Goal: Information Seeking & Learning: Find specific page/section

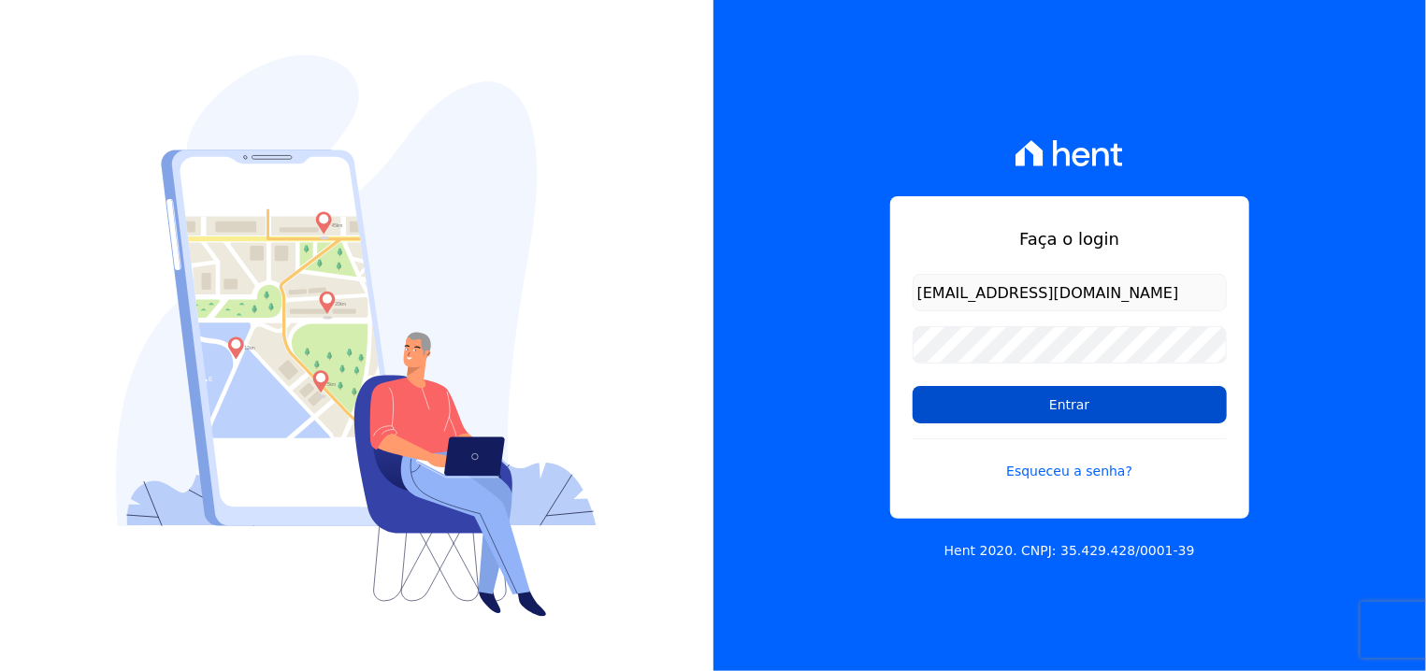
click at [1081, 400] on input "Entrar" at bounding box center [1070, 404] width 314 height 37
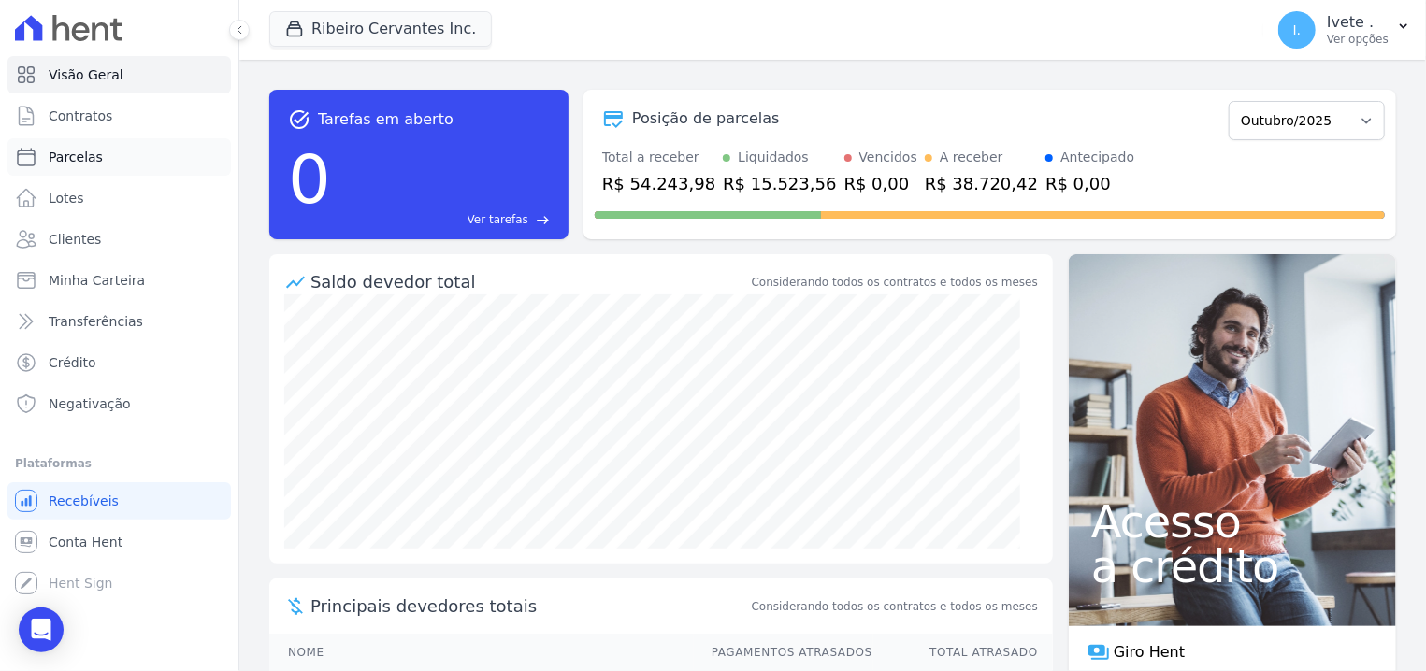
click at [79, 152] on span "Parcelas" at bounding box center [76, 157] width 54 height 19
select select
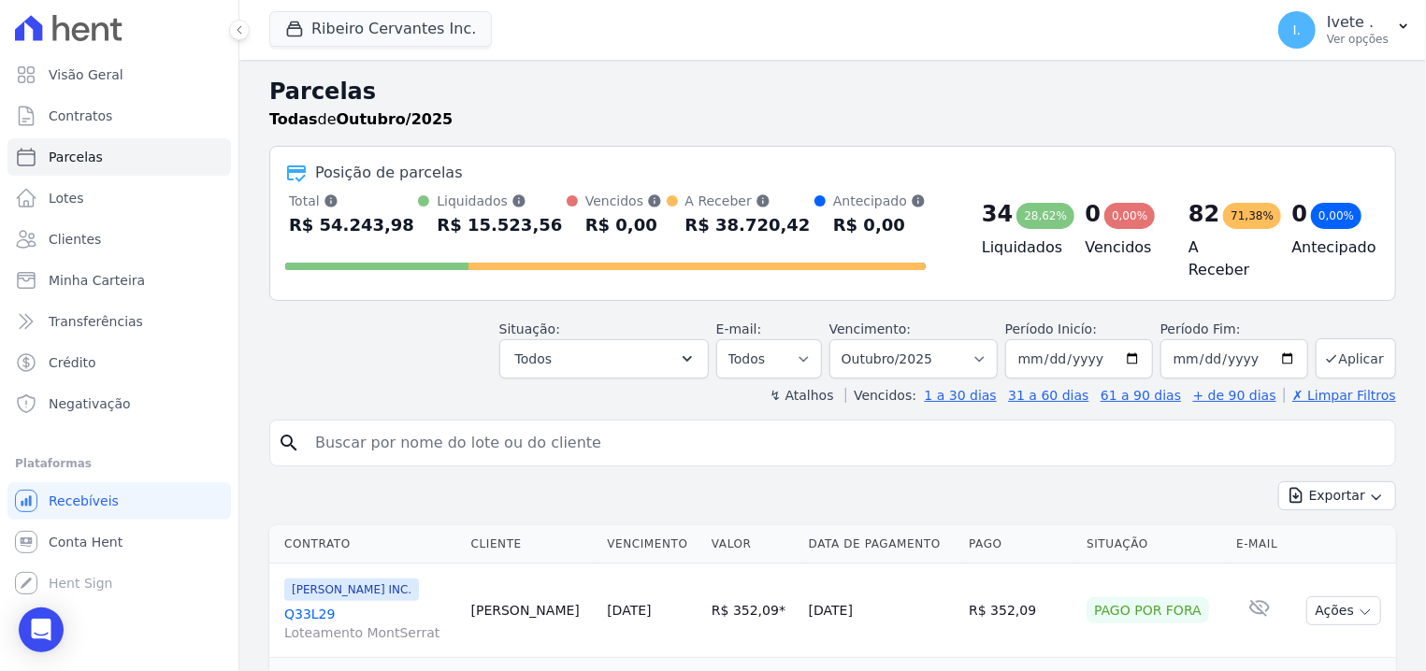
click at [496, 439] on input "search" at bounding box center [846, 442] width 1084 height 37
type input "Q27L24"
select select
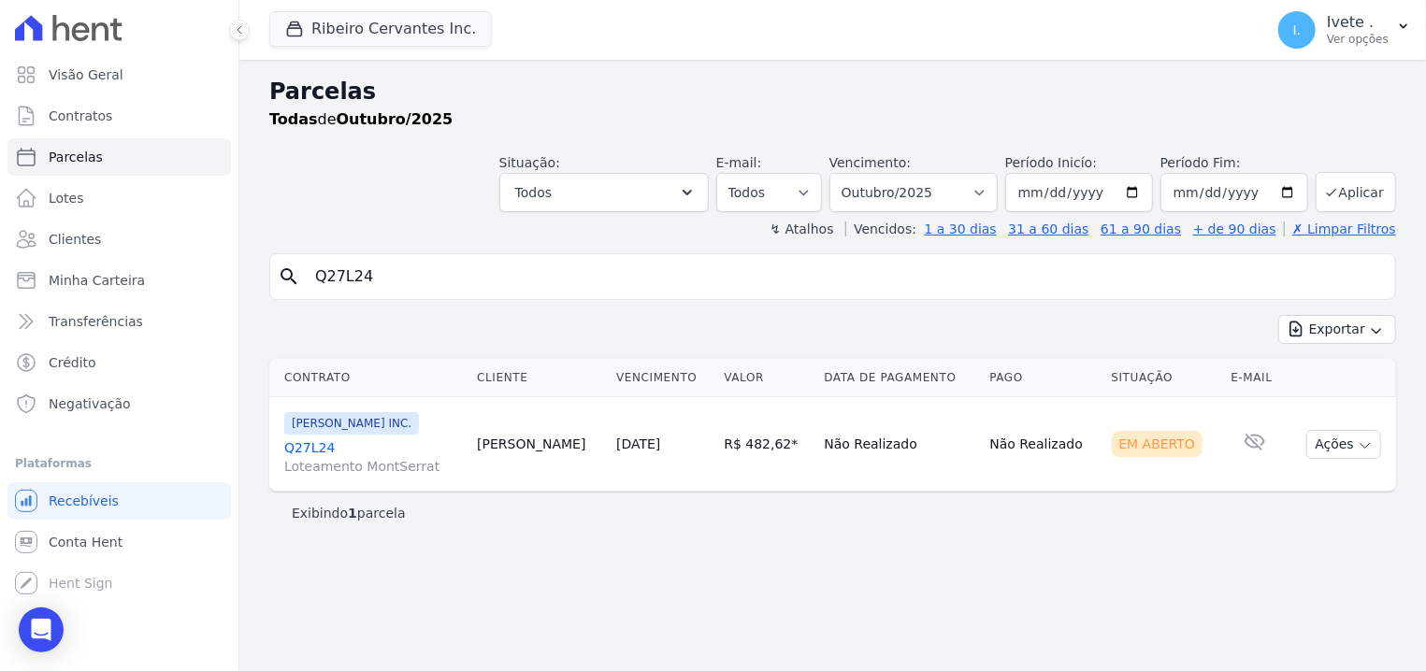
click at [333, 458] on span "Loteamento MontSerrat" at bounding box center [373, 466] width 178 height 19
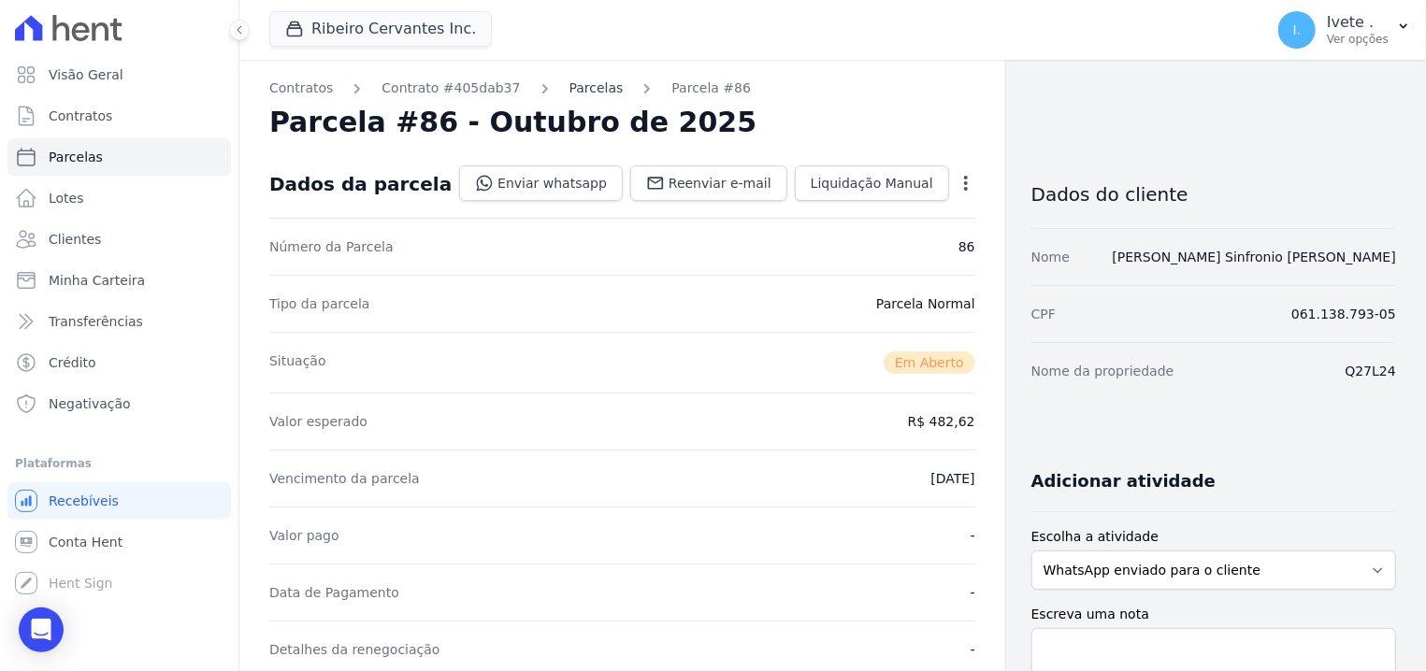
click at [560, 78] on div "Contratos Contrato #405dab37 Parcelas Parcela #86 Parcela #86 - Outubro de 2025…" at bounding box center [622, 663] width 766 height 1206
click at [569, 87] on link "Parcelas" at bounding box center [596, 89] width 54 height 20
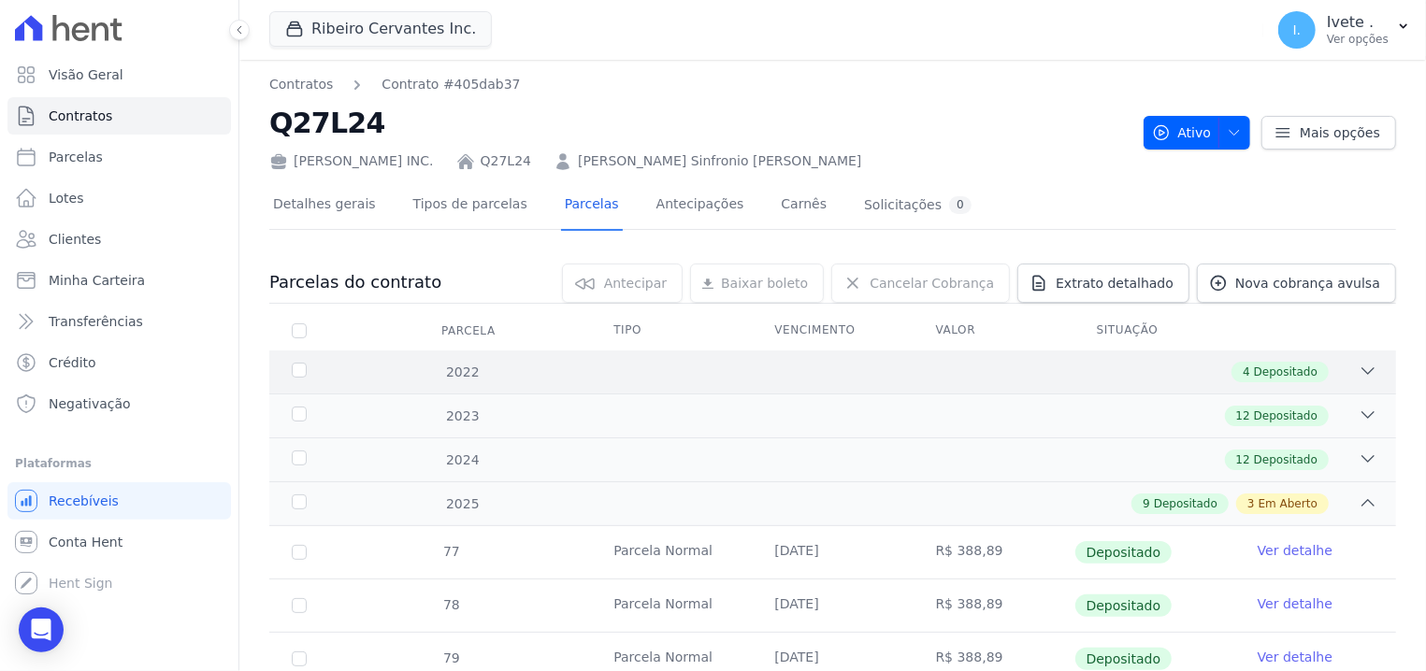
click at [1288, 384] on div "2022 4 Depositado" at bounding box center [832, 372] width 1127 height 43
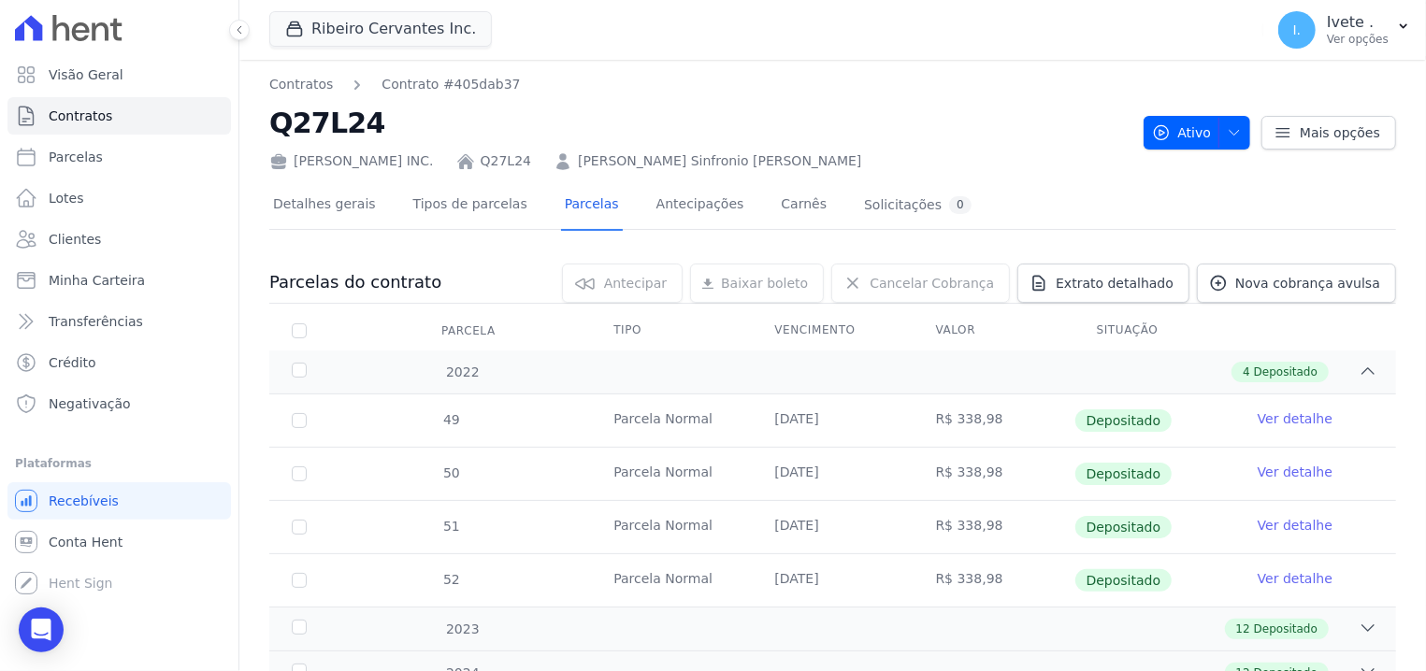
click at [866, 119] on h2 "Q27L24" at bounding box center [698, 123] width 859 height 42
click at [139, 120] on link "Contratos" at bounding box center [118, 115] width 223 height 37
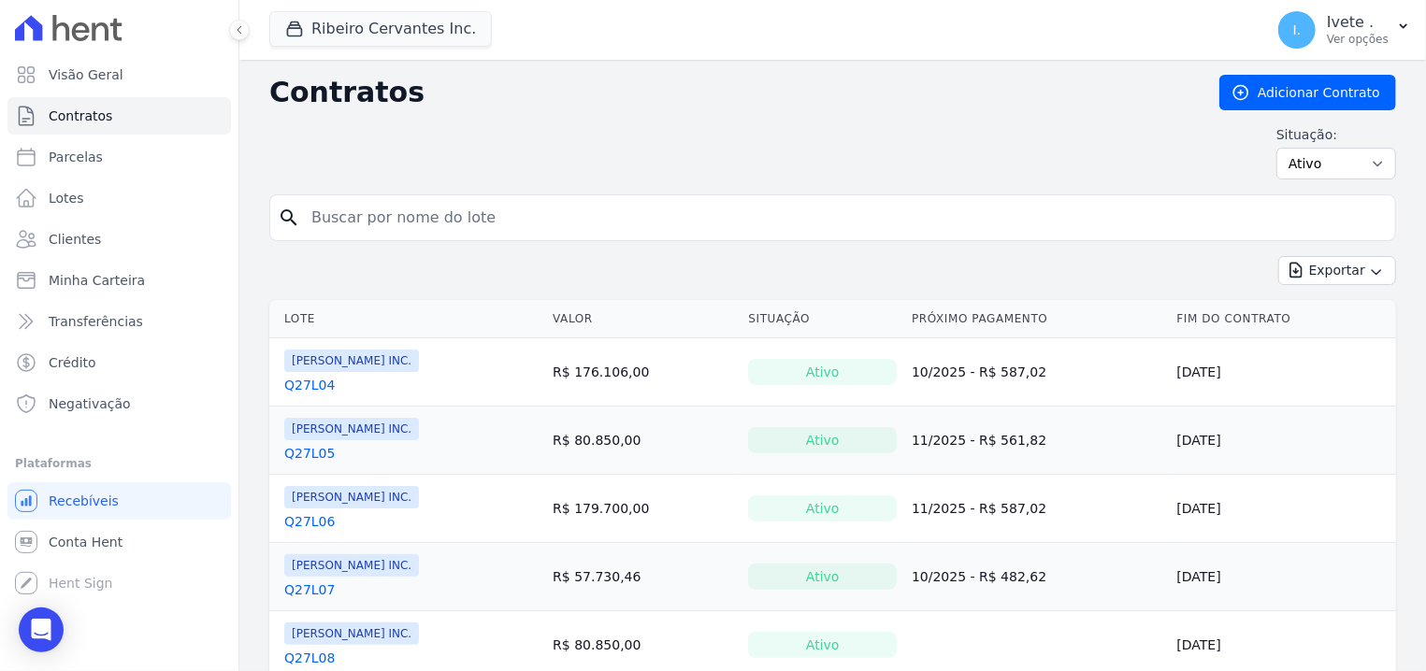
click at [486, 234] on input "search" at bounding box center [843, 217] width 1087 height 37
click at [340, 236] on input "Q24L24" at bounding box center [843, 217] width 1087 height 37
type input "Q27L24"
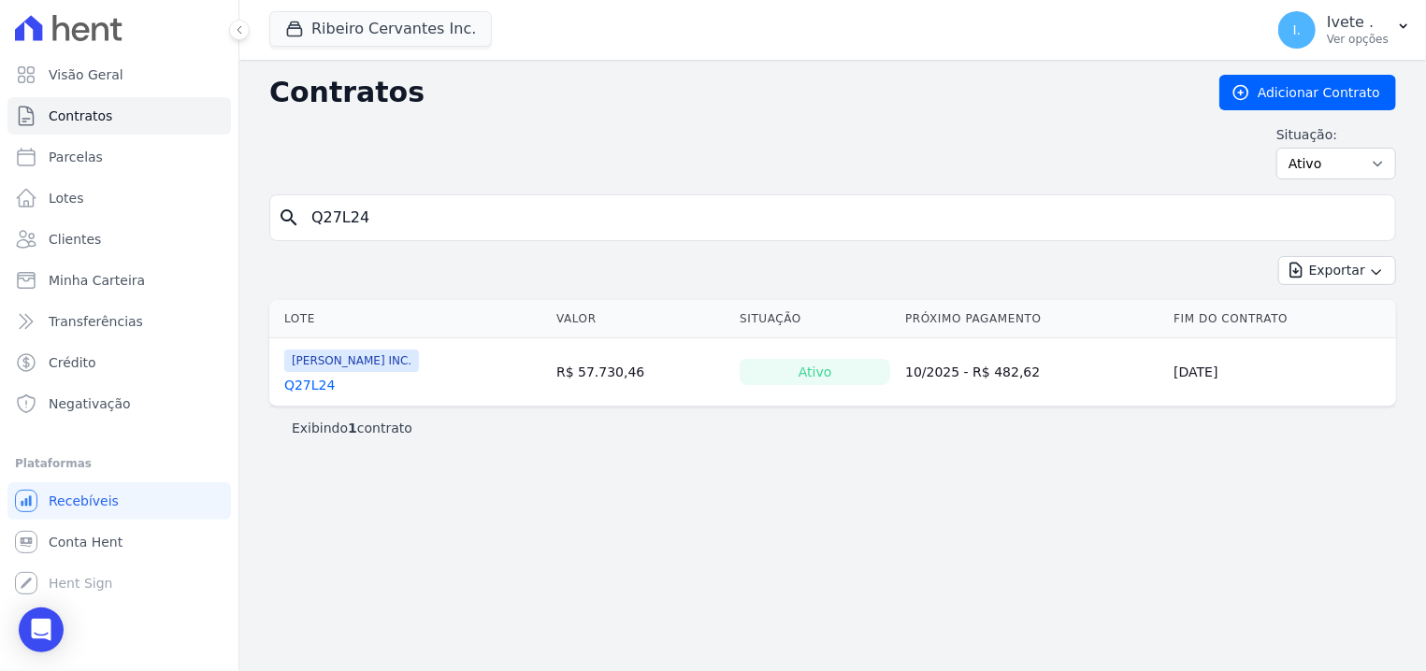
click at [292, 388] on link "Q27L24" at bounding box center [309, 385] width 50 height 19
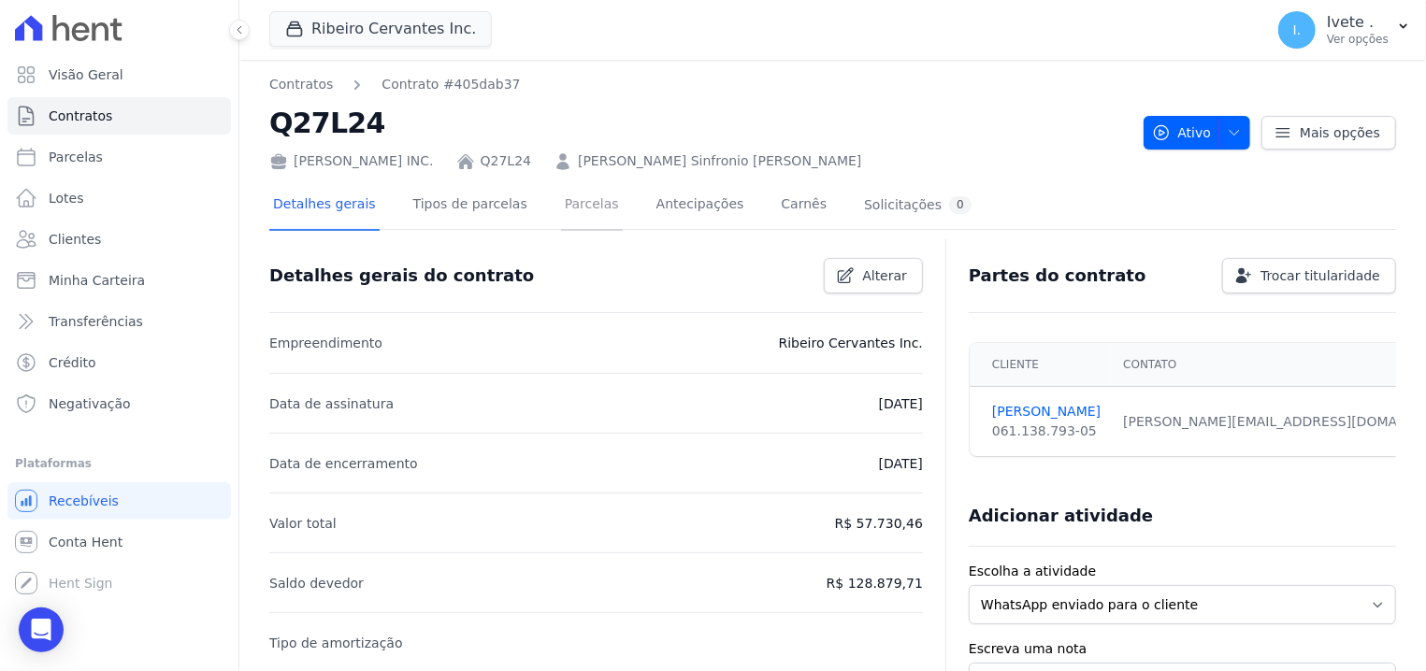
click at [568, 192] on link "Parcelas" at bounding box center [592, 206] width 62 height 50
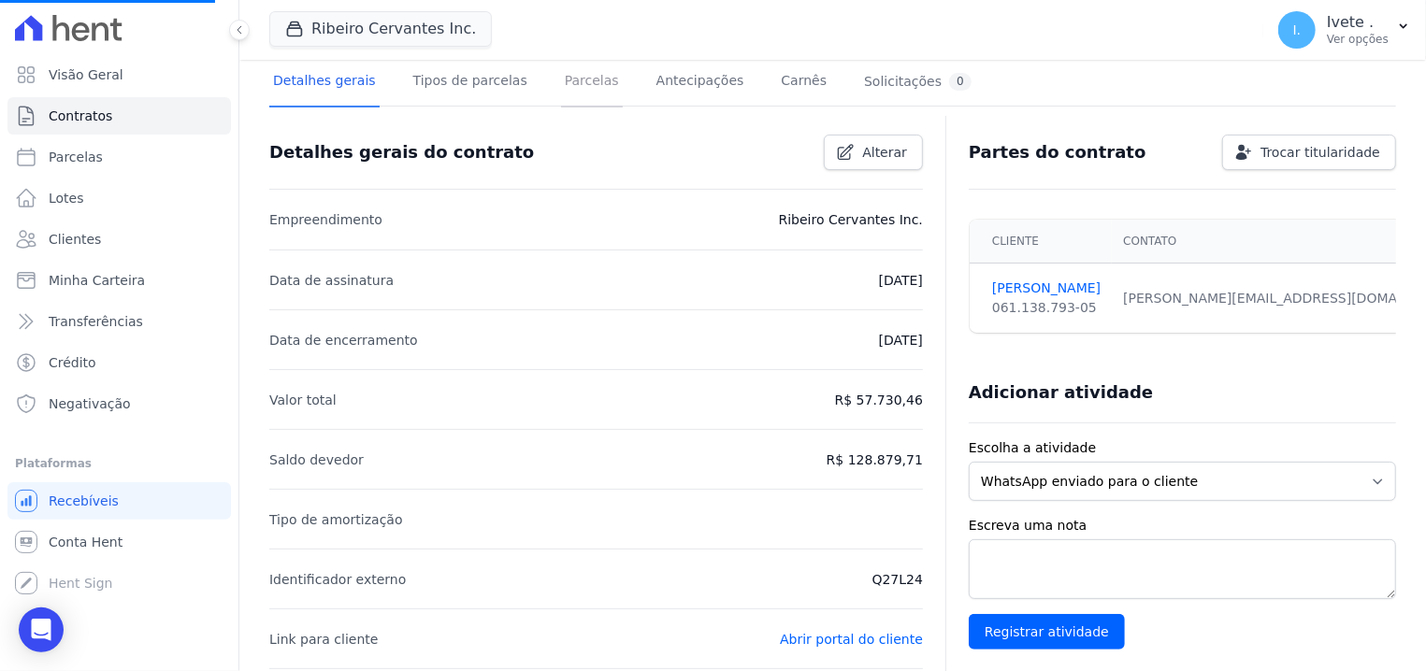
scroll to position [119, 0]
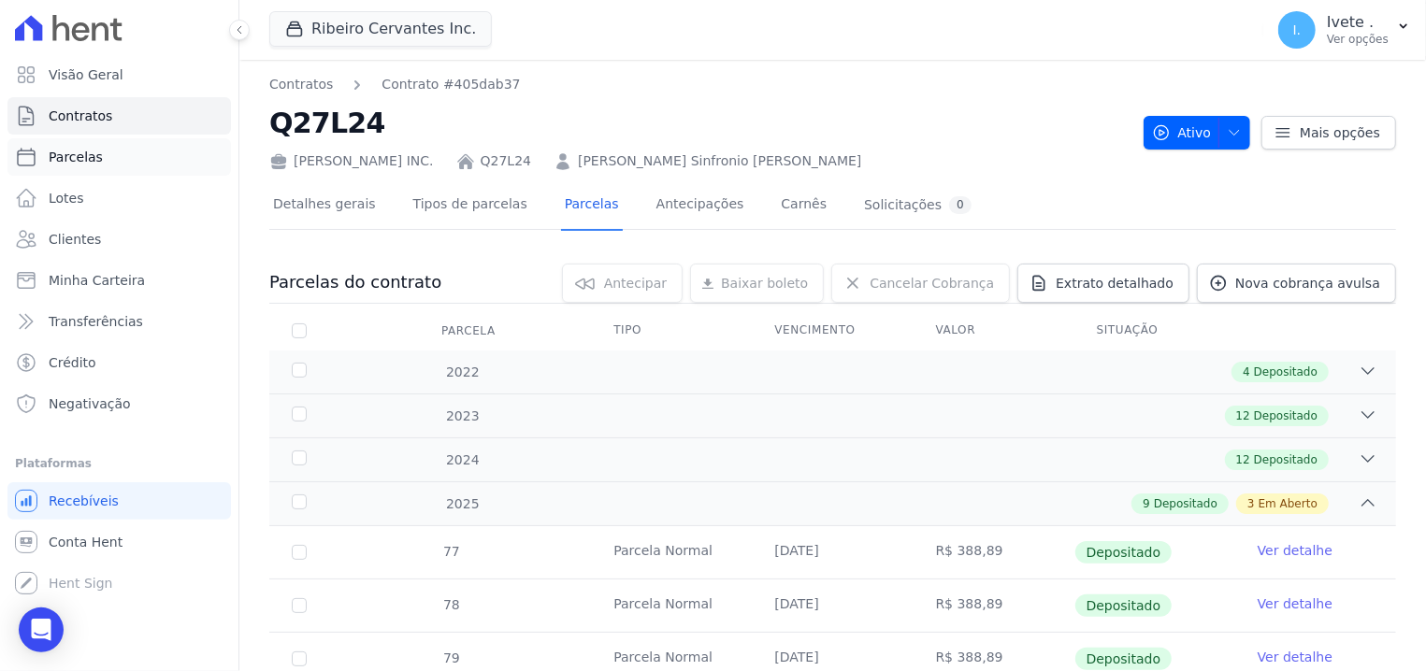
click at [104, 172] on link "Parcelas" at bounding box center [118, 156] width 223 height 37
select select
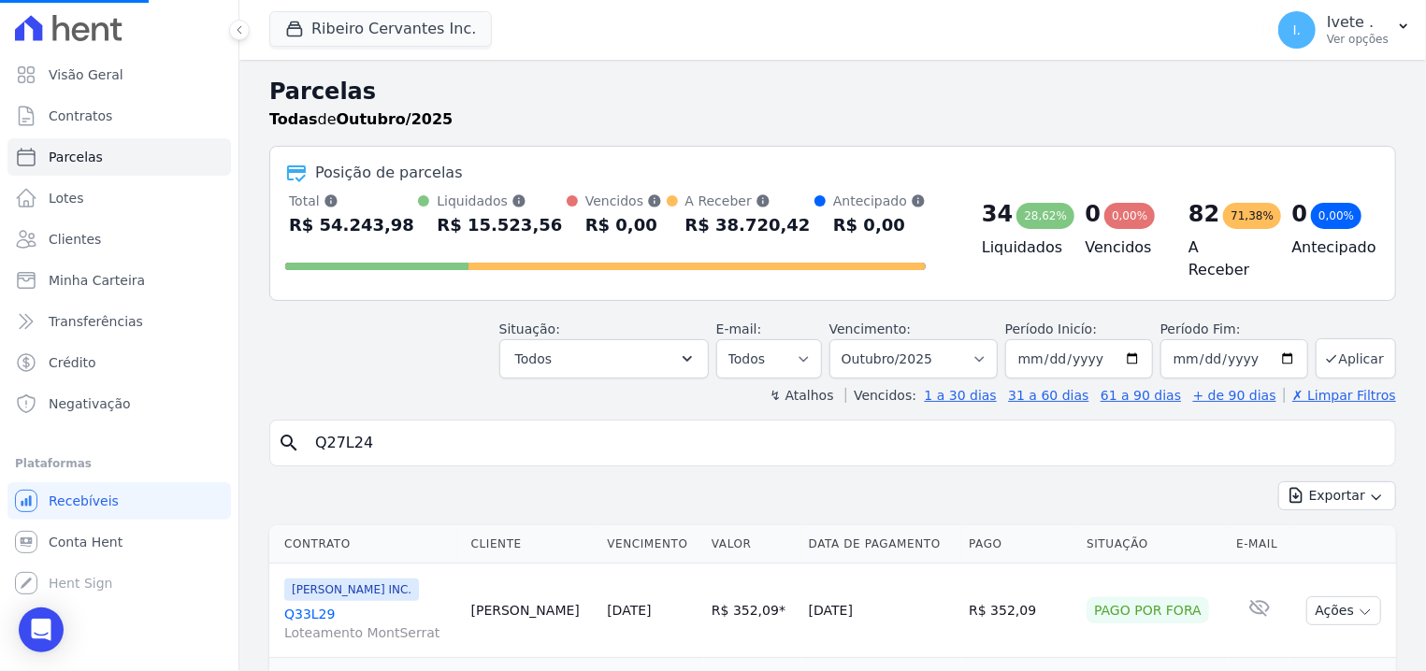
select select
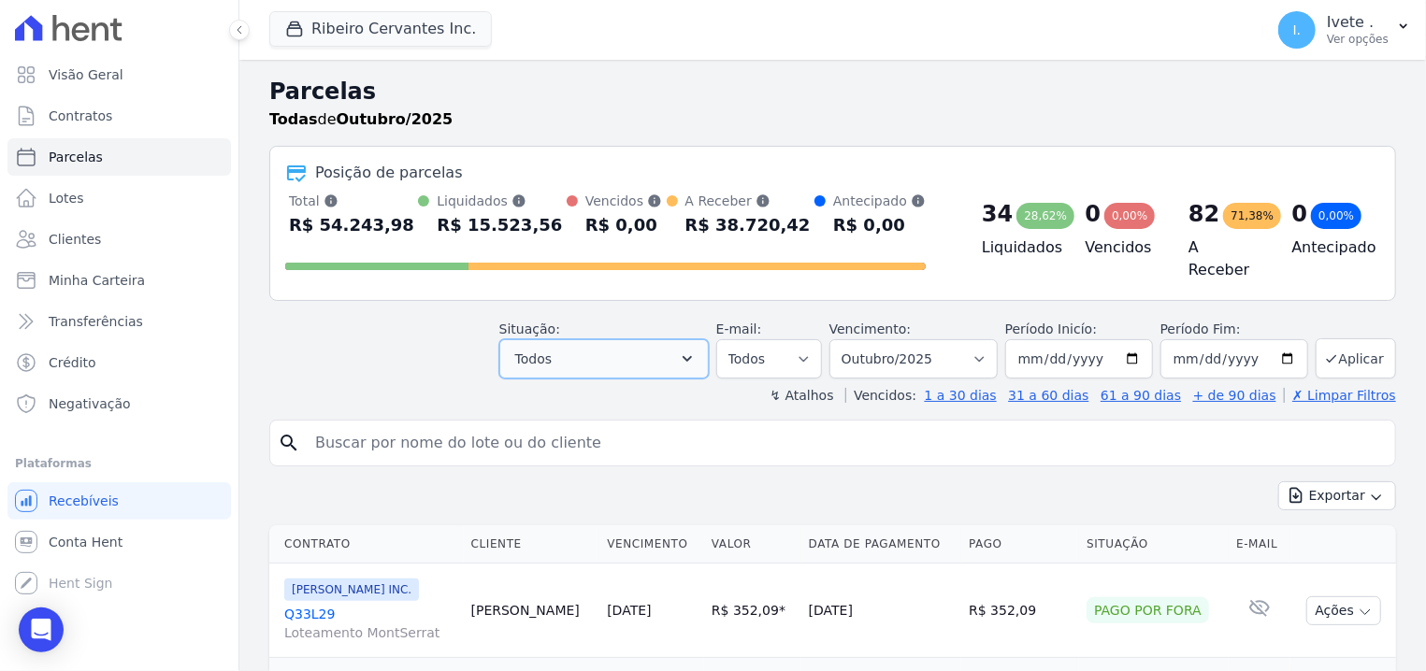
click at [693, 356] on button "Todos" at bounding box center [603, 358] width 209 height 39
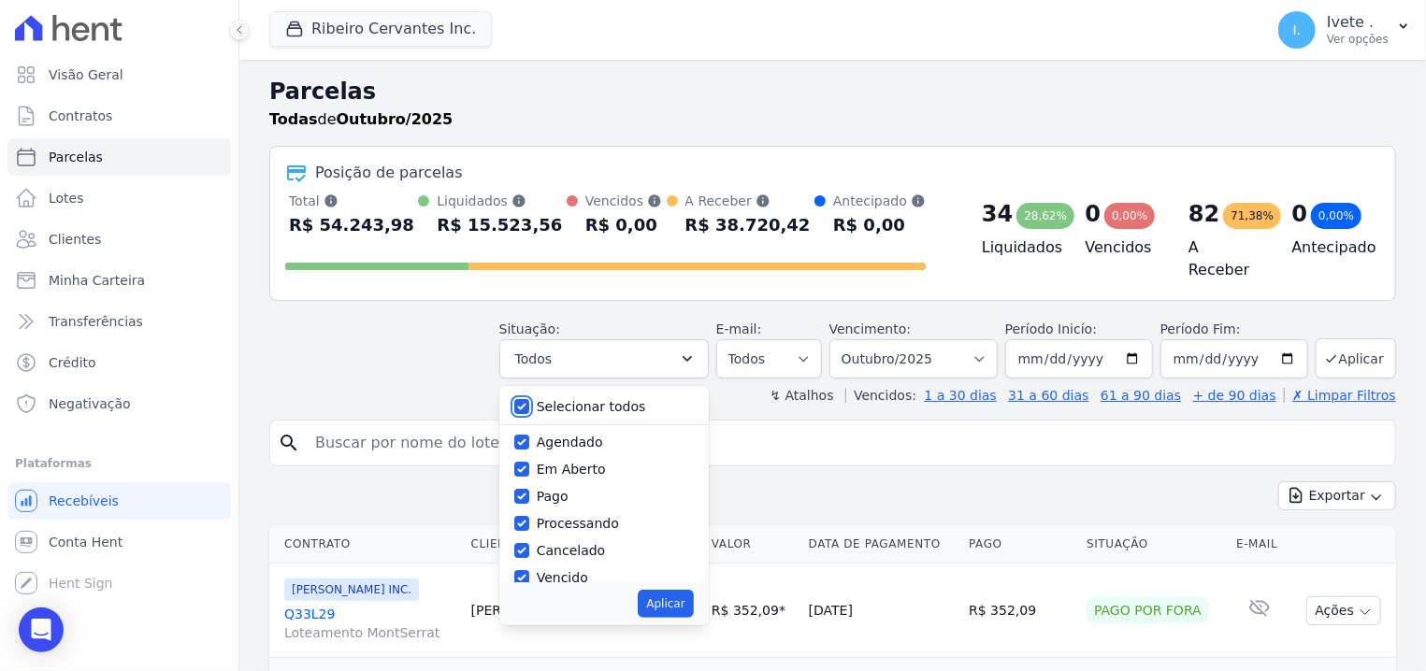
click at [529, 400] on input "Selecionar todos" at bounding box center [521, 406] width 15 height 15
checkbox input "false"
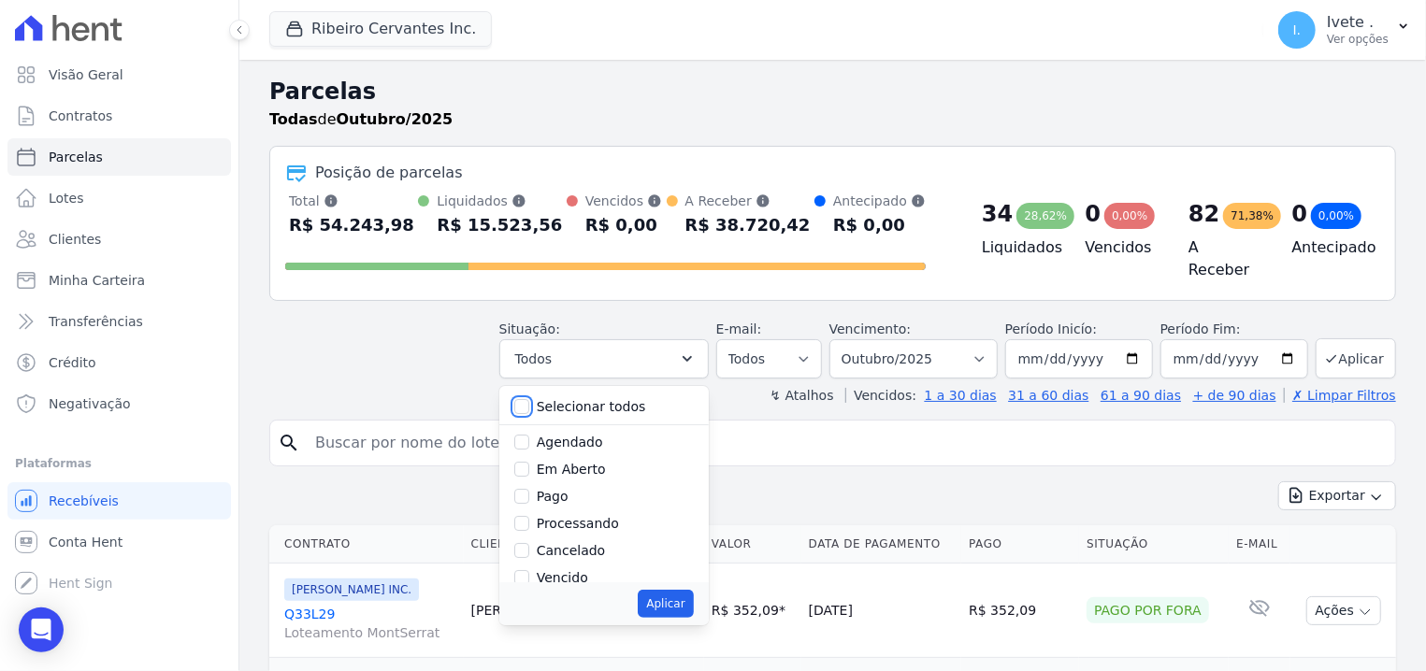
checkbox input "false"
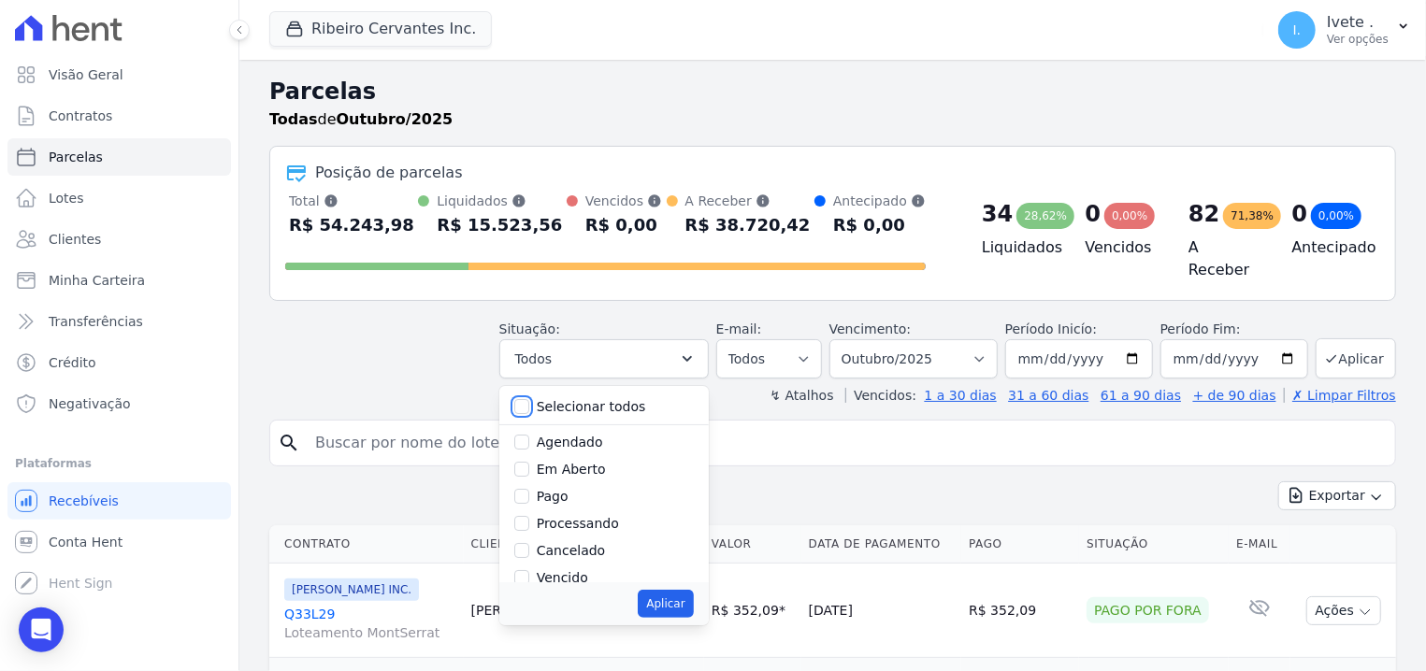
checkbox input "false"
click at [529, 470] on input "Vencido" at bounding box center [521, 472] width 15 height 15
checkbox input "true"
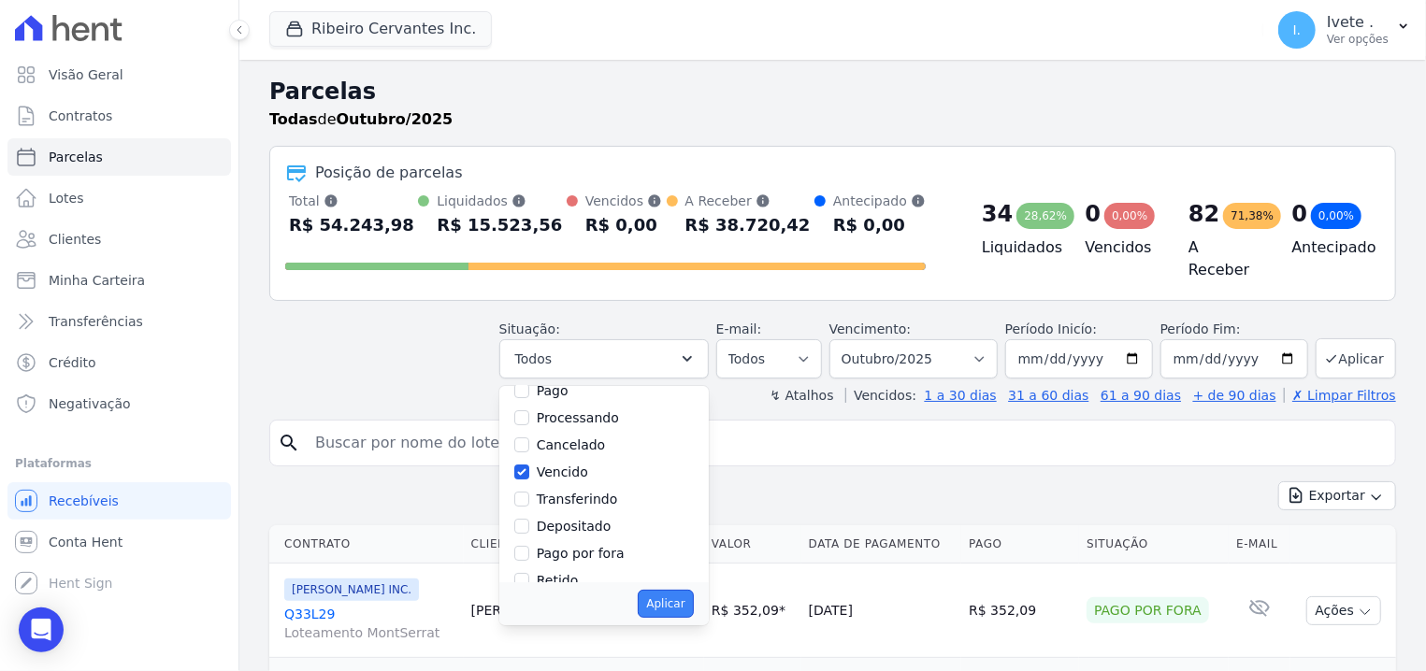
click at [693, 606] on button "Aplicar" at bounding box center [665, 604] width 55 height 28
select select "overdue"
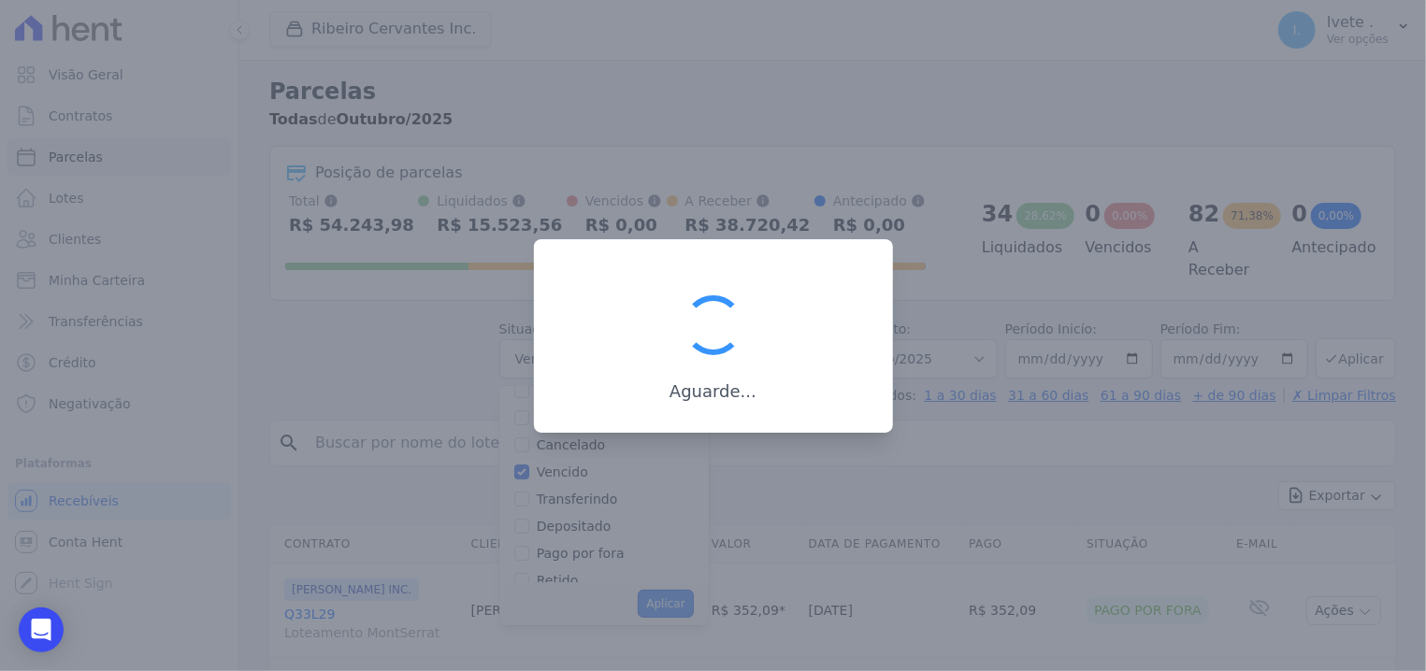
scroll to position [39, 0]
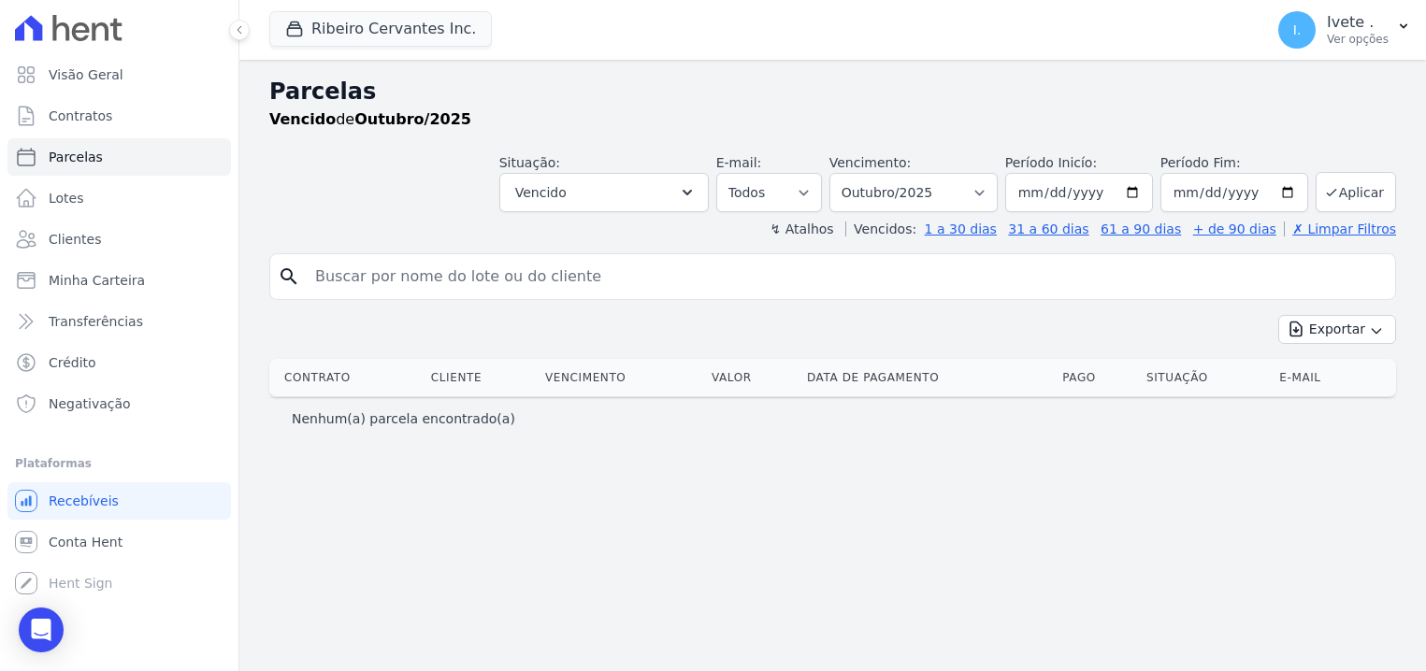
select select
click at [829, 173] on select "Filtrar por período ──────── Todos os meses Maio/2021 Junho/2021 Julho/2021 Ago…" at bounding box center [913, 192] width 168 height 39
select select "09/2025"
click option "Setembro/2025" at bounding box center [0, 0] width 0 height 0
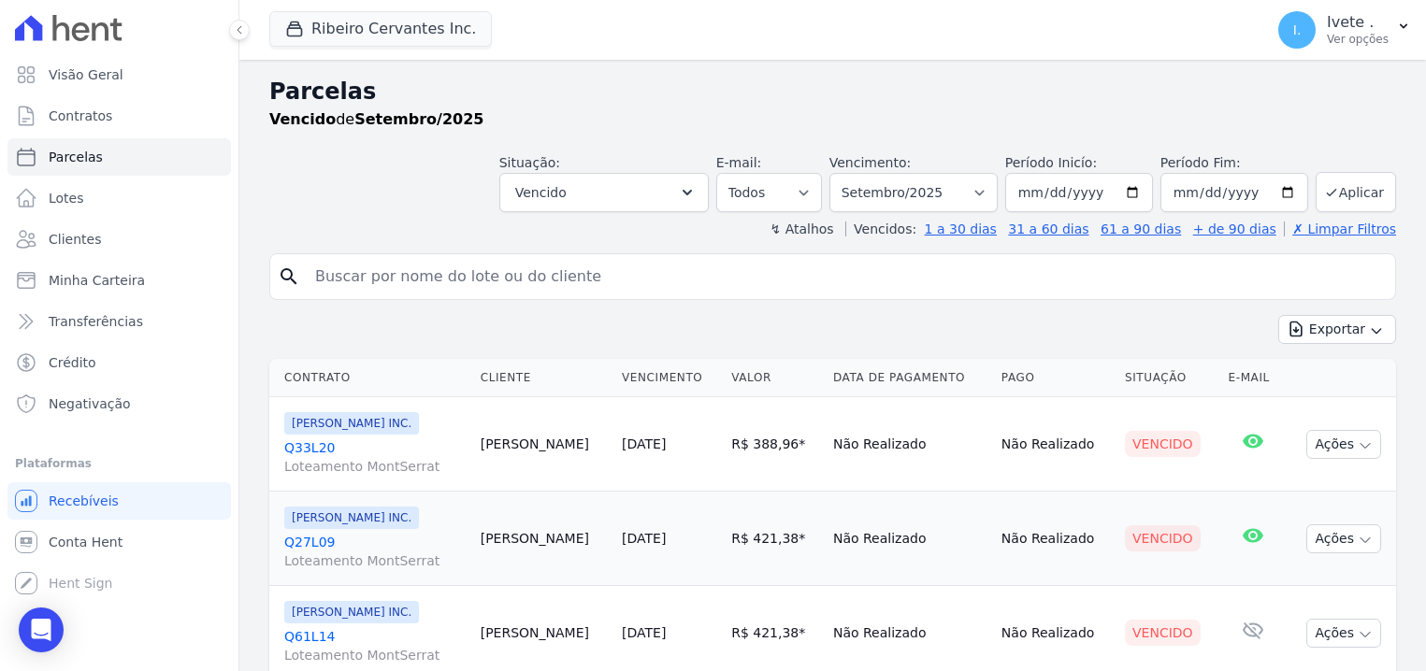
select select
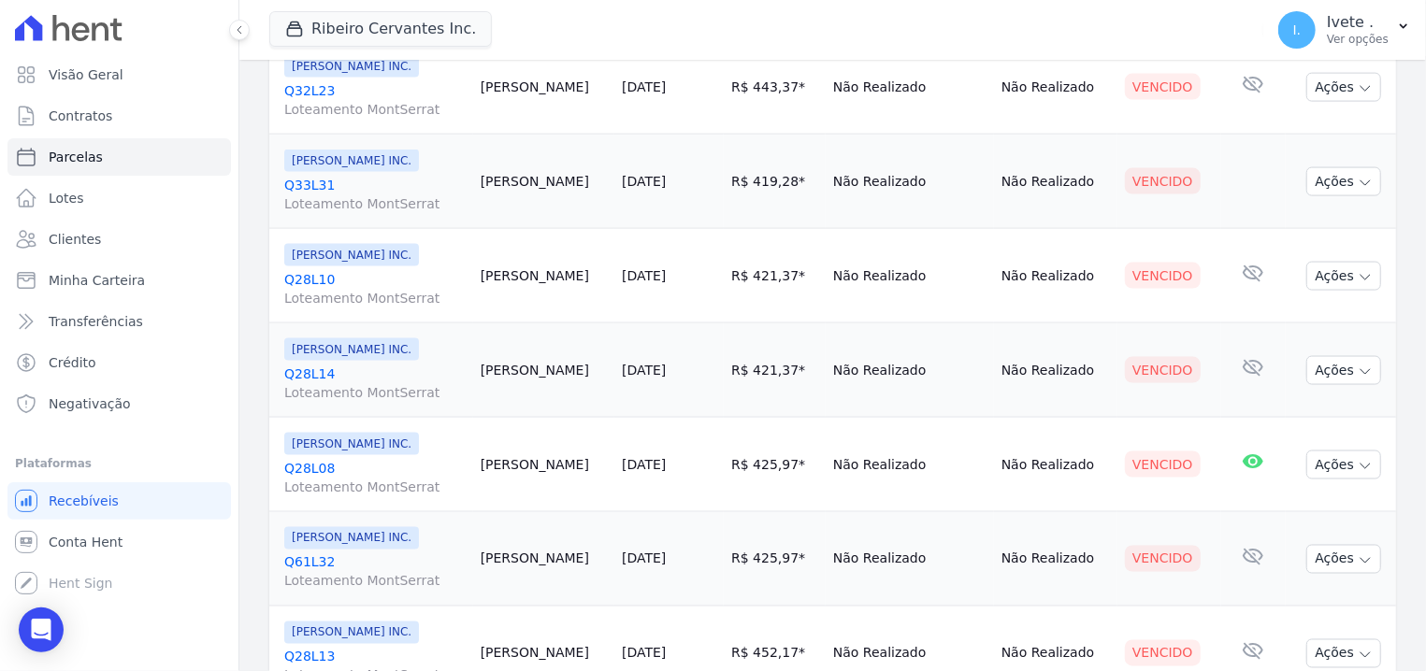
scroll to position [1388, 0]
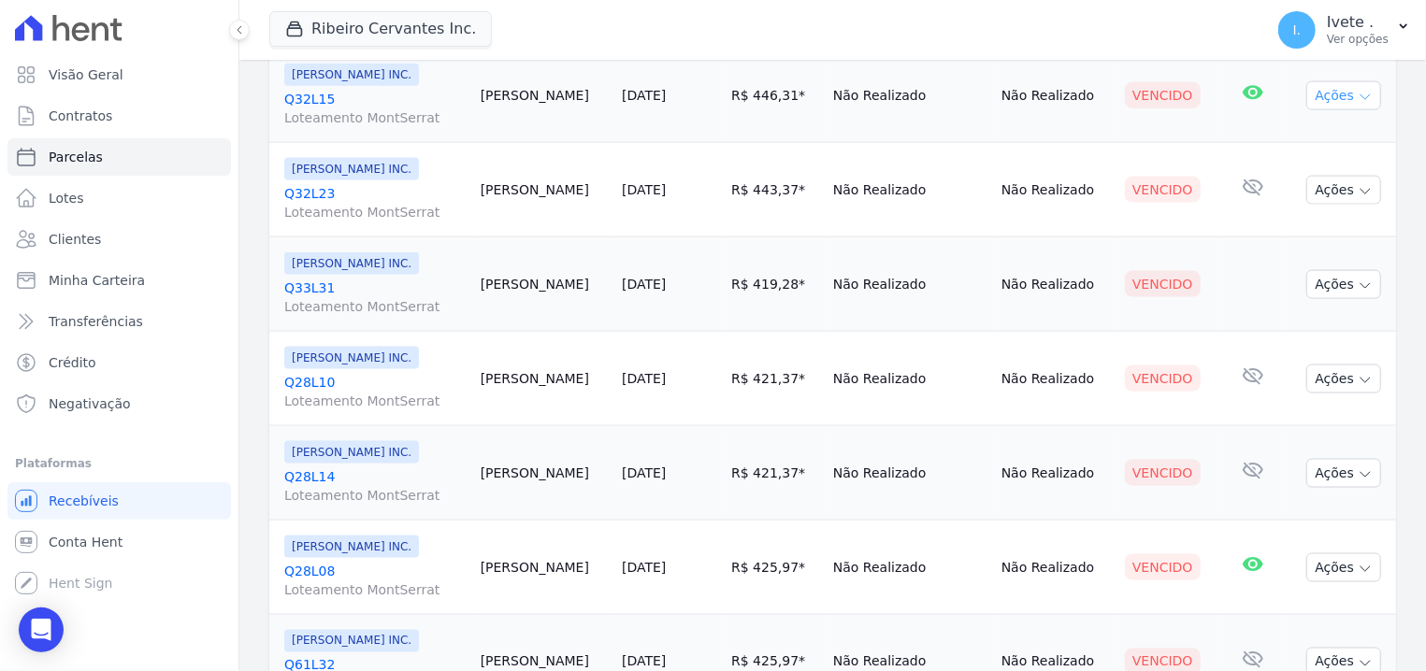
click at [1358, 95] on icon "button" at bounding box center [1365, 97] width 15 height 15
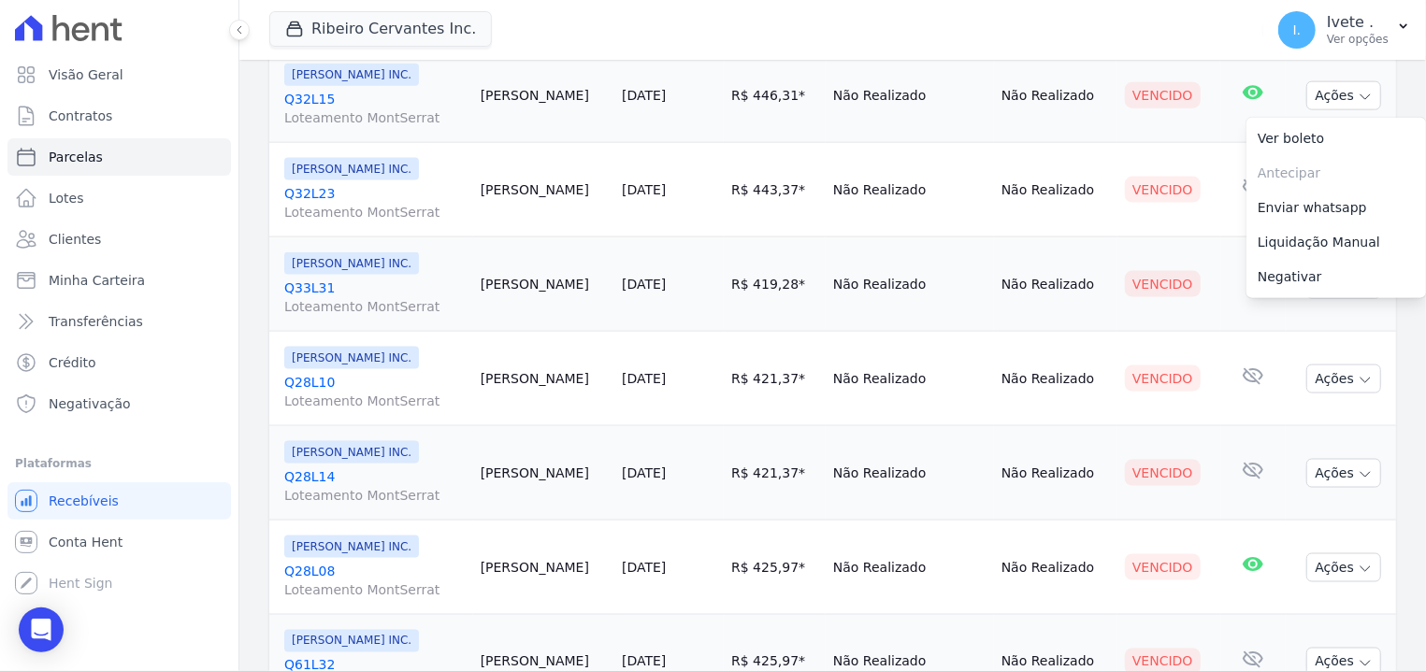
click at [298, 104] on link "Q32L15 Loteamento MontSerrat" at bounding box center [374, 108] width 181 height 37
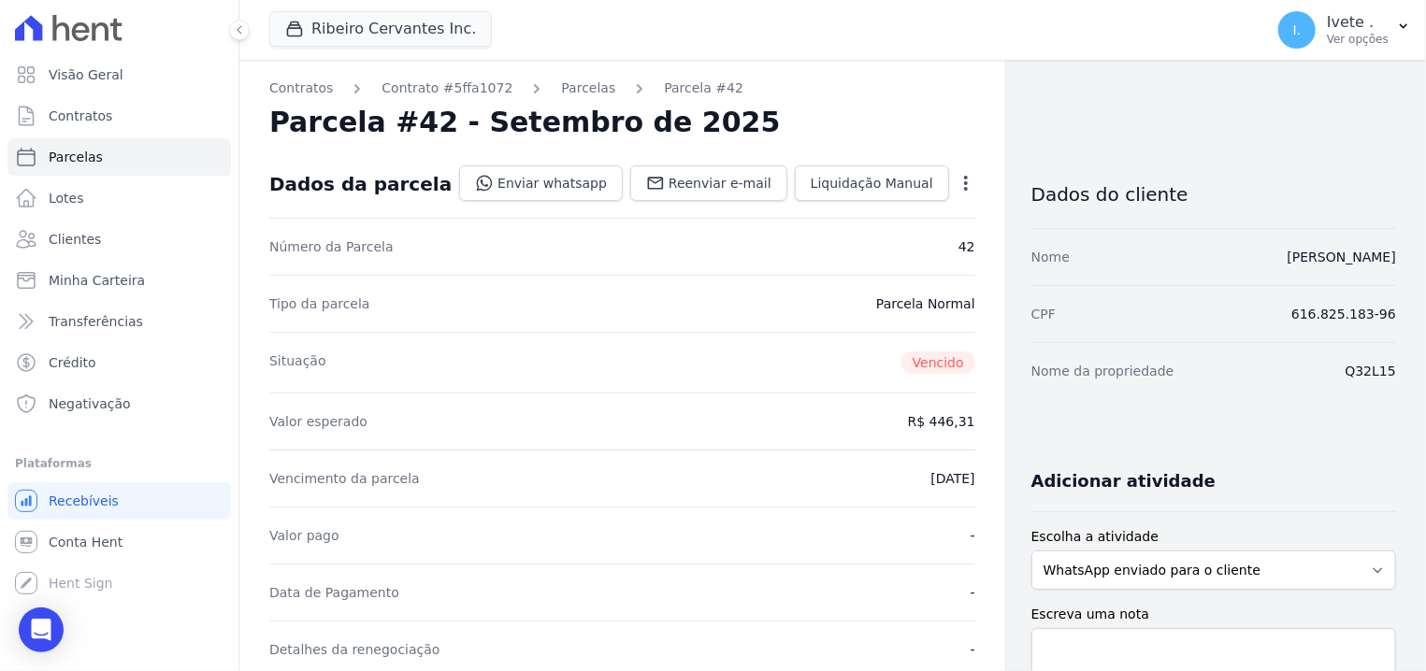
click at [385, 127] on h2 "Parcela #42 - Setembro de 2025" at bounding box center [524, 123] width 511 height 34
select select
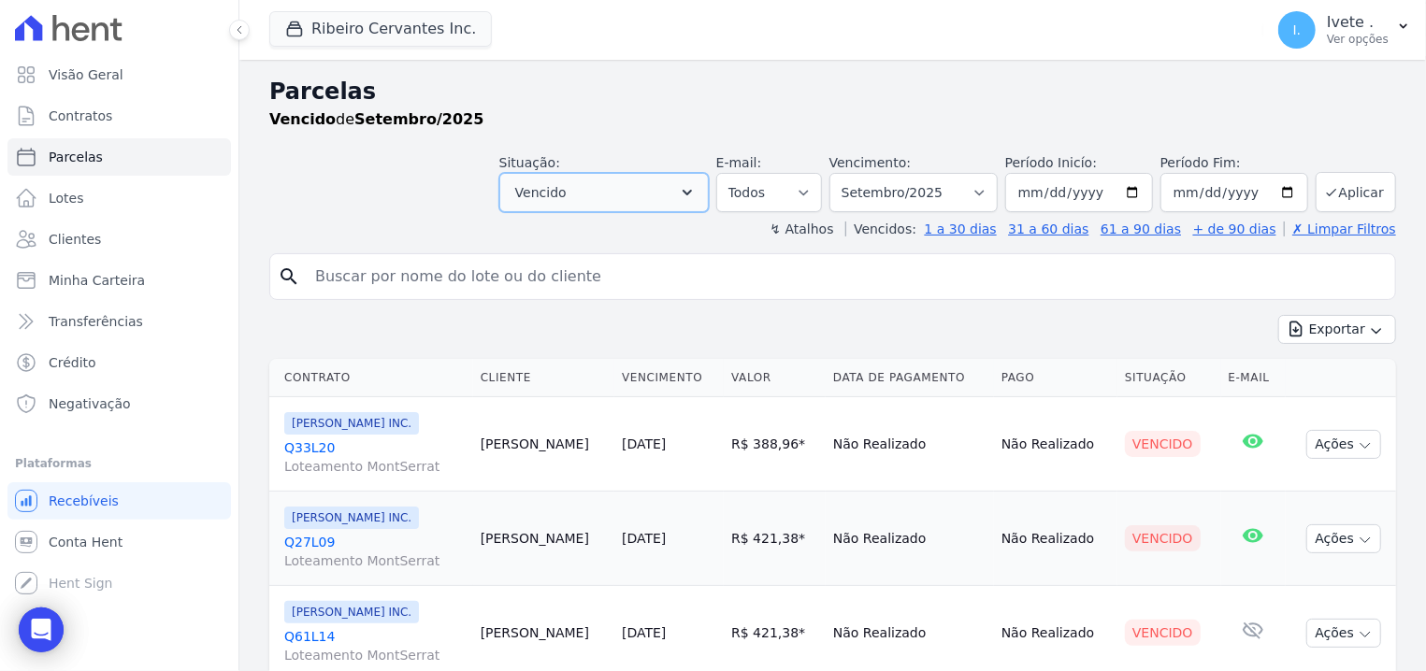
click at [618, 174] on button "Vencido" at bounding box center [603, 192] width 209 height 39
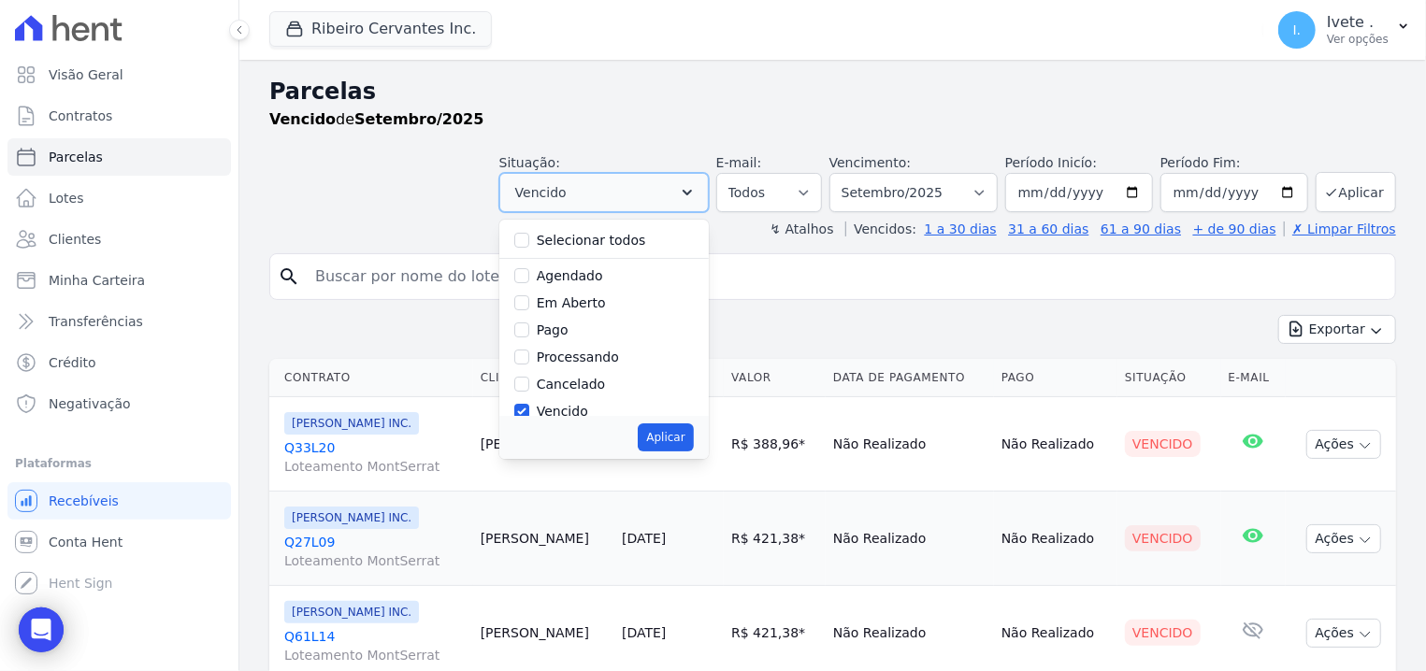
click at [618, 174] on button "Vencido" at bounding box center [603, 192] width 209 height 39
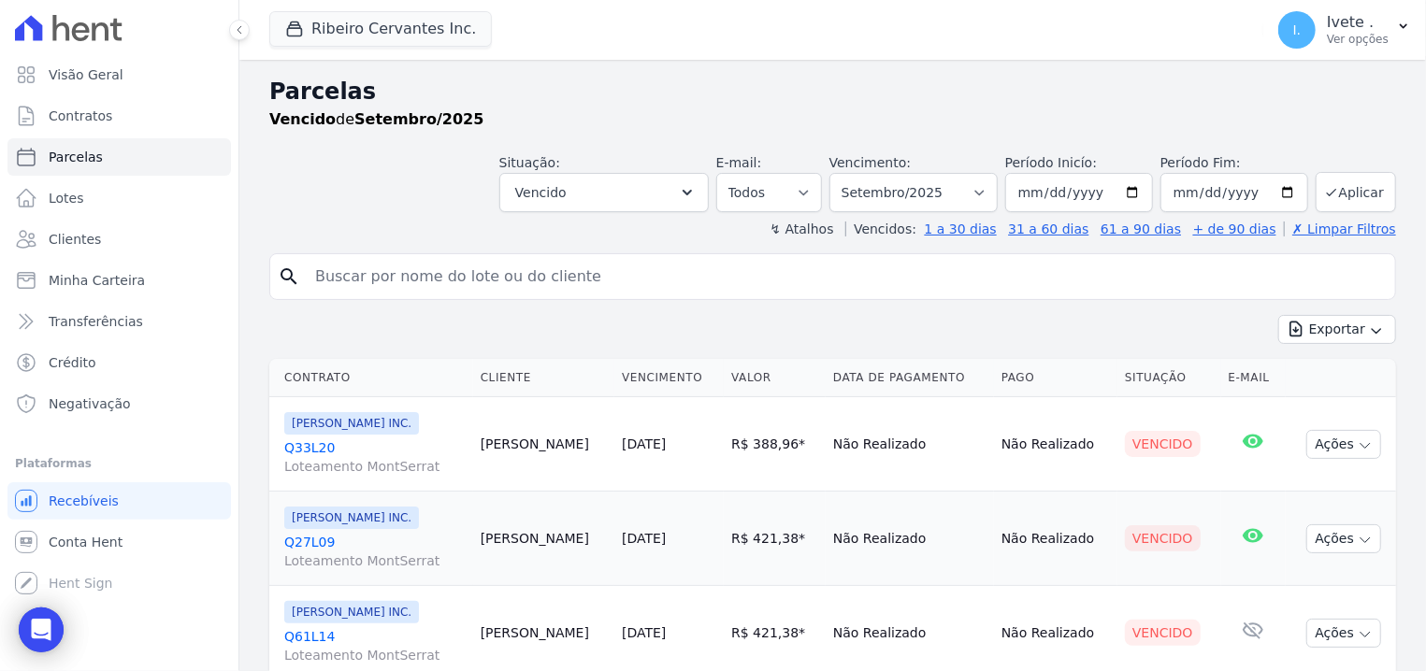
drag, startPoint x: 283, startPoint y: 449, endPoint x: 378, endPoint y: 446, distance: 94.5
click at [377, 449] on td "Ribeiro Cervantes INC. Q33L20 Loteamento MontSerrat" at bounding box center [371, 444] width 204 height 94
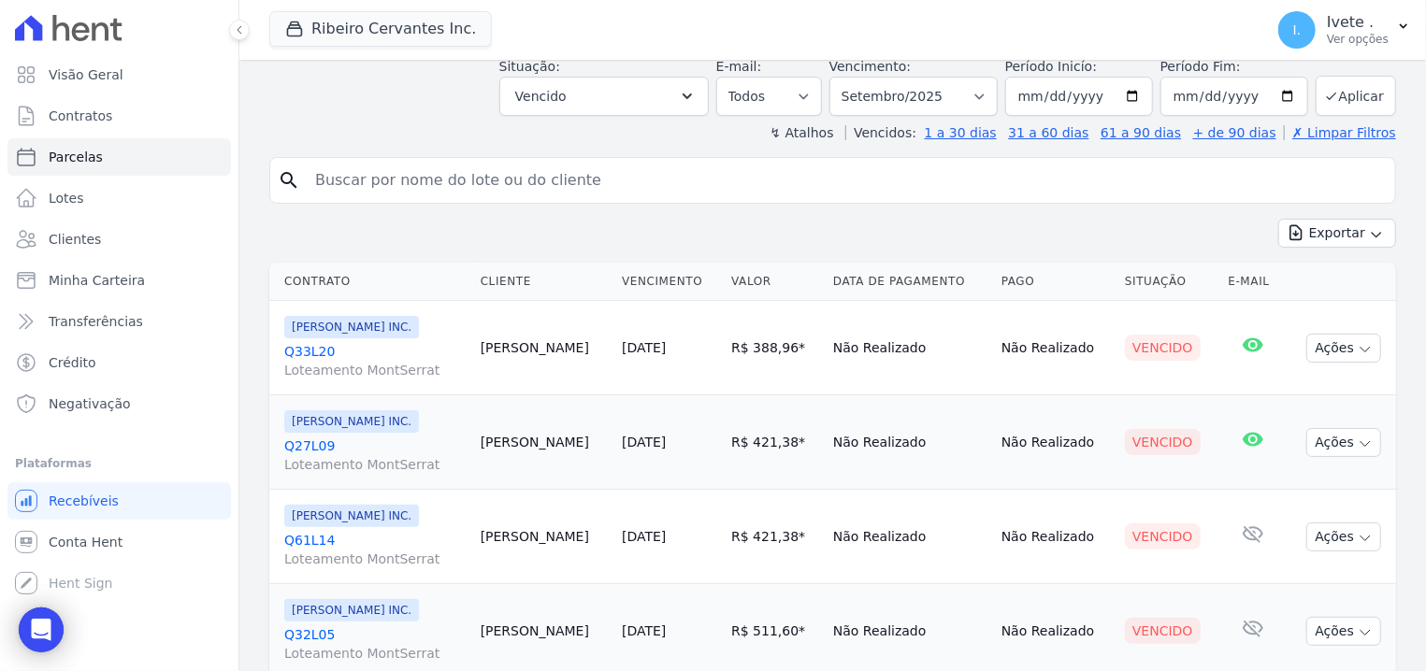
scroll to position [119, 0]
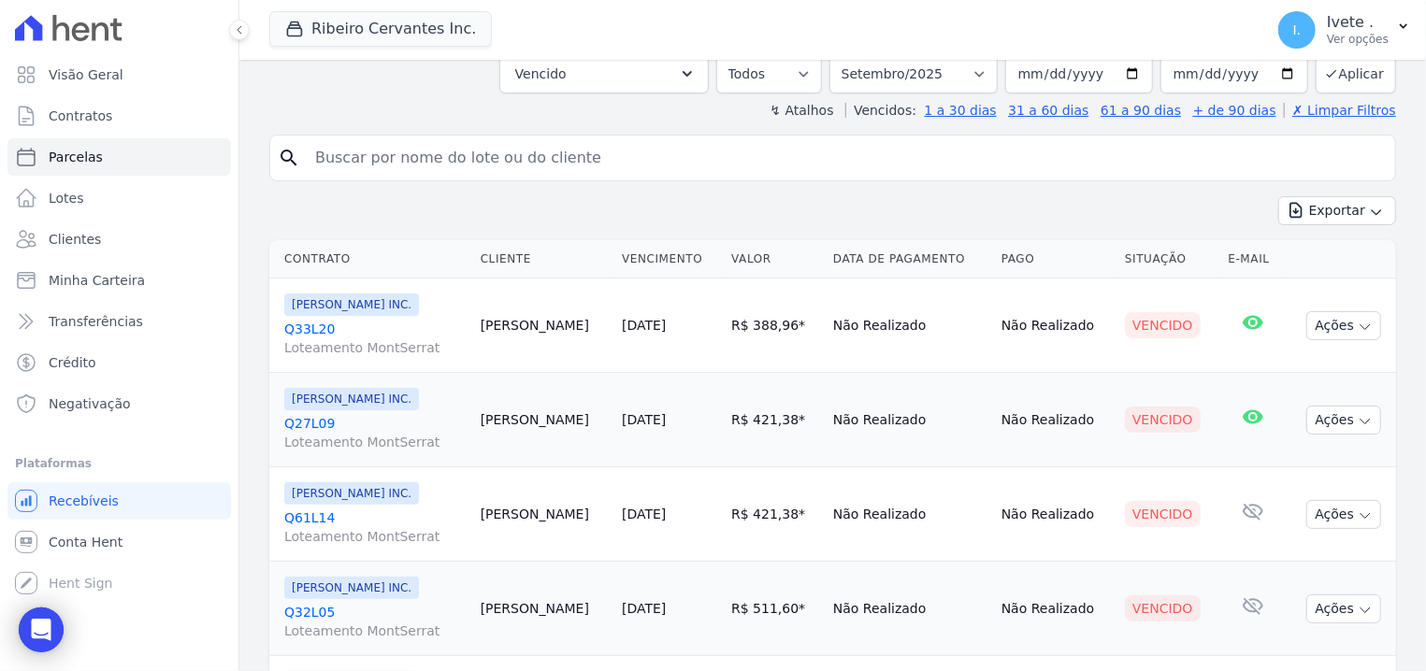
click at [305, 423] on link "Q27L09 Loteamento MontSerrat" at bounding box center [374, 432] width 181 height 37
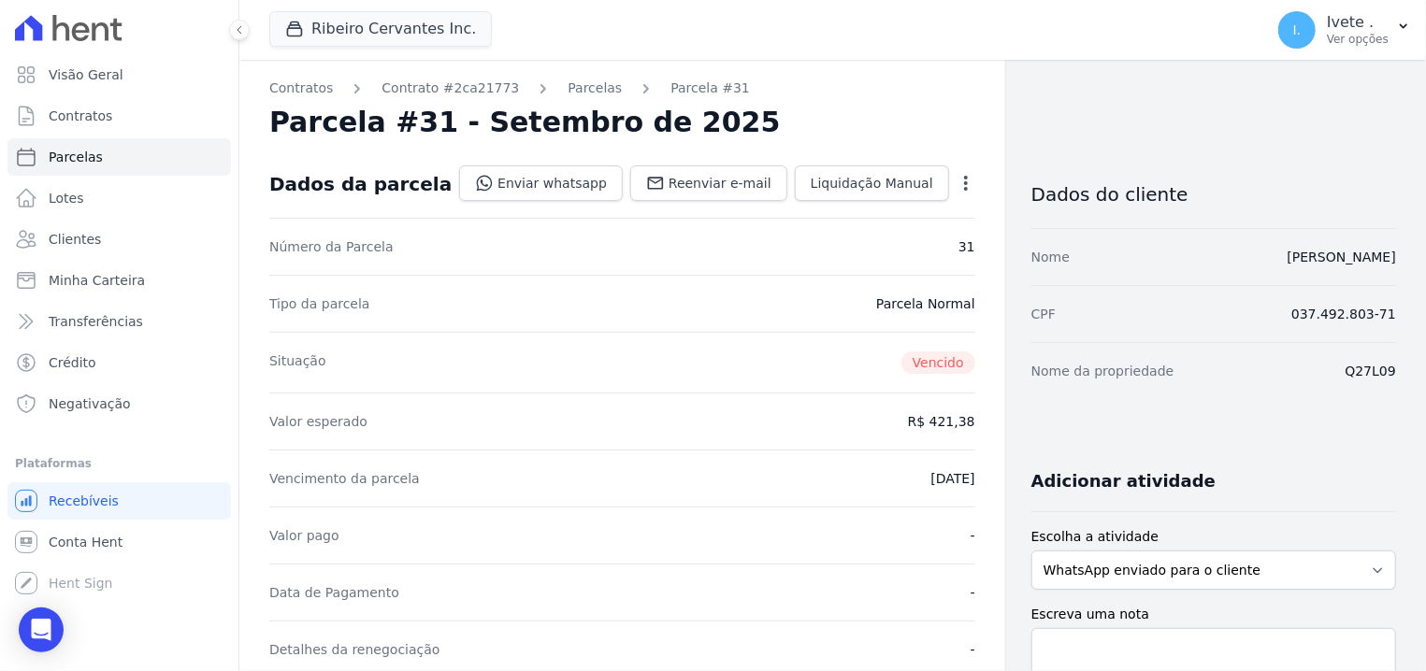
select select
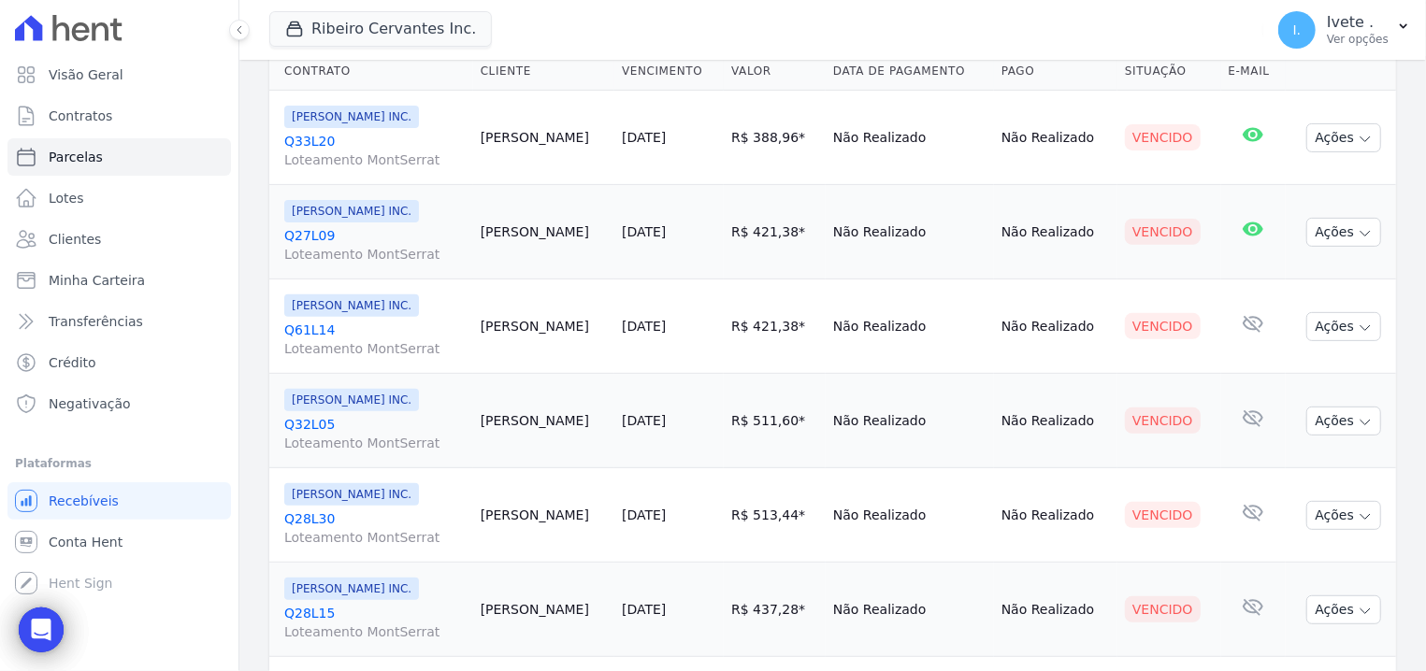
scroll to position [356, 0]
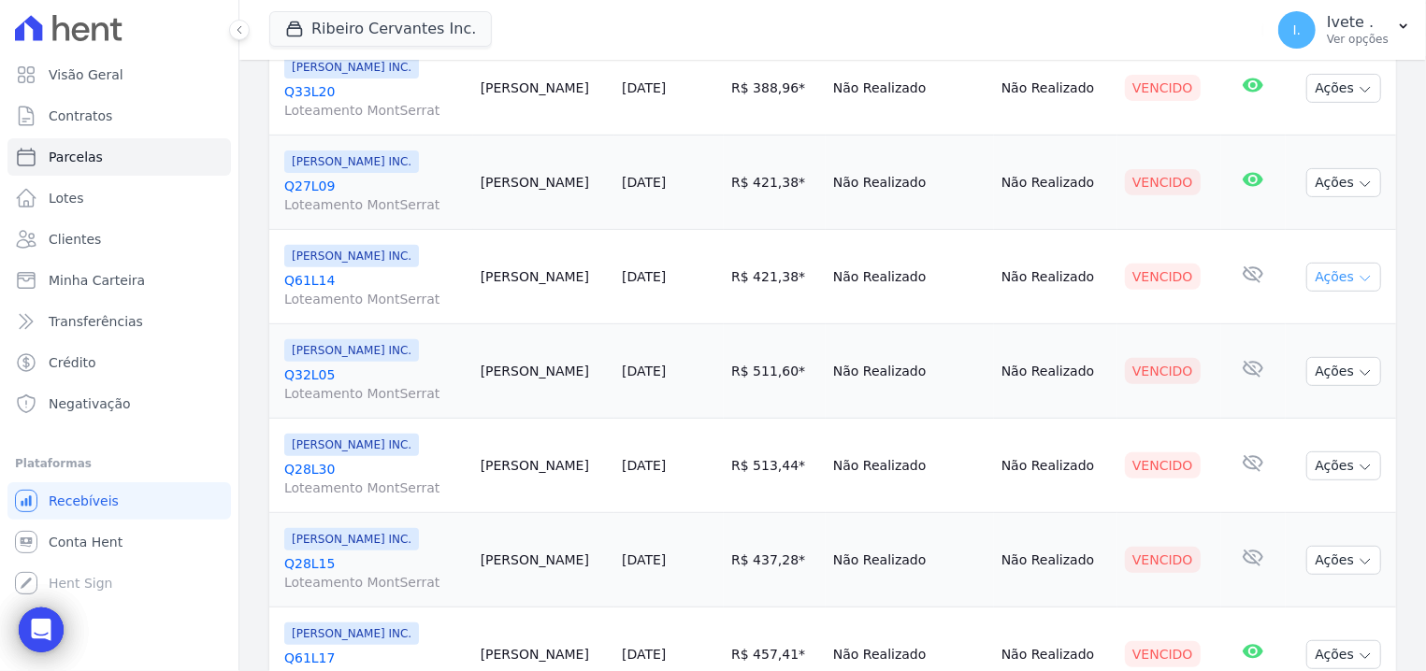
click at [1351, 287] on button "Ações" at bounding box center [1343, 277] width 75 height 29
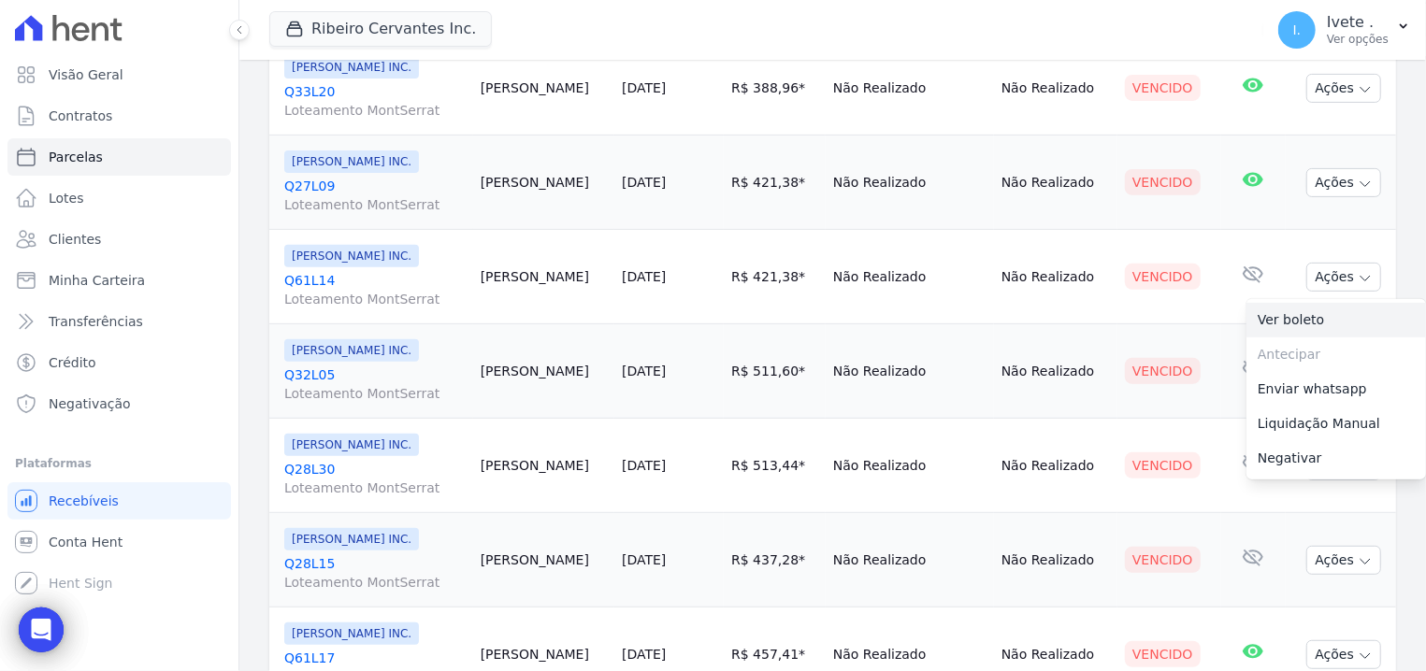
click at [1318, 315] on link "Ver boleto" at bounding box center [1336, 320] width 180 height 35
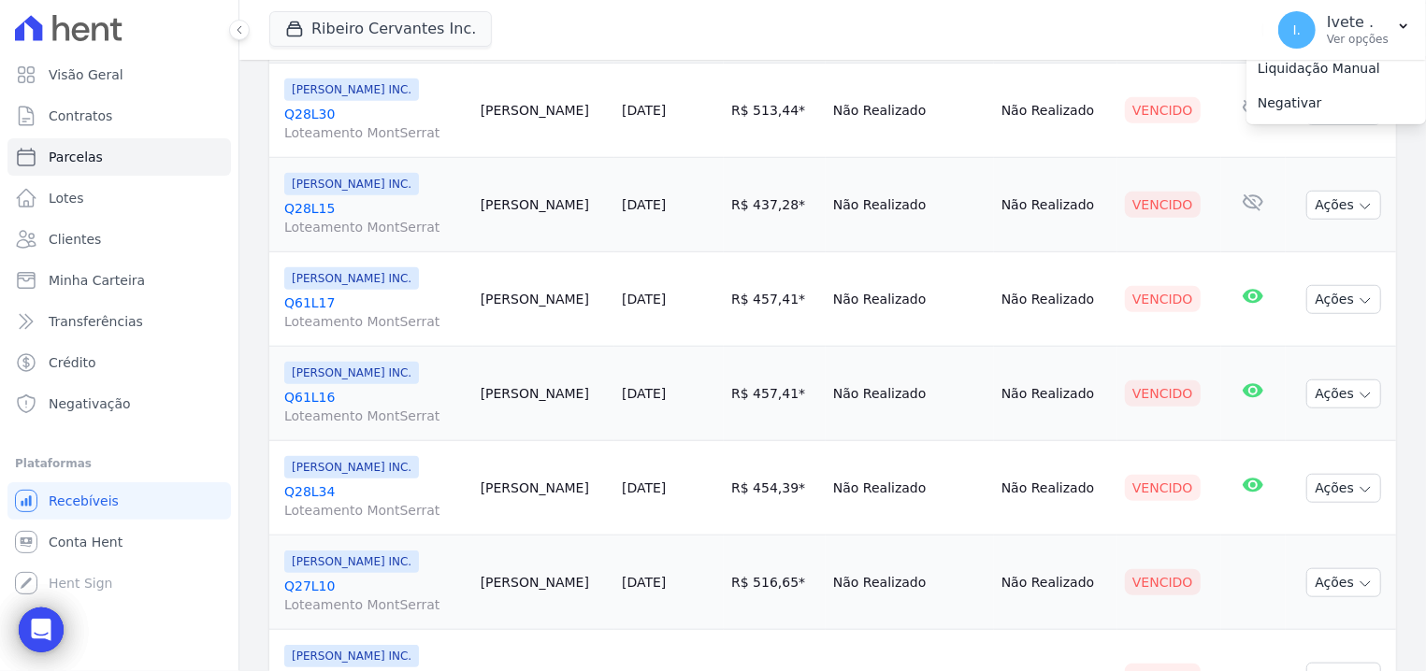
scroll to position [709, 0]
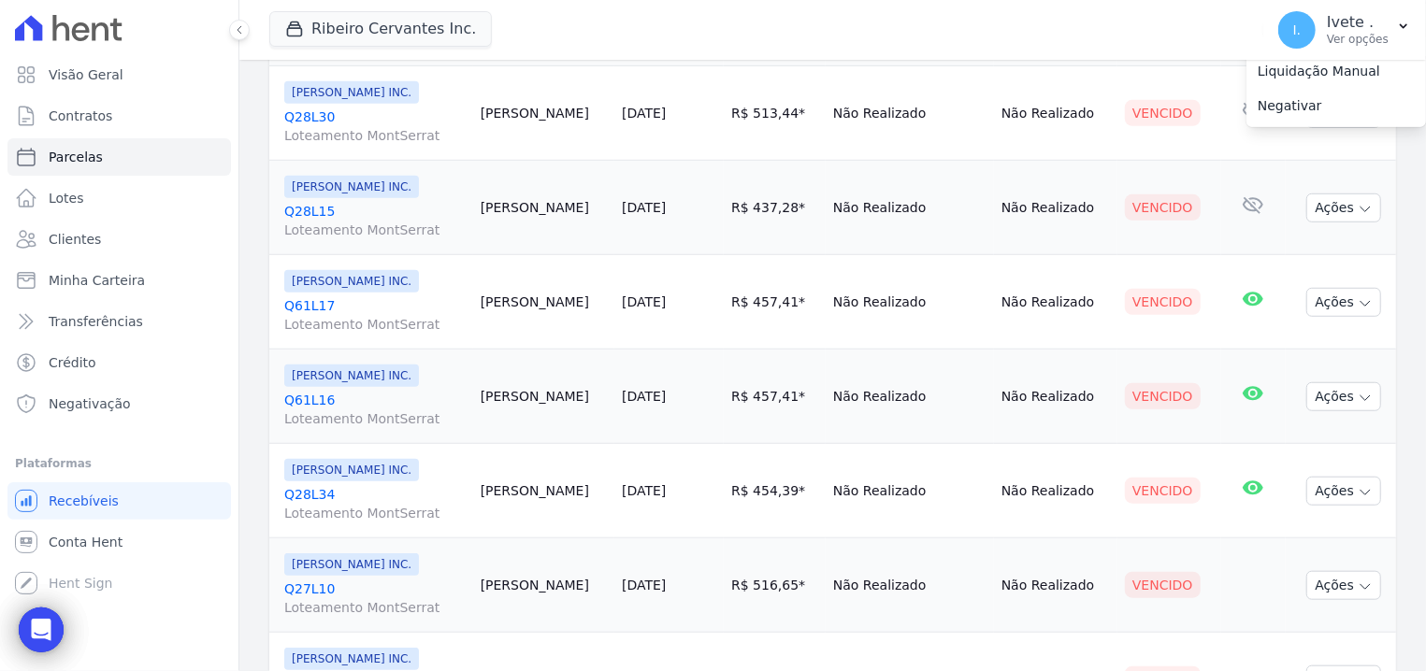
click at [421, 90] on div "[PERSON_NAME] INC." at bounding box center [374, 92] width 181 height 22
click at [1243, 207] on icon at bounding box center [1253, 205] width 21 height 17
click at [1254, 182] on p "Nenhum e-mail lido" at bounding box center [1318, 177] width 128 height 20
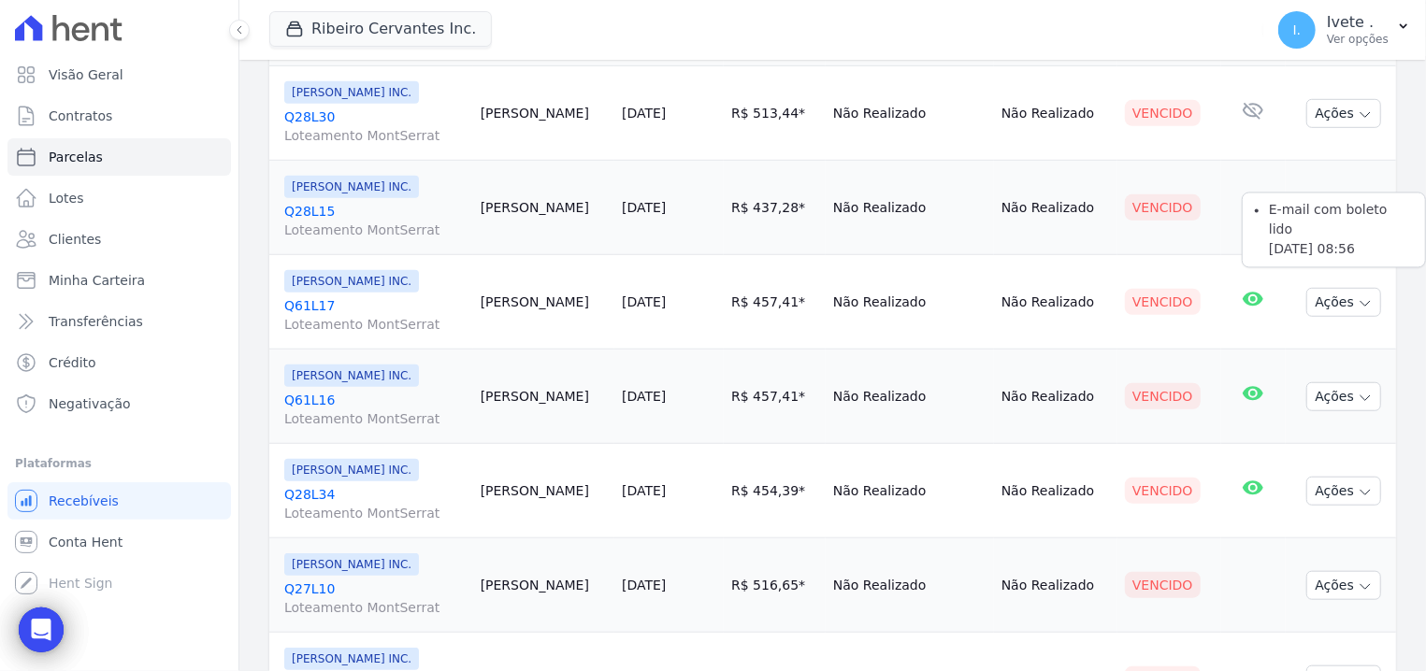
click at [1243, 298] on icon at bounding box center [1253, 299] width 21 height 14
click at [308, 118] on link "Q28L30 Loteamento MontSerrat" at bounding box center [374, 126] width 181 height 37
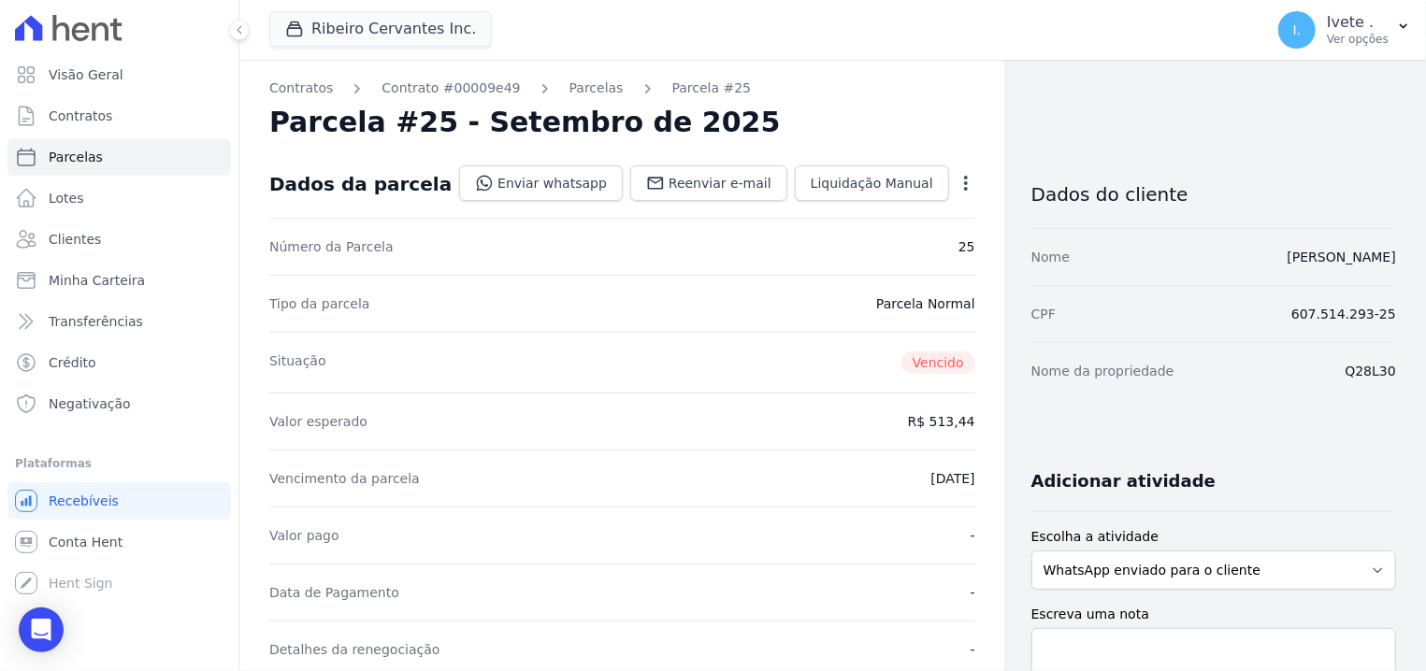
select select
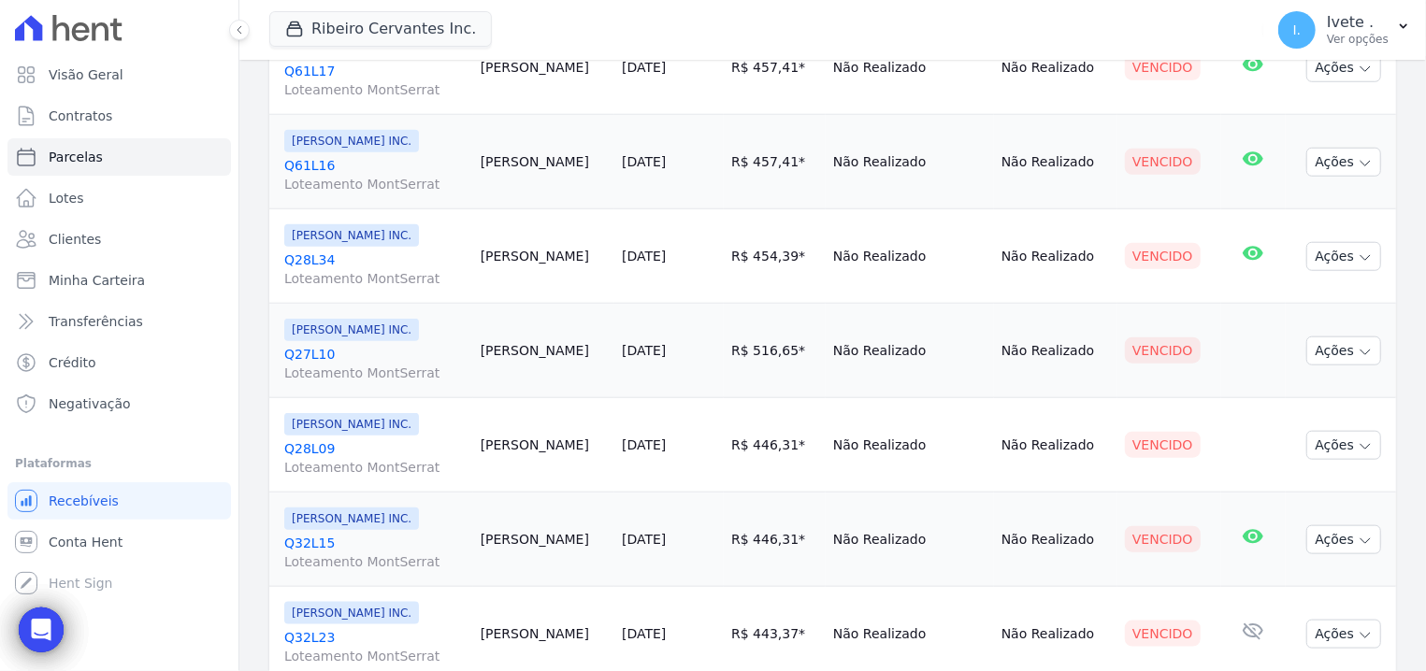
scroll to position [942, 0]
click at [307, 65] on link "Q61L17 Loteamento MontSerrat" at bounding box center [374, 82] width 181 height 37
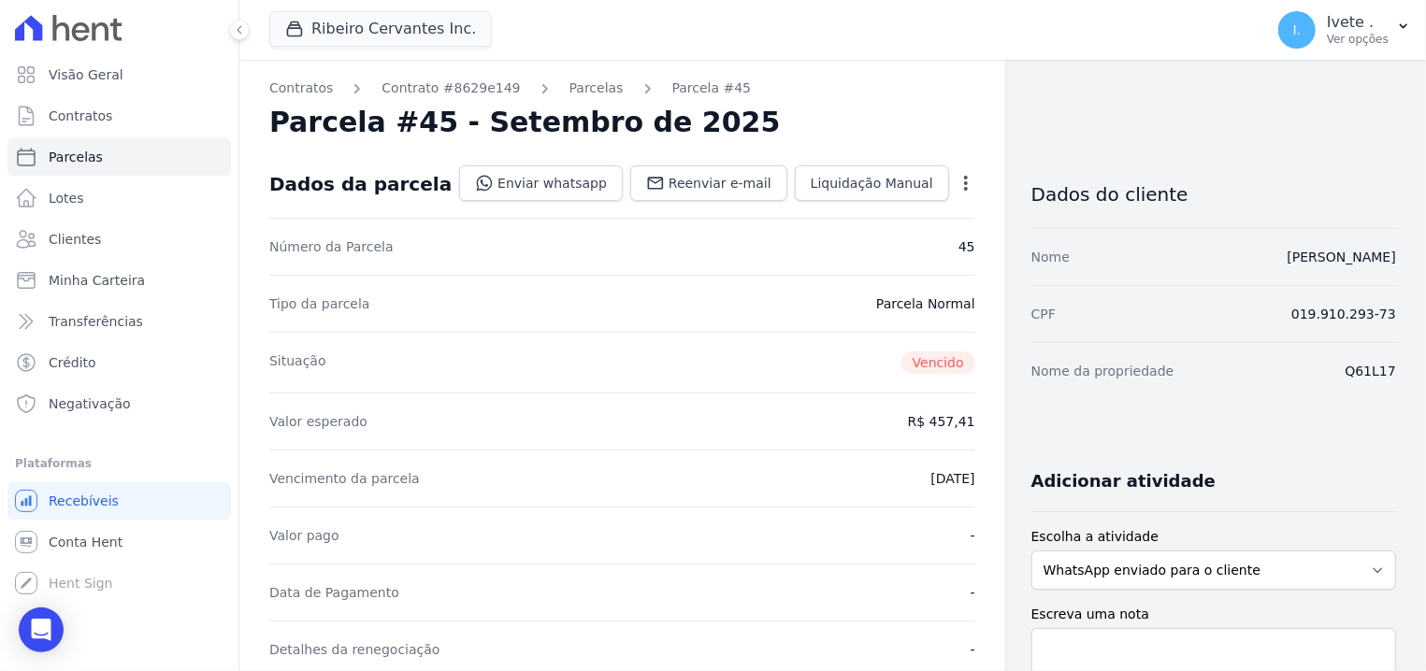
select select
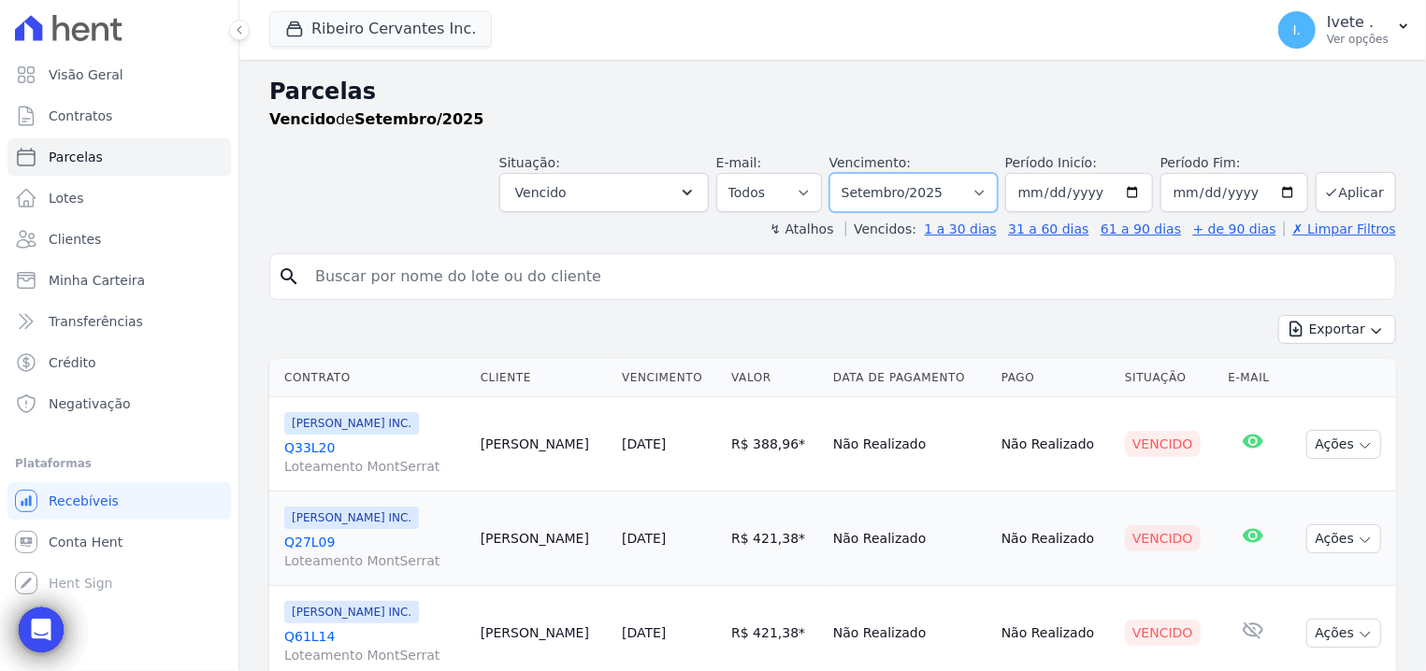
select select "10/2025"
click option "Outubro/2025" at bounding box center [0, 0] width 0 height 0
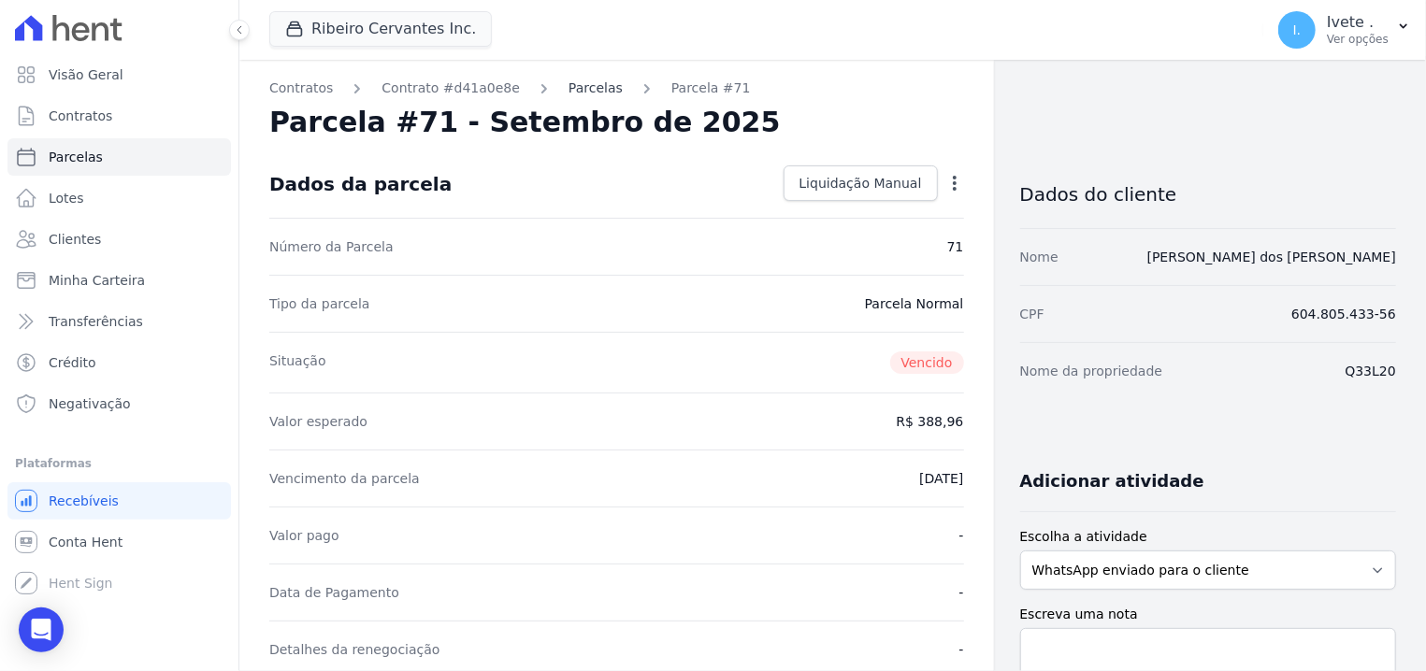
click at [568, 92] on link "Parcelas" at bounding box center [595, 89] width 54 height 20
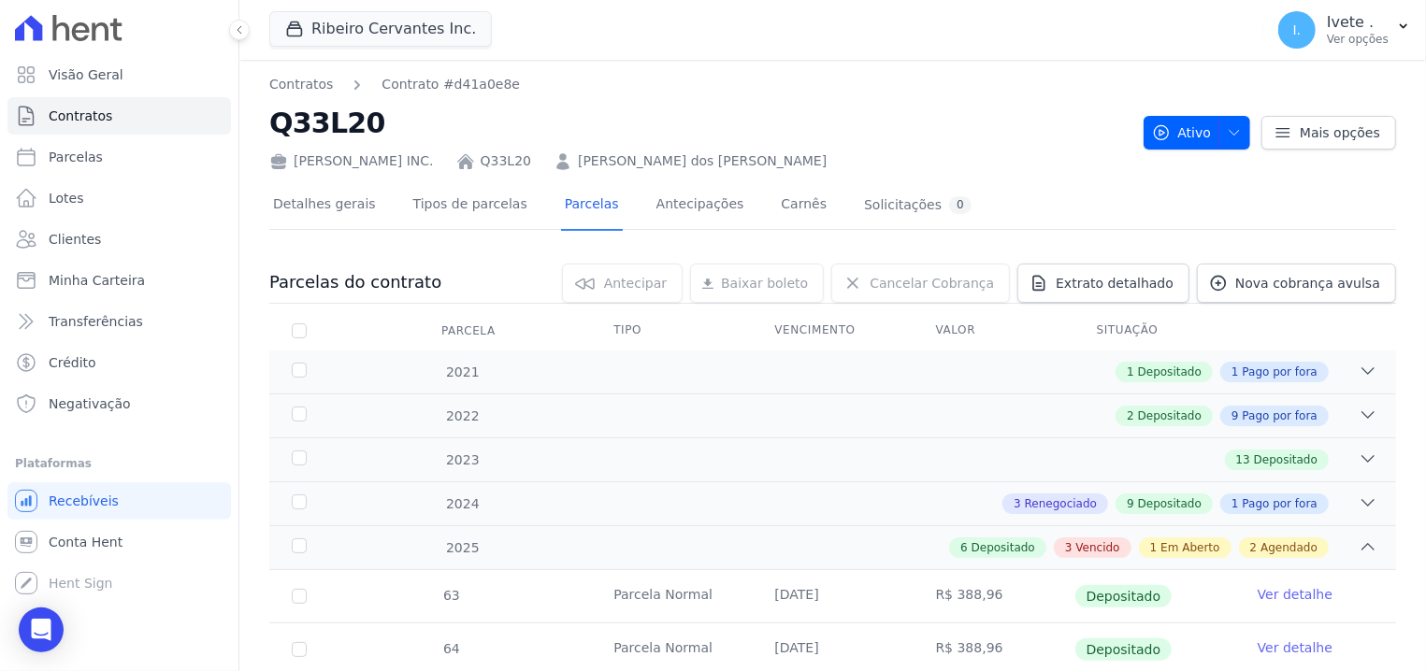
click at [494, 146] on div "Ribeiro Cervantes INC. Q33L20 Natanael dos Santos Ferreira" at bounding box center [698, 157] width 859 height 27
click at [486, 158] on link "Q33L20" at bounding box center [506, 161] width 50 height 20
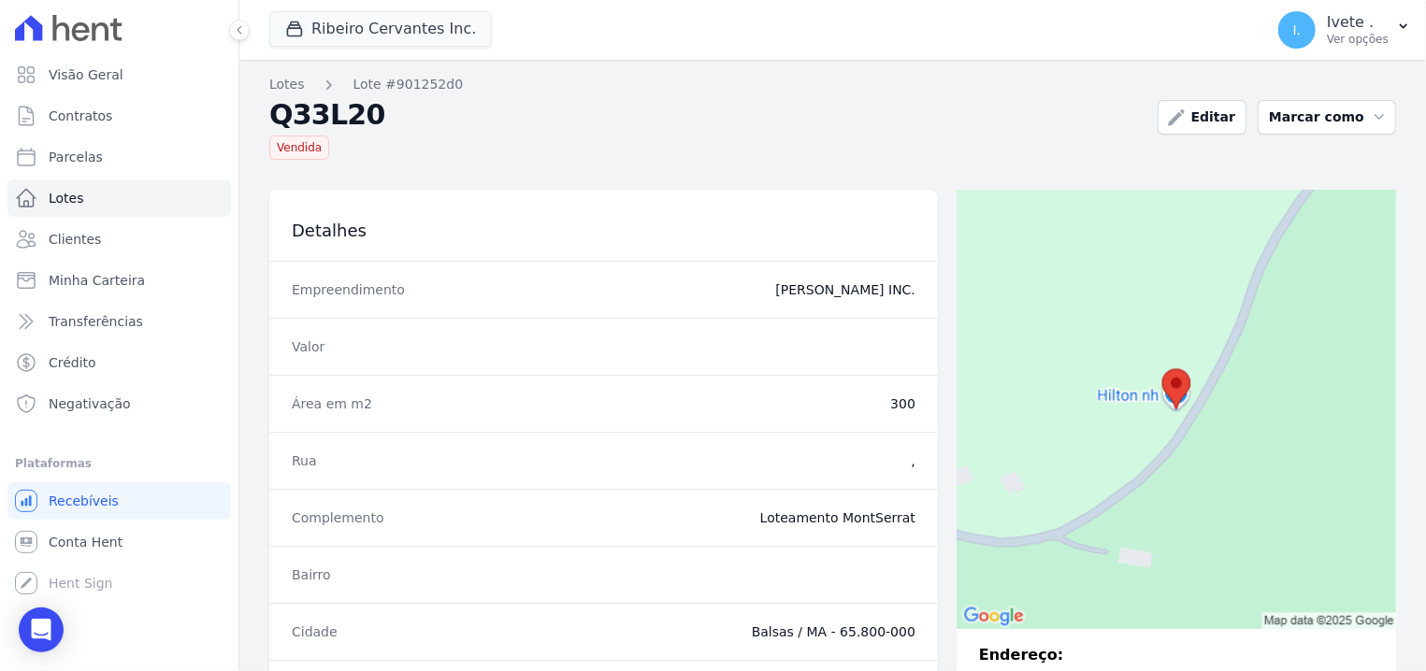
copy h2 "Q33L20"
drag, startPoint x: 259, startPoint y: 116, endPoint x: 404, endPoint y: 108, distance: 145.1
click at [404, 108] on div "Lotes Lote #901252d0 Q33L20 Vendida Editar Marcar como Disponível Vendida Reser…" at bounding box center [832, 535] width 1187 height 950
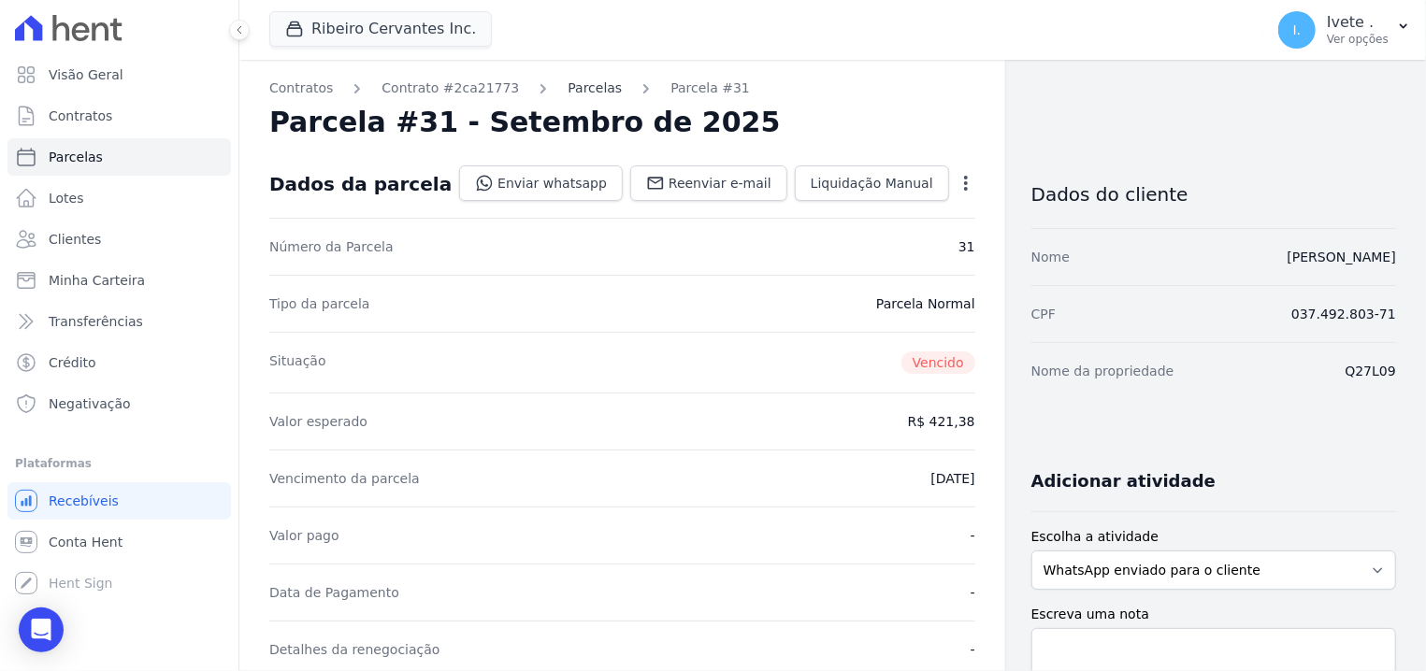
click at [568, 91] on link "Parcelas" at bounding box center [595, 89] width 54 height 20
click at [566, 93] on link "Parcelas" at bounding box center [593, 89] width 54 height 20
click at [565, 93] on link "Parcelas" at bounding box center [592, 89] width 54 height 20
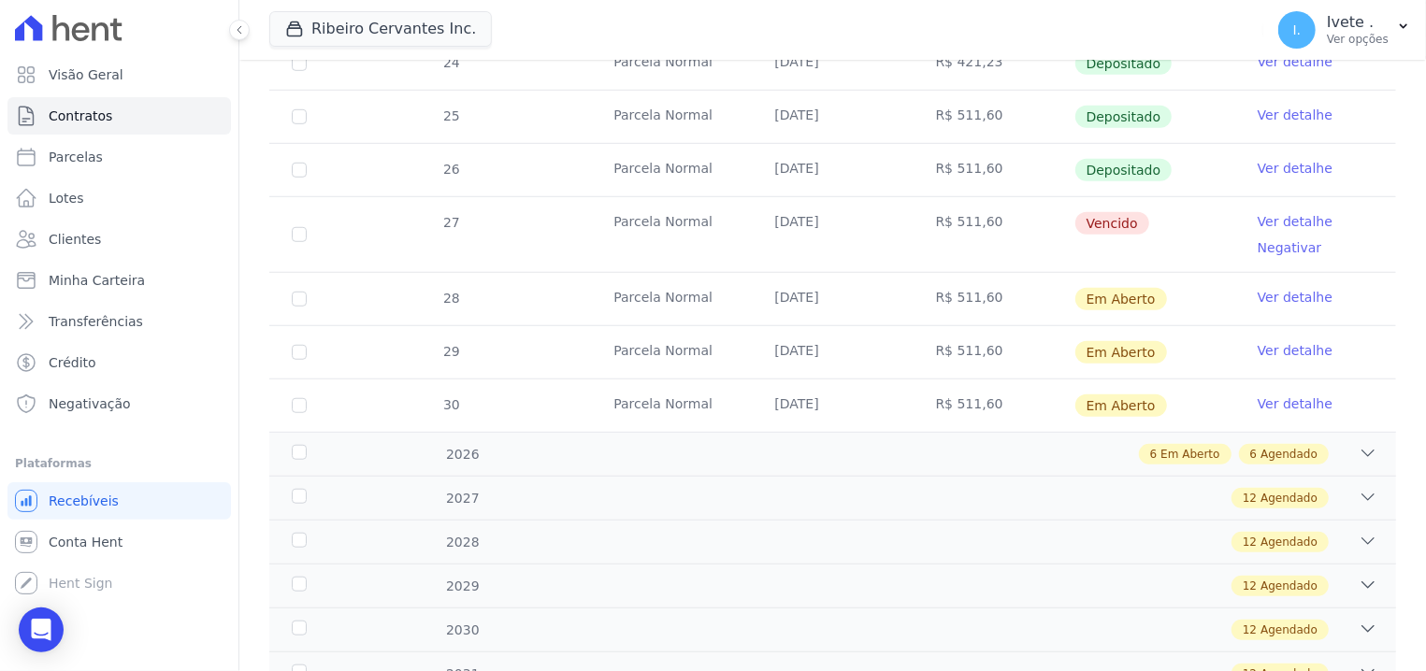
scroll to position [713, 0]
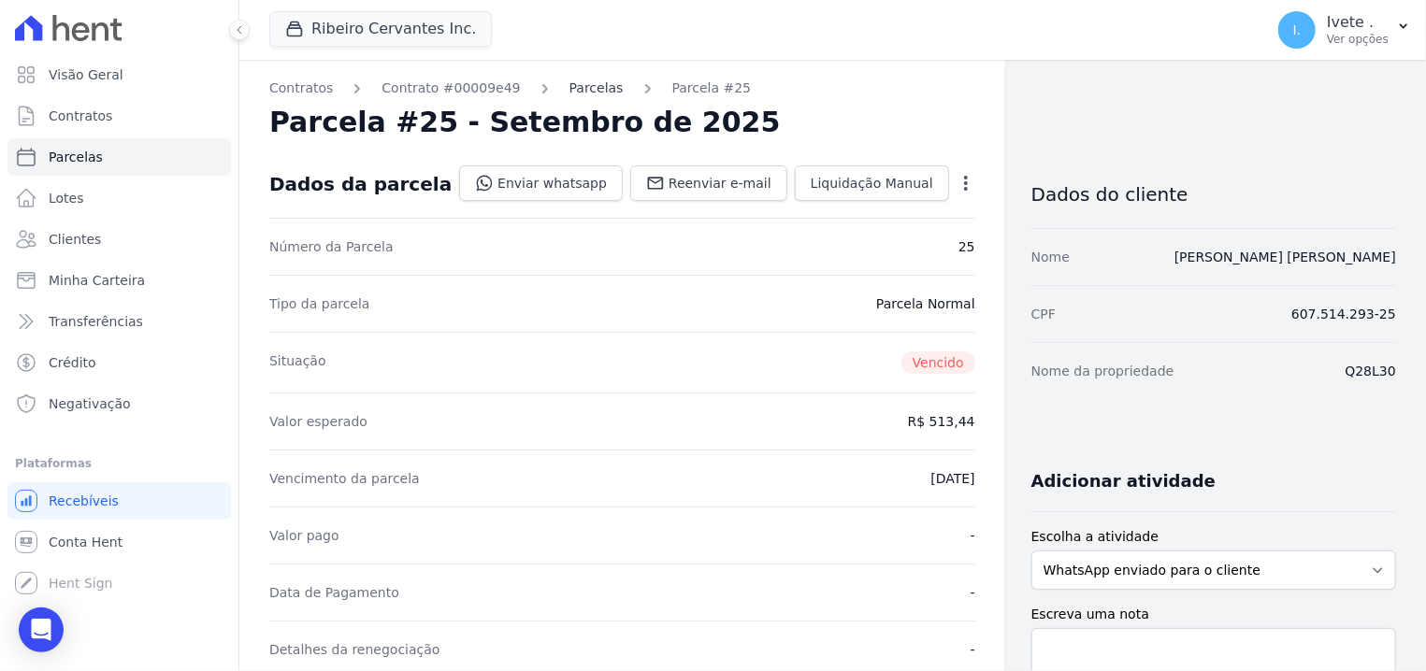
click at [569, 98] on link "Parcelas" at bounding box center [596, 89] width 54 height 20
click at [566, 90] on link "Parcelas" at bounding box center [592, 89] width 54 height 20
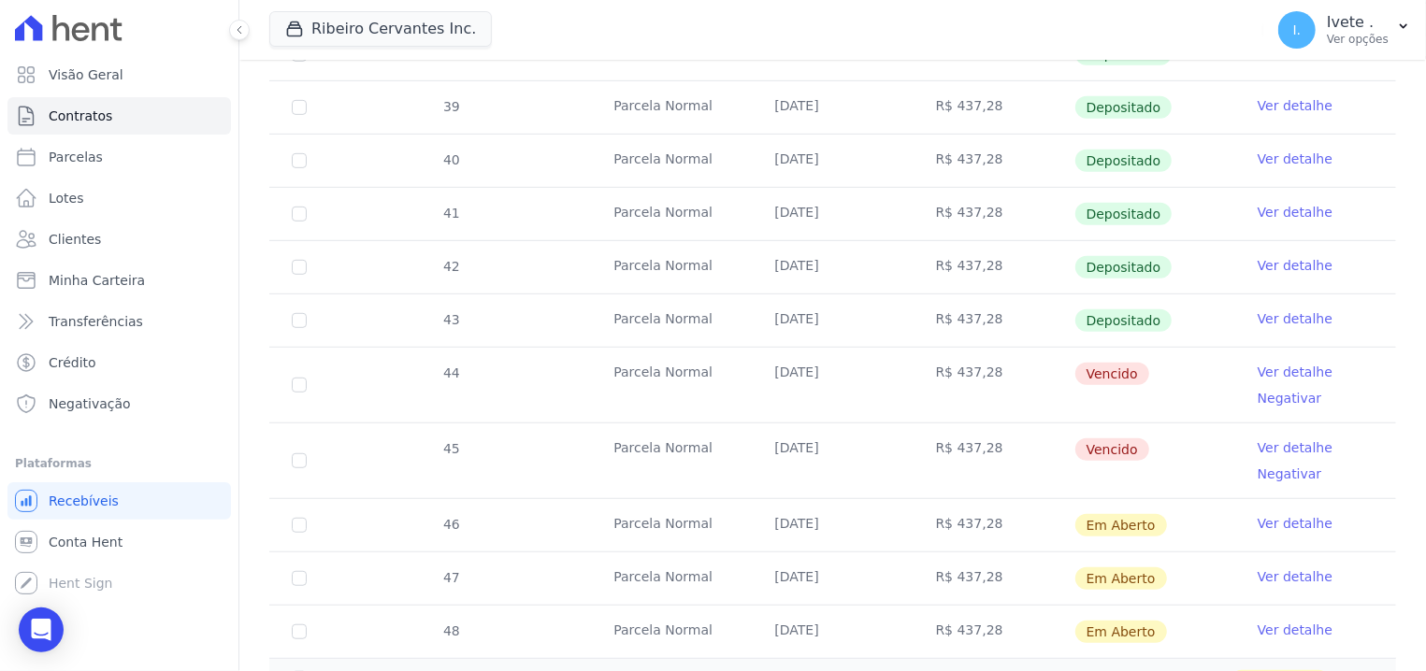
scroll to position [595, 0]
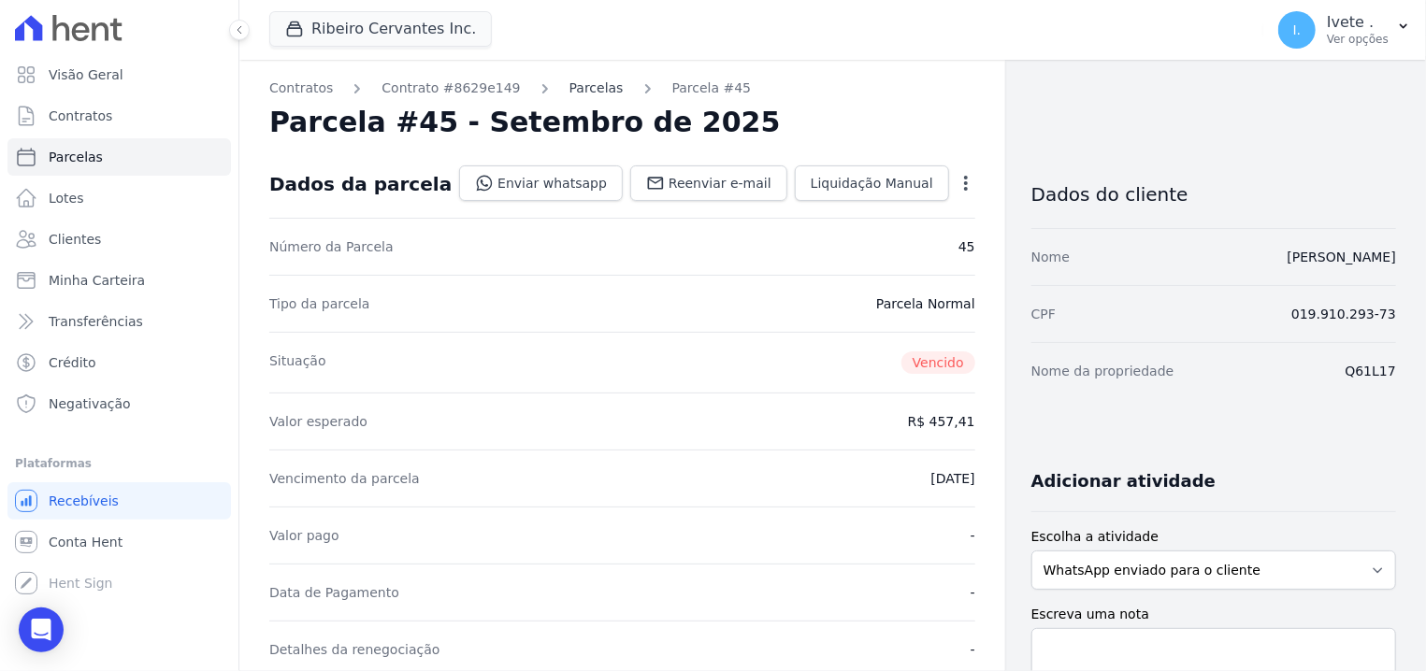
click at [569, 91] on link "Parcelas" at bounding box center [596, 89] width 54 height 20
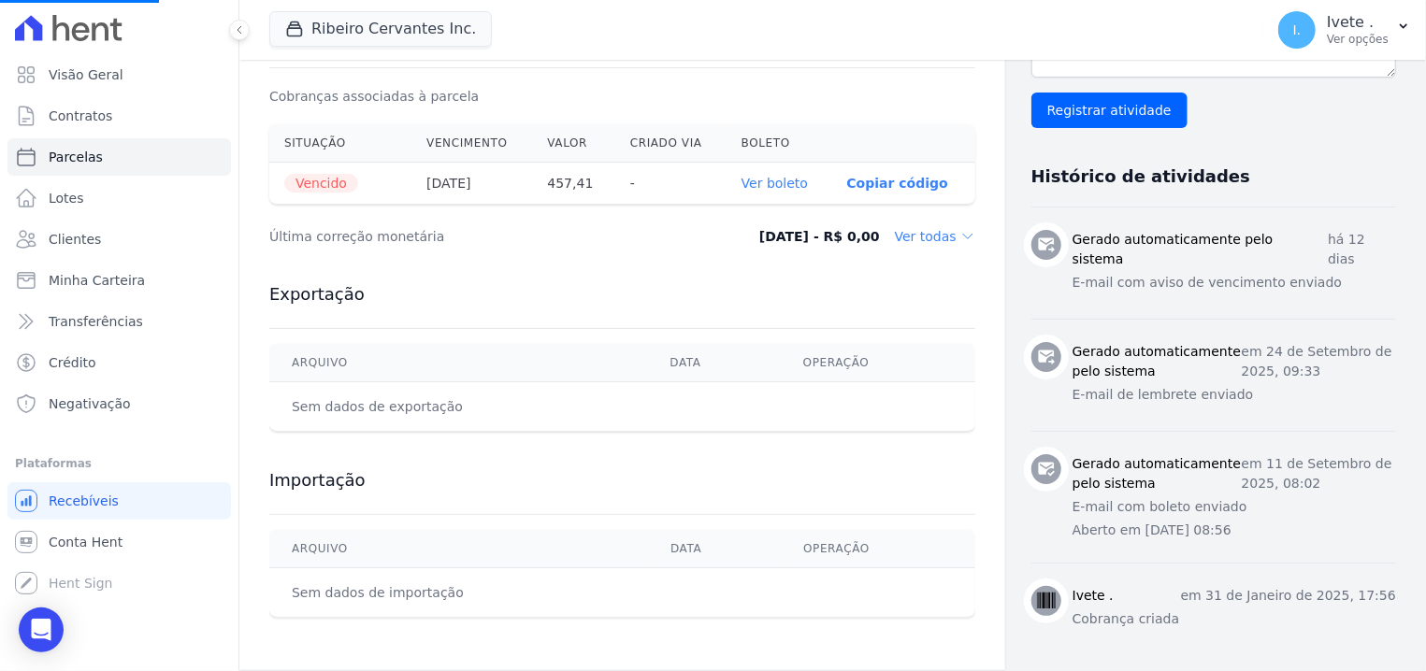
scroll to position [612, 0]
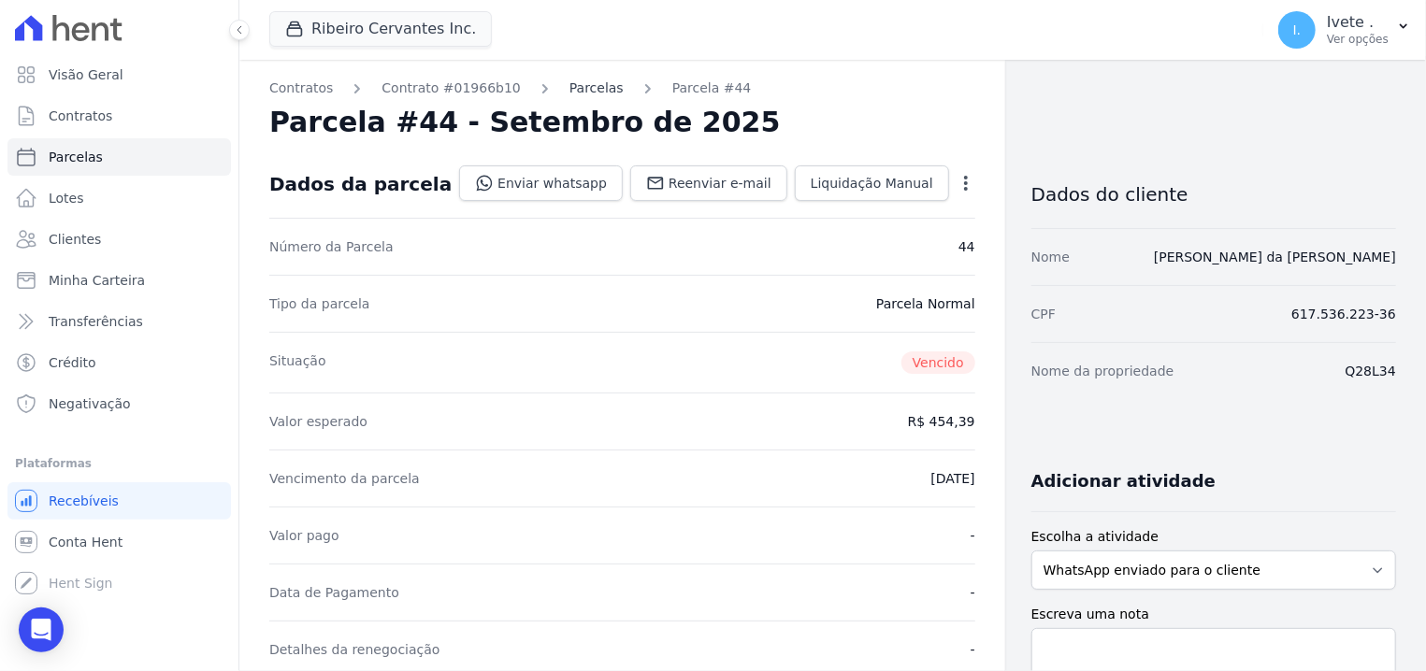
click at [569, 86] on link "Parcelas" at bounding box center [596, 89] width 54 height 20
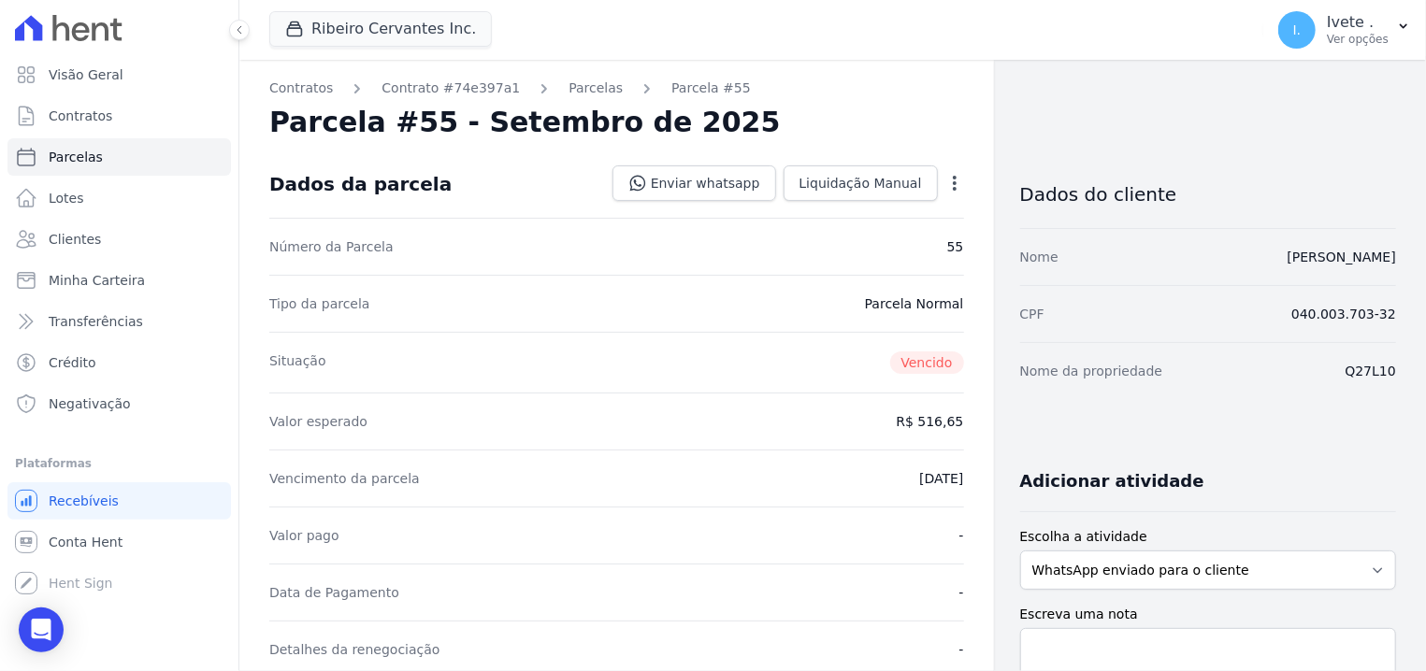
click at [568, 92] on link "Parcelas" at bounding box center [595, 89] width 54 height 20
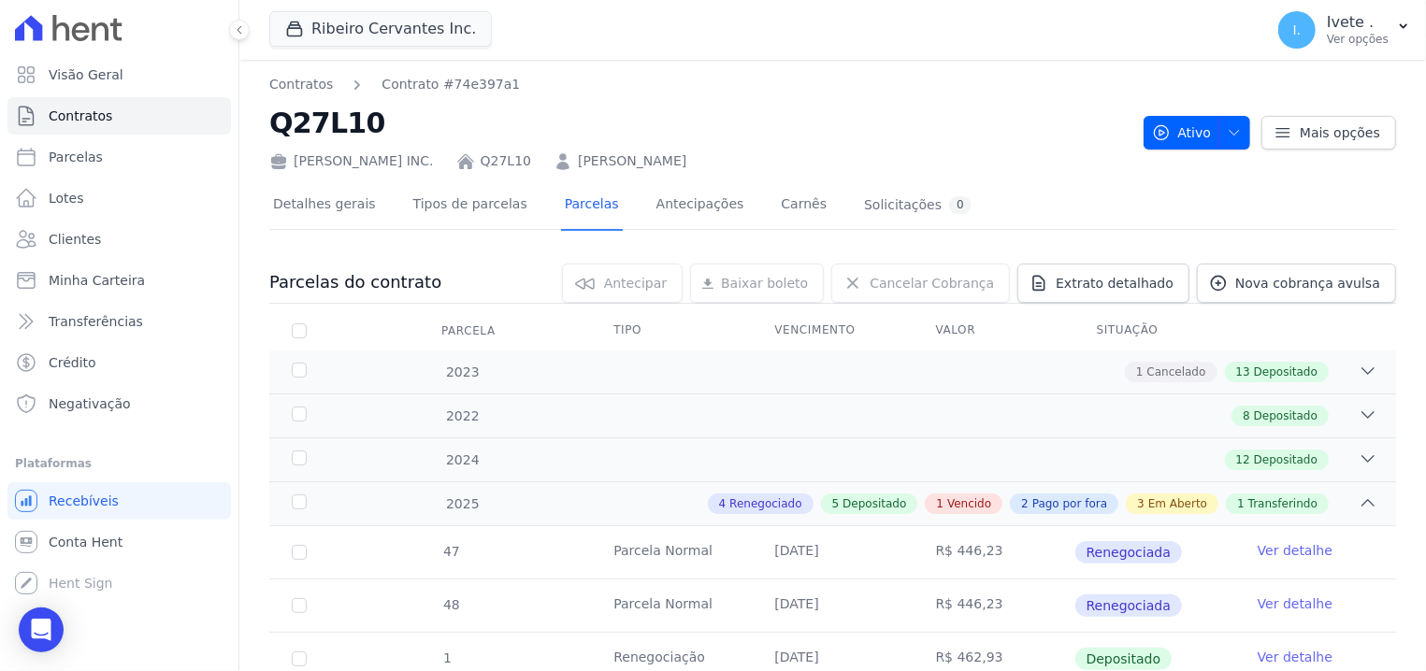
copy h2 "Q27L10"
drag, startPoint x: 267, startPoint y: 119, endPoint x: 423, endPoint y: 115, distance: 155.3
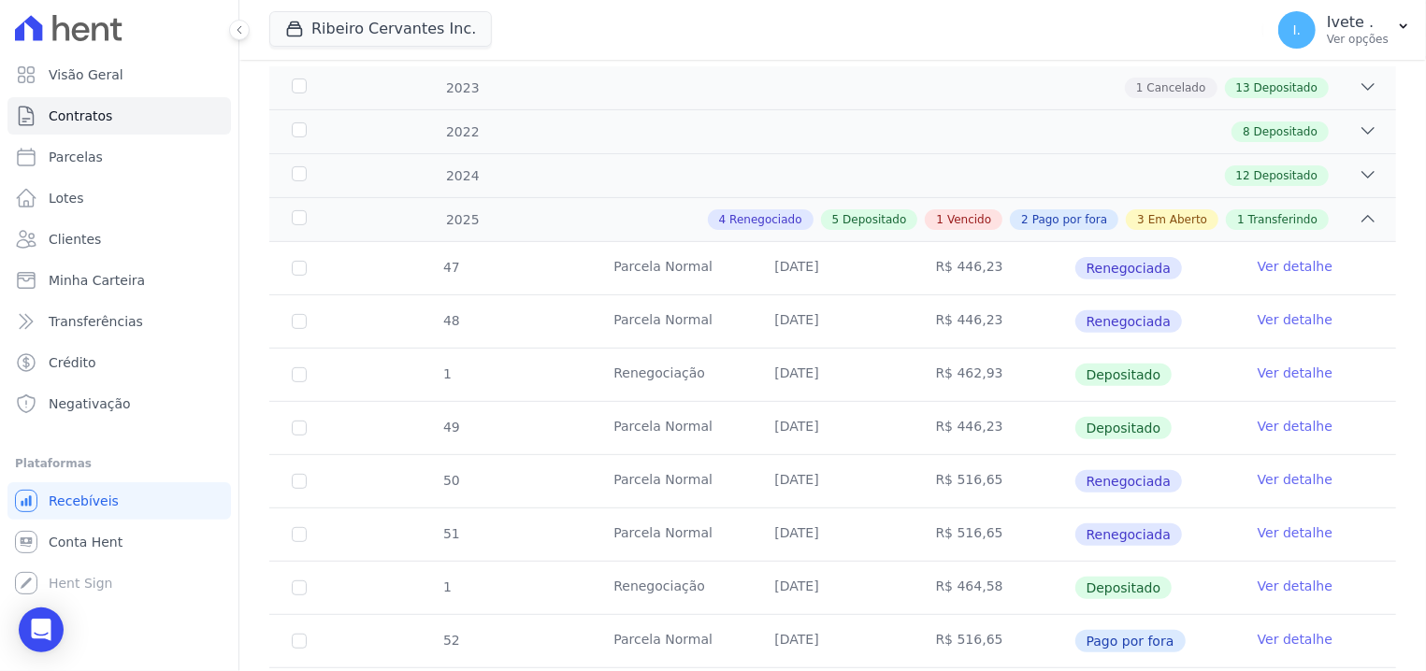
scroll to position [119, 0]
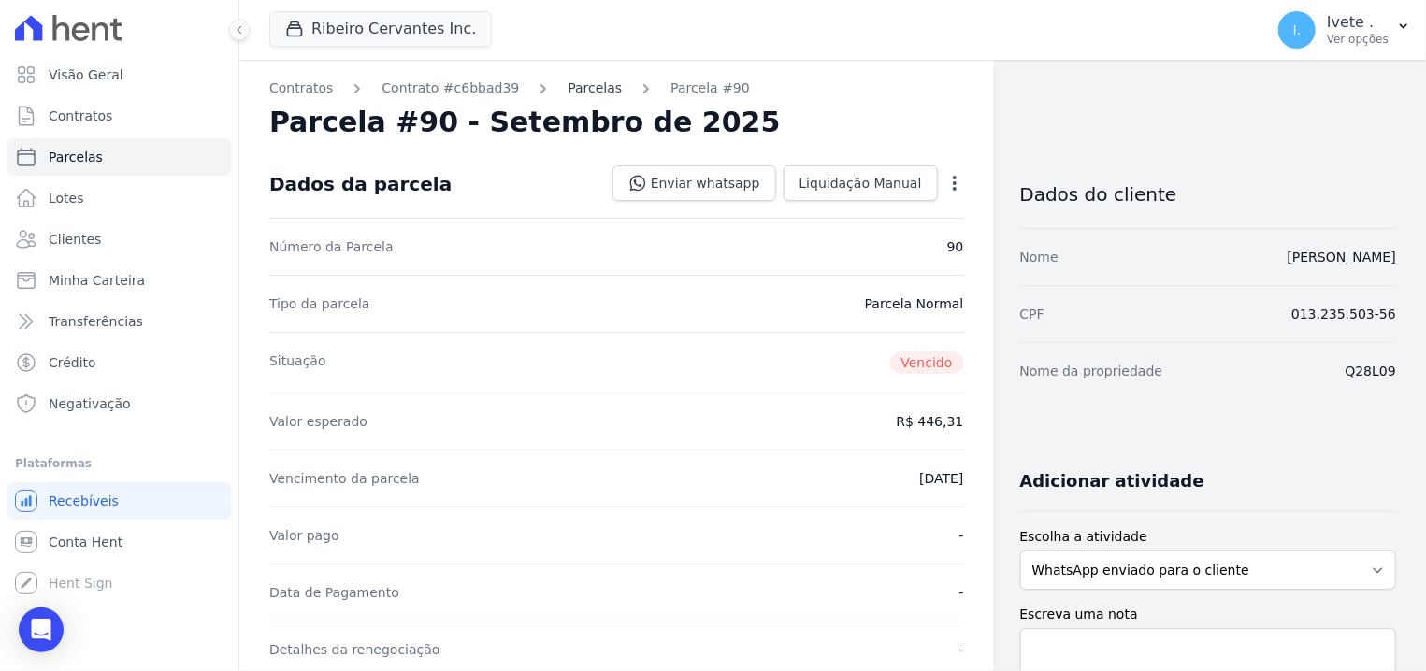
click at [568, 87] on link "Parcelas" at bounding box center [595, 89] width 54 height 20
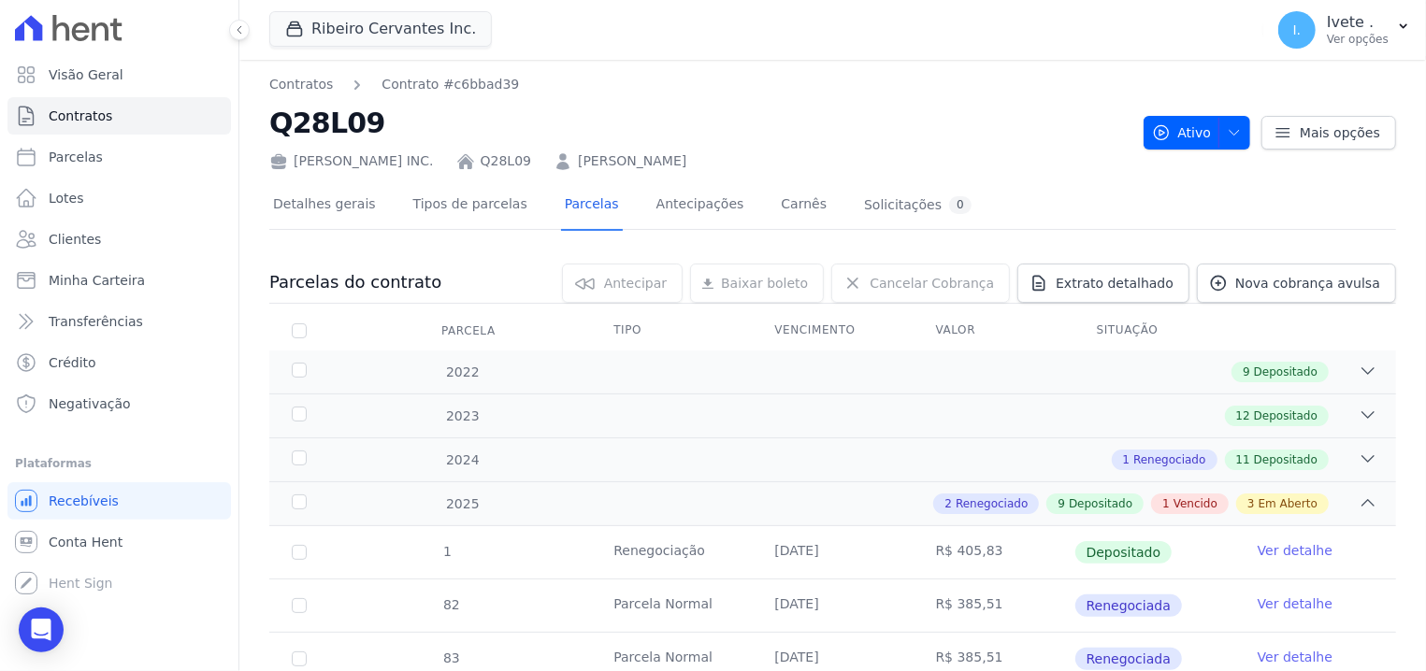
copy h2 "Q28L09"
drag, startPoint x: 269, startPoint y: 122, endPoint x: 423, endPoint y: 120, distance: 153.4
click at [423, 120] on h2 "Q28L09" at bounding box center [698, 123] width 859 height 42
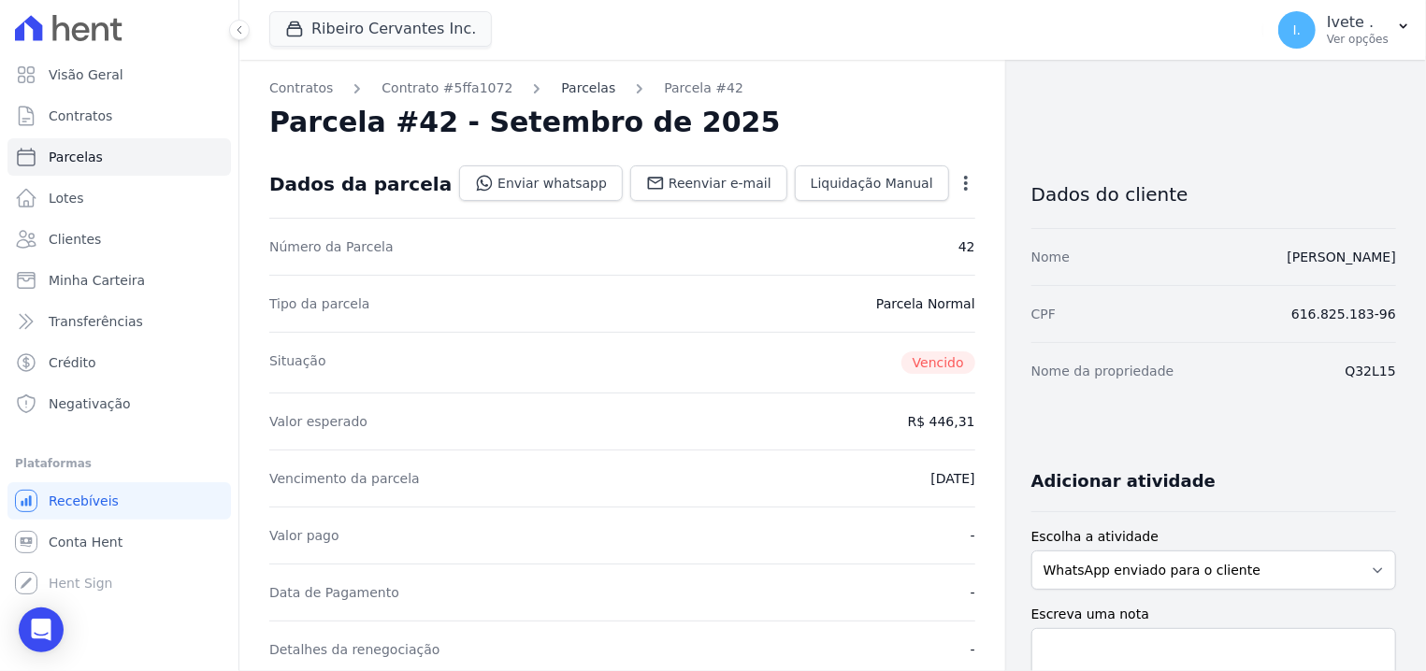
click at [561, 89] on link "Parcelas" at bounding box center [588, 89] width 54 height 20
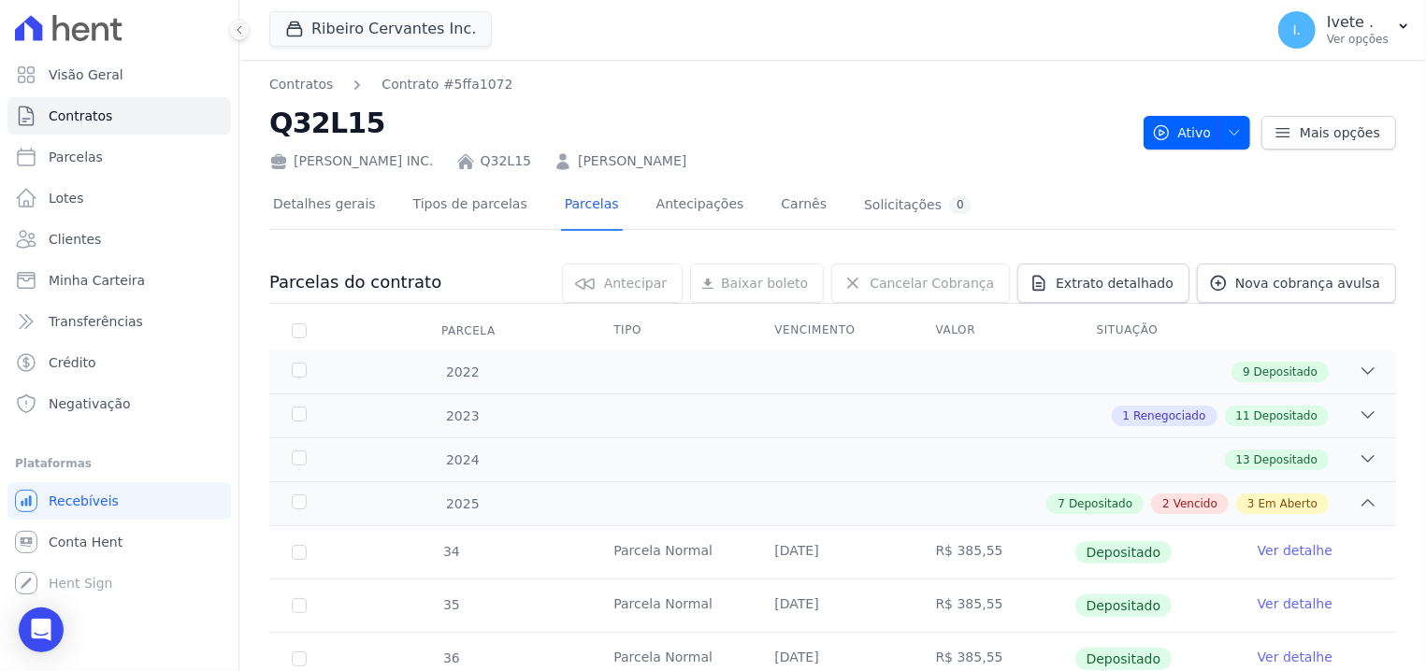
drag, startPoint x: 272, startPoint y: 125, endPoint x: 411, endPoint y: 140, distance: 140.1
click at [411, 140] on h2 "Q32L15" at bounding box center [698, 123] width 859 height 42
copy h2 "Q32L15"
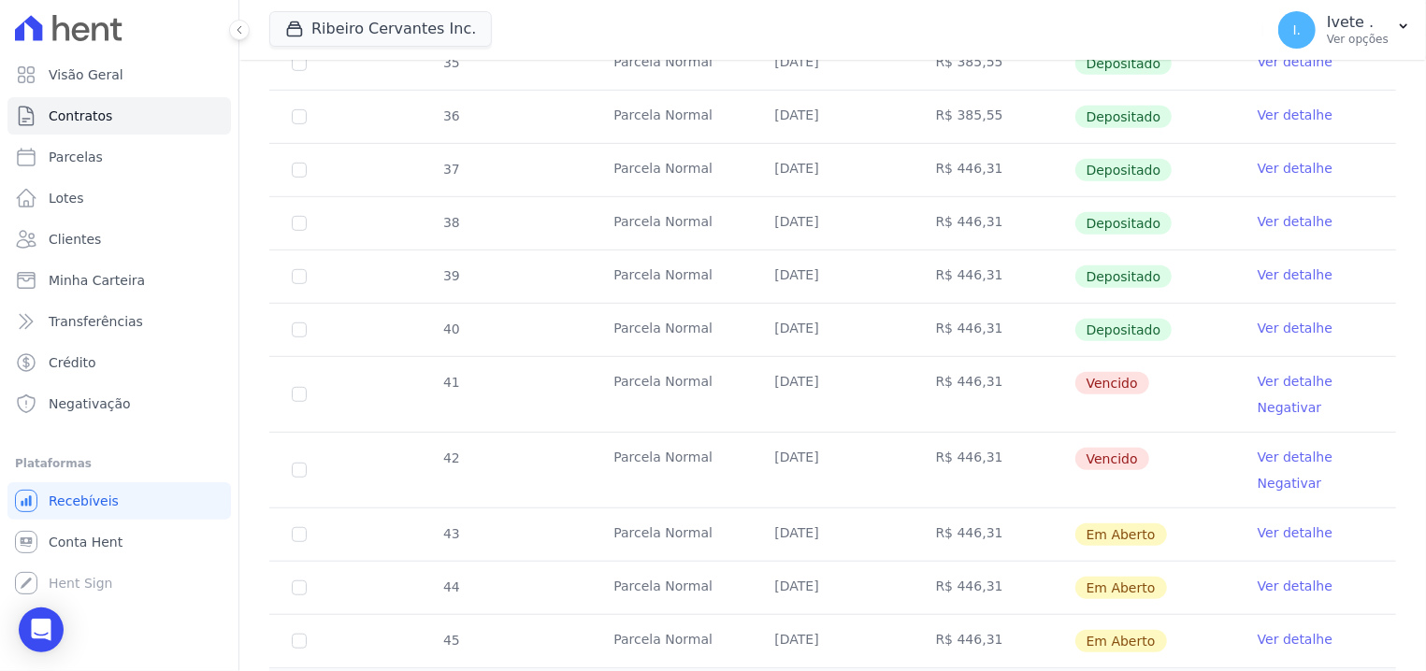
scroll to position [595, 0]
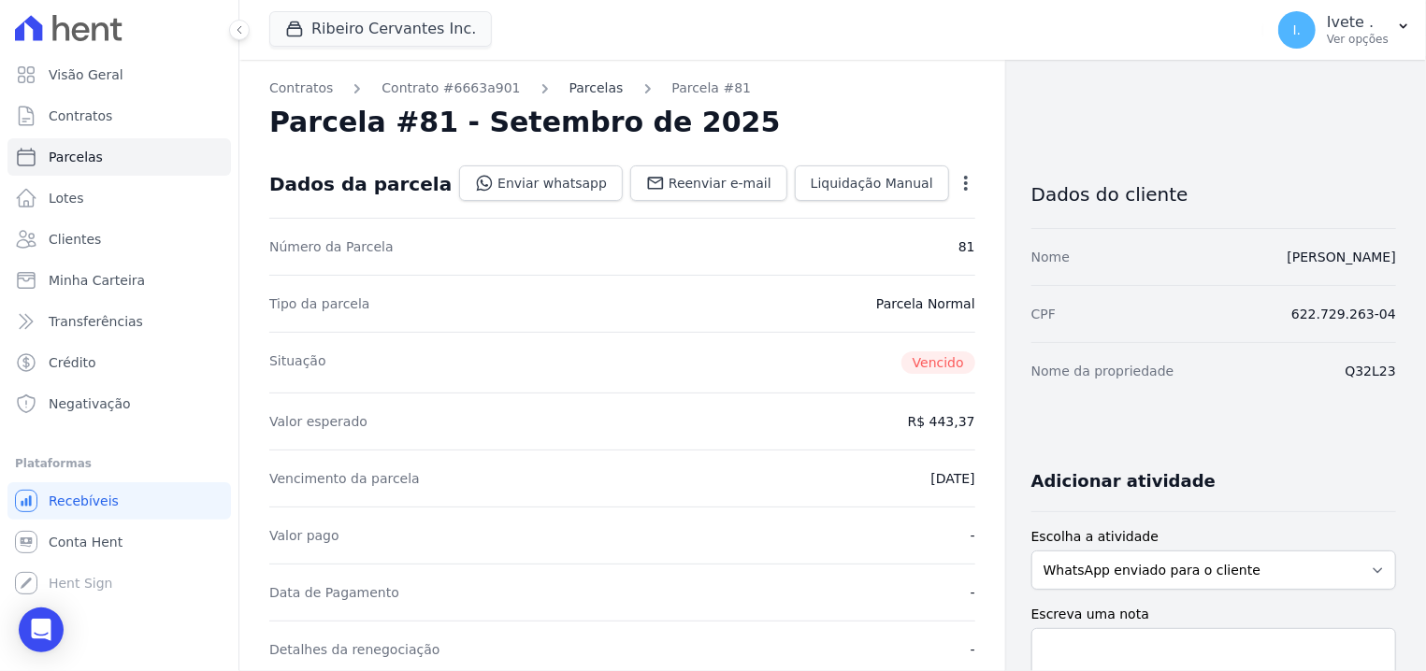
click at [569, 88] on link "Parcelas" at bounding box center [596, 89] width 54 height 20
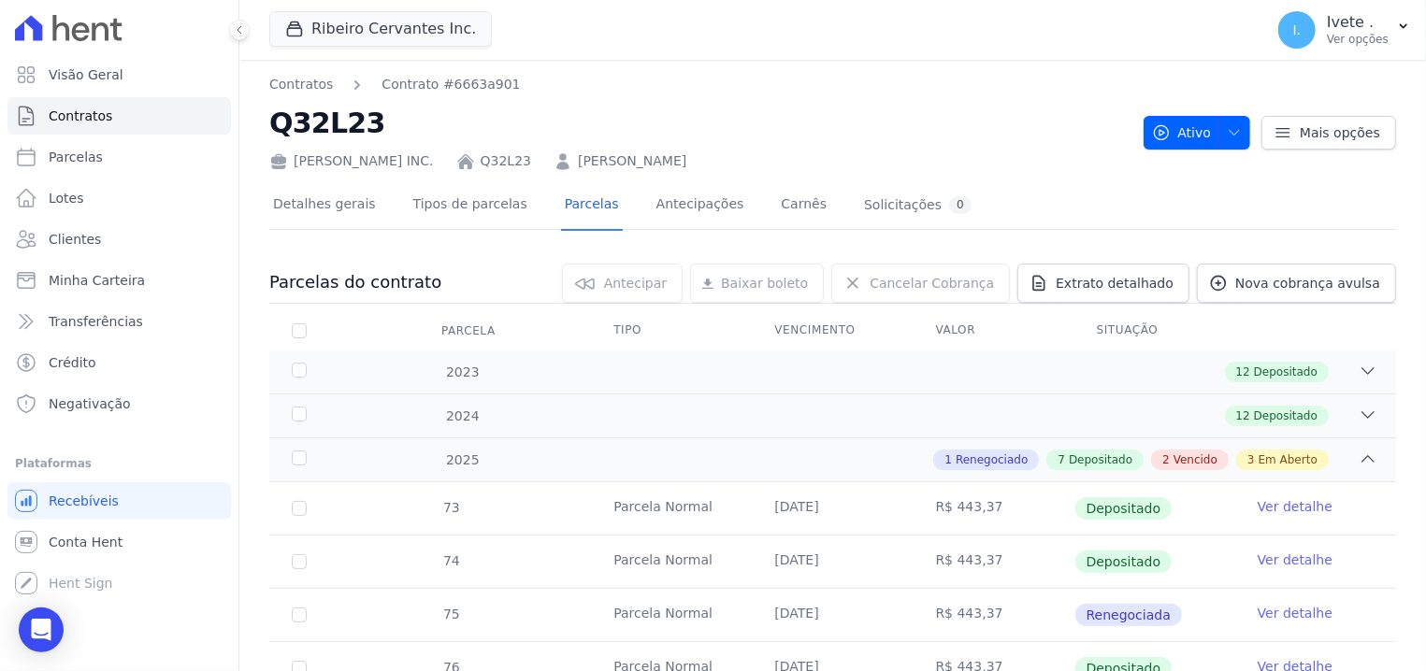
copy h2 "Q32L23"
drag, startPoint x: 266, startPoint y: 122, endPoint x: 435, endPoint y: 128, distance: 169.4
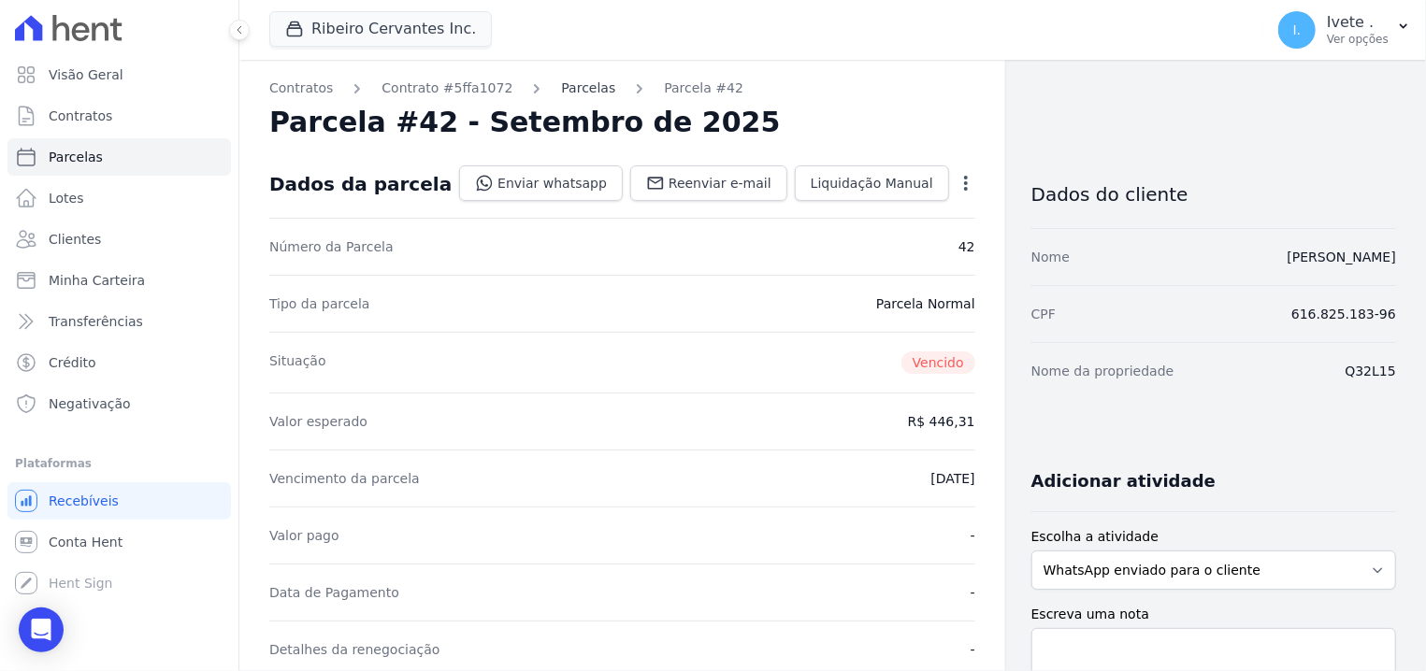
click at [561, 86] on link "Parcelas" at bounding box center [588, 89] width 54 height 20
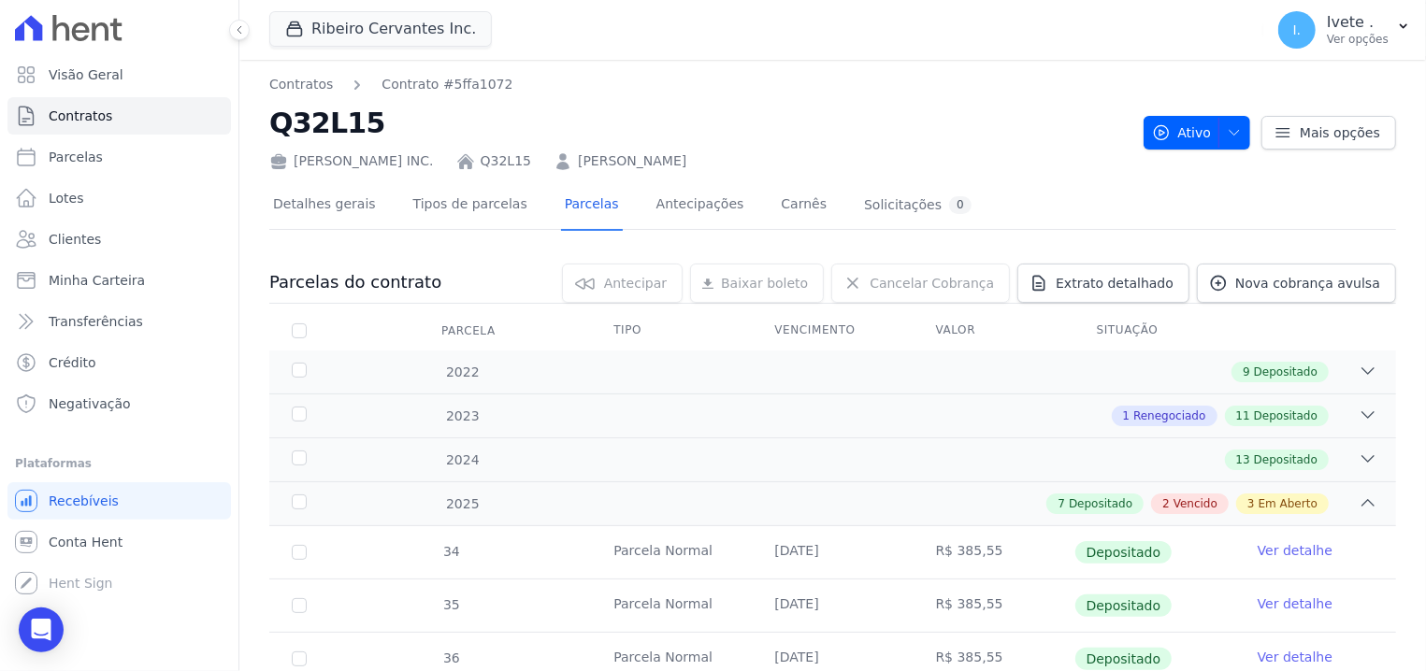
copy h2 "Q32L15"
drag, startPoint x: 276, startPoint y: 123, endPoint x: 367, endPoint y: 137, distance: 92.7
click at [367, 137] on h2 "Q32L15" at bounding box center [698, 123] width 859 height 42
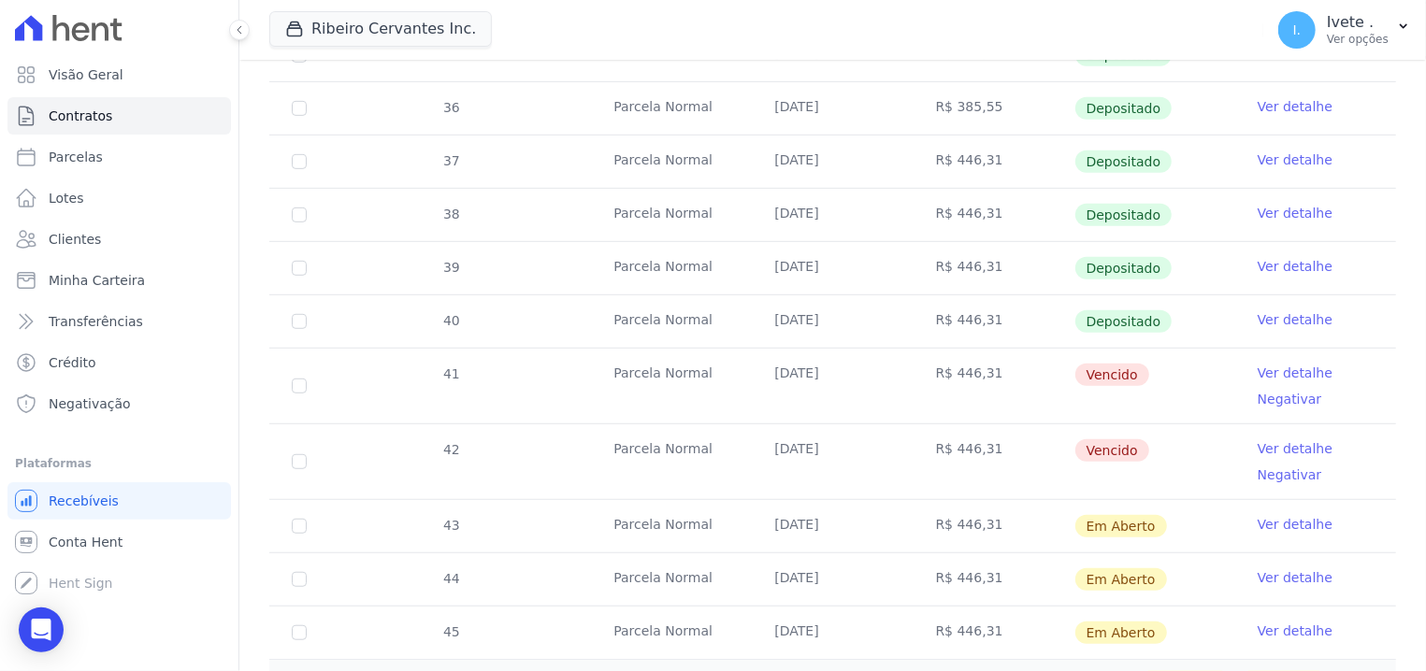
scroll to position [595, 0]
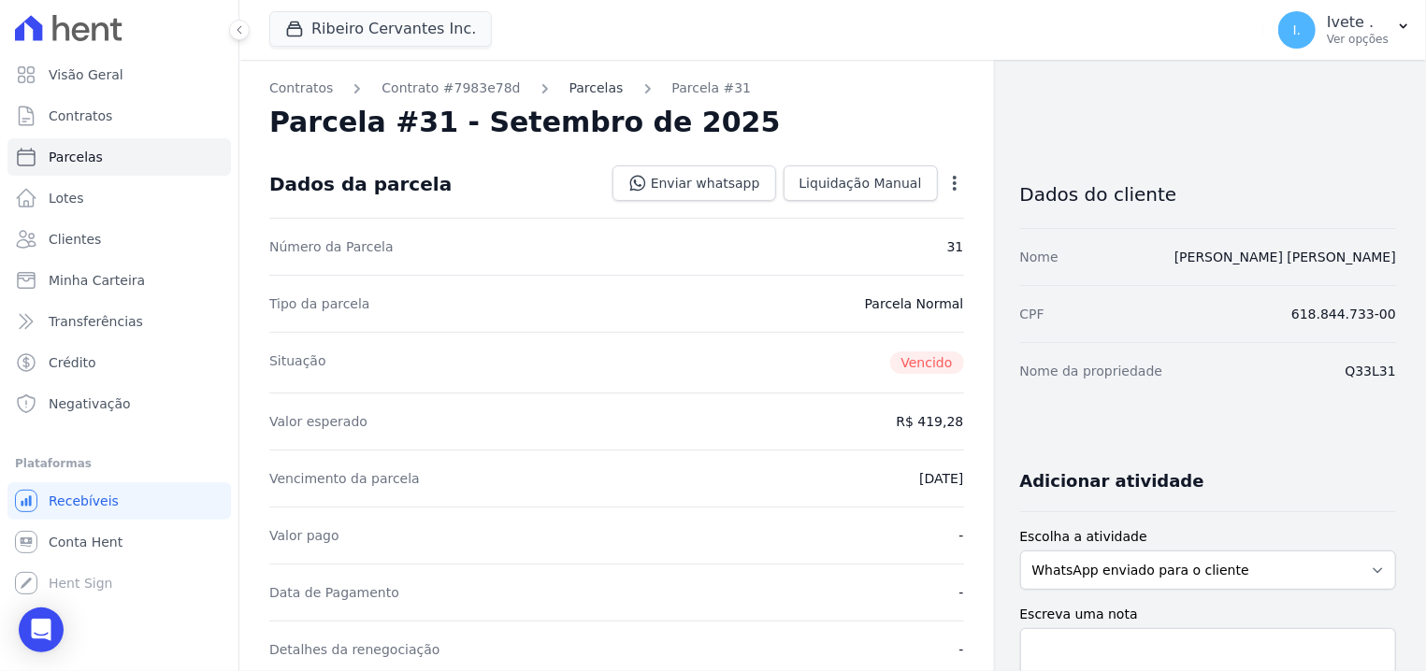
click at [569, 88] on link "Parcelas" at bounding box center [596, 89] width 54 height 20
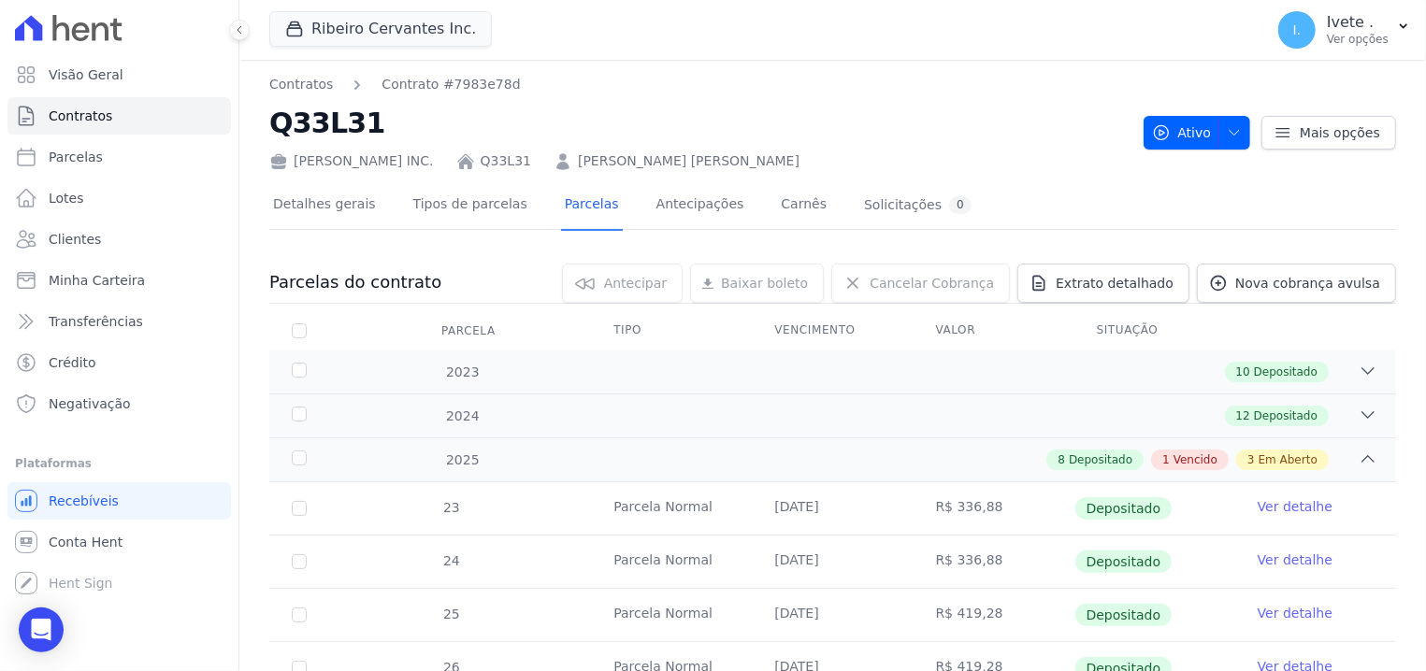
copy h2 "Q33L31"
drag, startPoint x: 266, startPoint y: 124, endPoint x: 383, endPoint y: 134, distance: 118.2
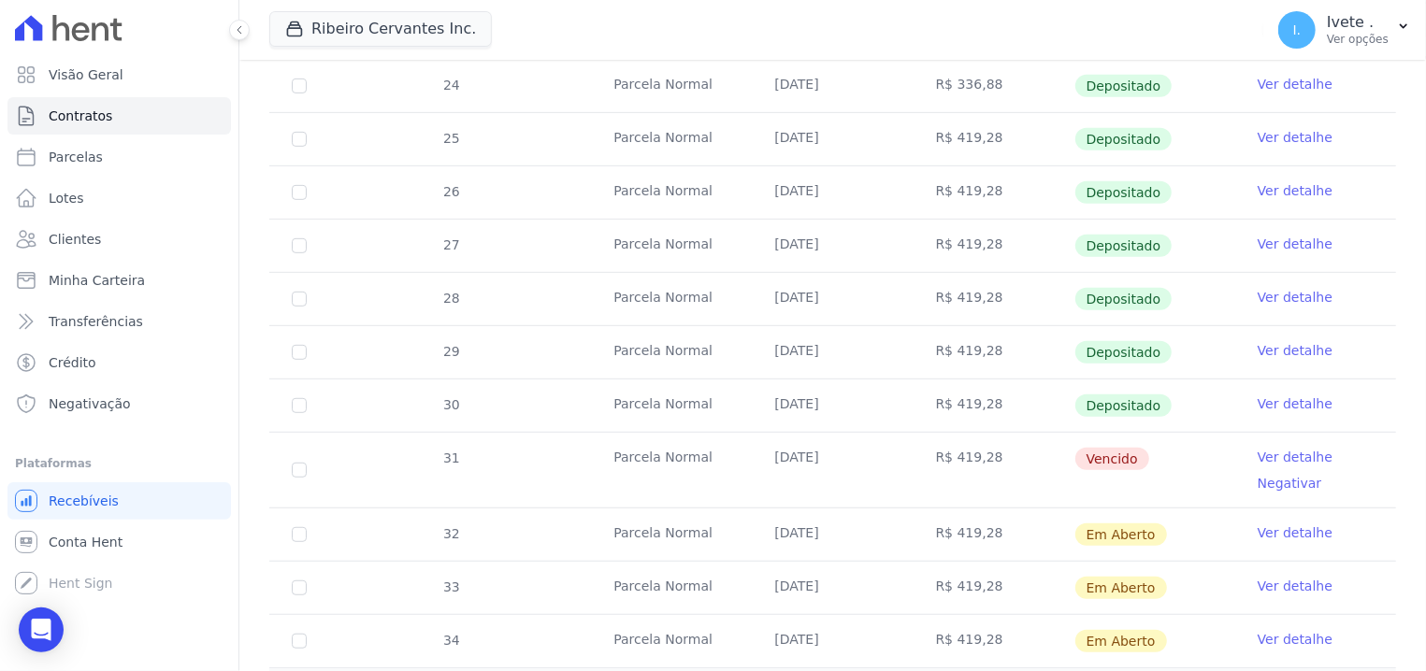
scroll to position [595, 0]
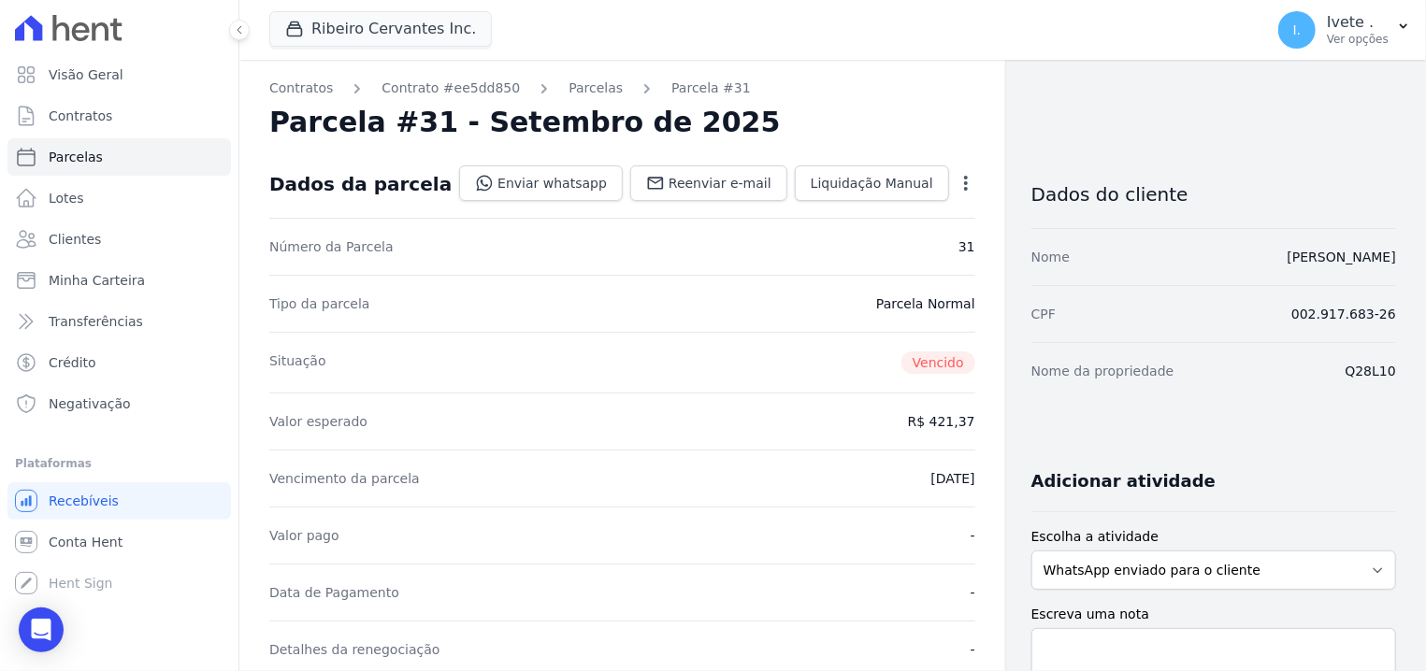
drag, startPoint x: 568, startPoint y: 97, endPoint x: 502, endPoint y: 97, distance: 65.5
click at [568, 94] on link "Parcelas" at bounding box center [595, 89] width 54 height 20
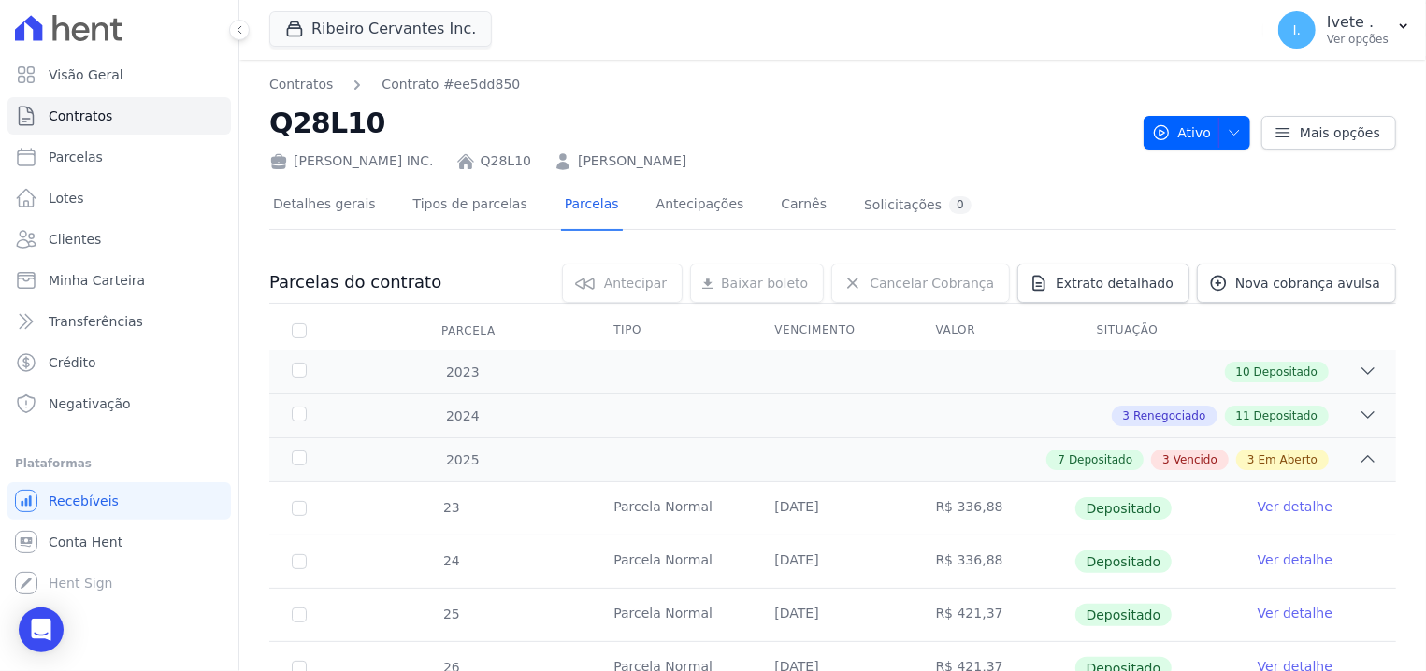
copy h2 "Q28L10"
drag, startPoint x: 254, startPoint y: 129, endPoint x: 451, endPoint y: 127, distance: 196.4
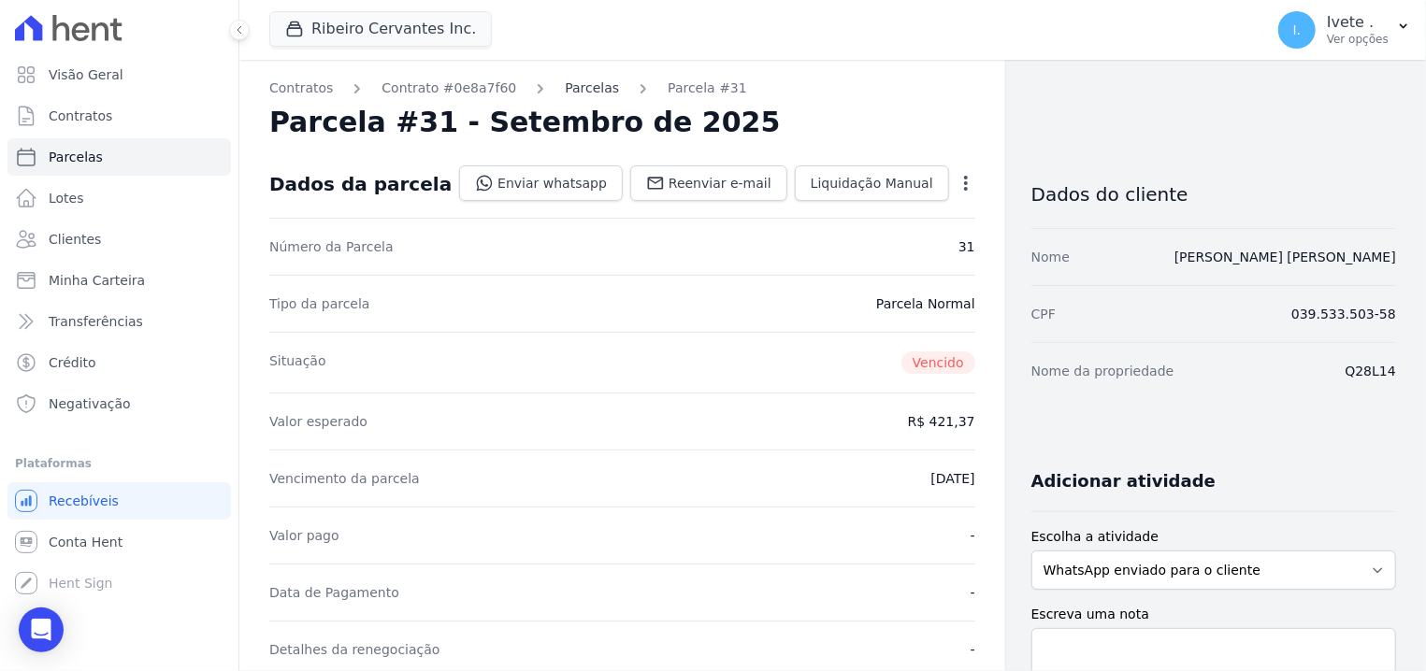
click at [565, 86] on link "Parcelas" at bounding box center [592, 89] width 54 height 20
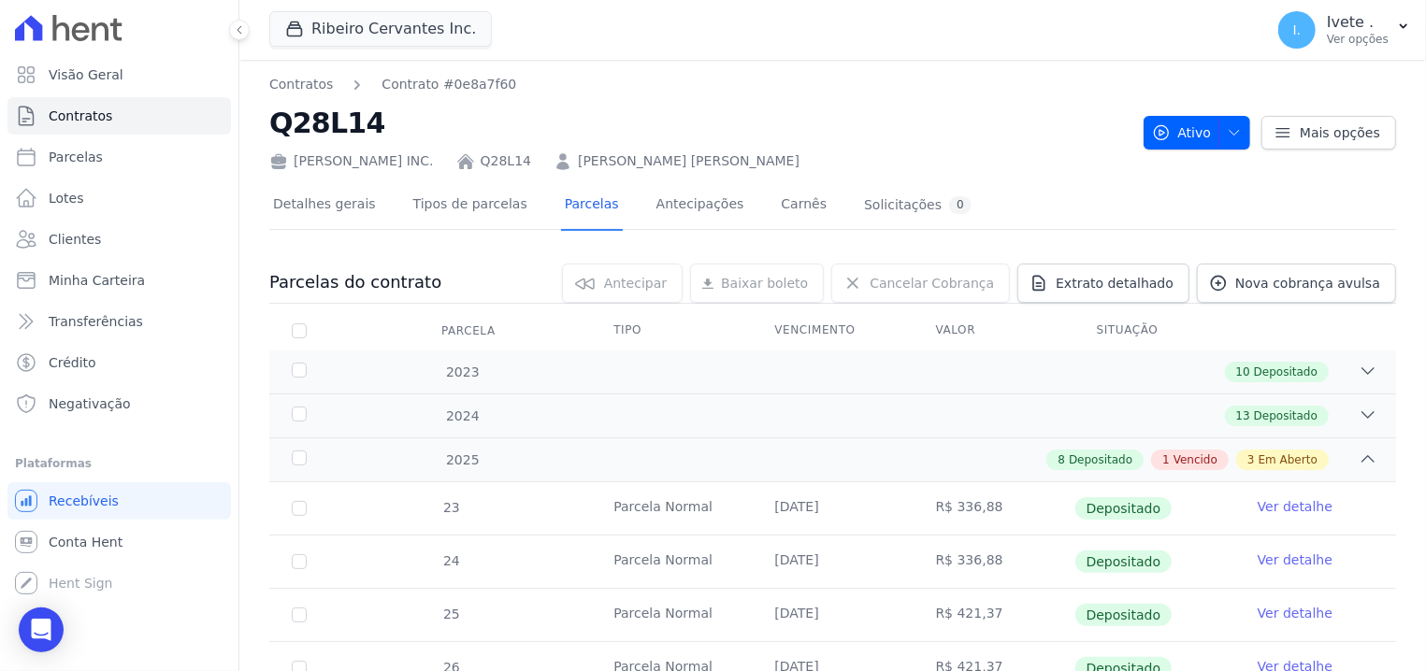
copy h2 "Q28L14"
drag, startPoint x: 279, startPoint y: 122, endPoint x: 421, endPoint y: 131, distance: 142.4
click at [421, 131] on h2 "Q28L14" at bounding box center [698, 123] width 859 height 42
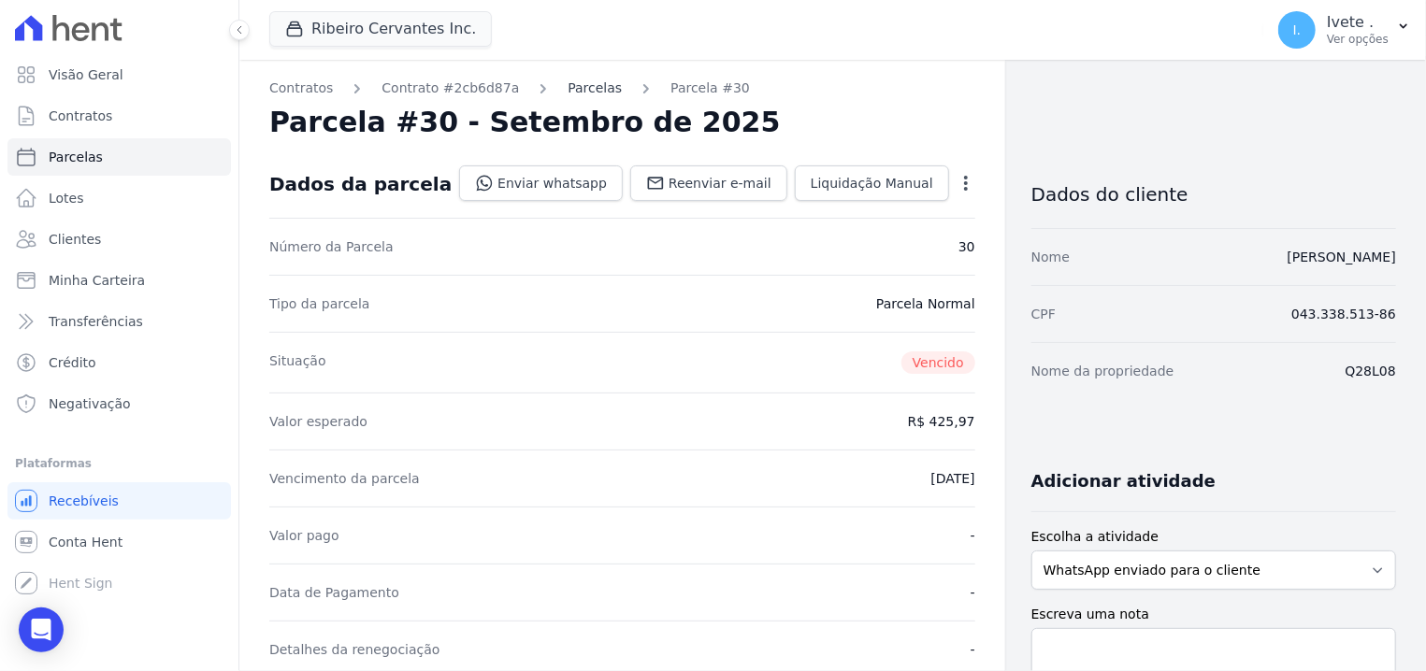
click at [568, 97] on link "Parcelas" at bounding box center [595, 89] width 54 height 20
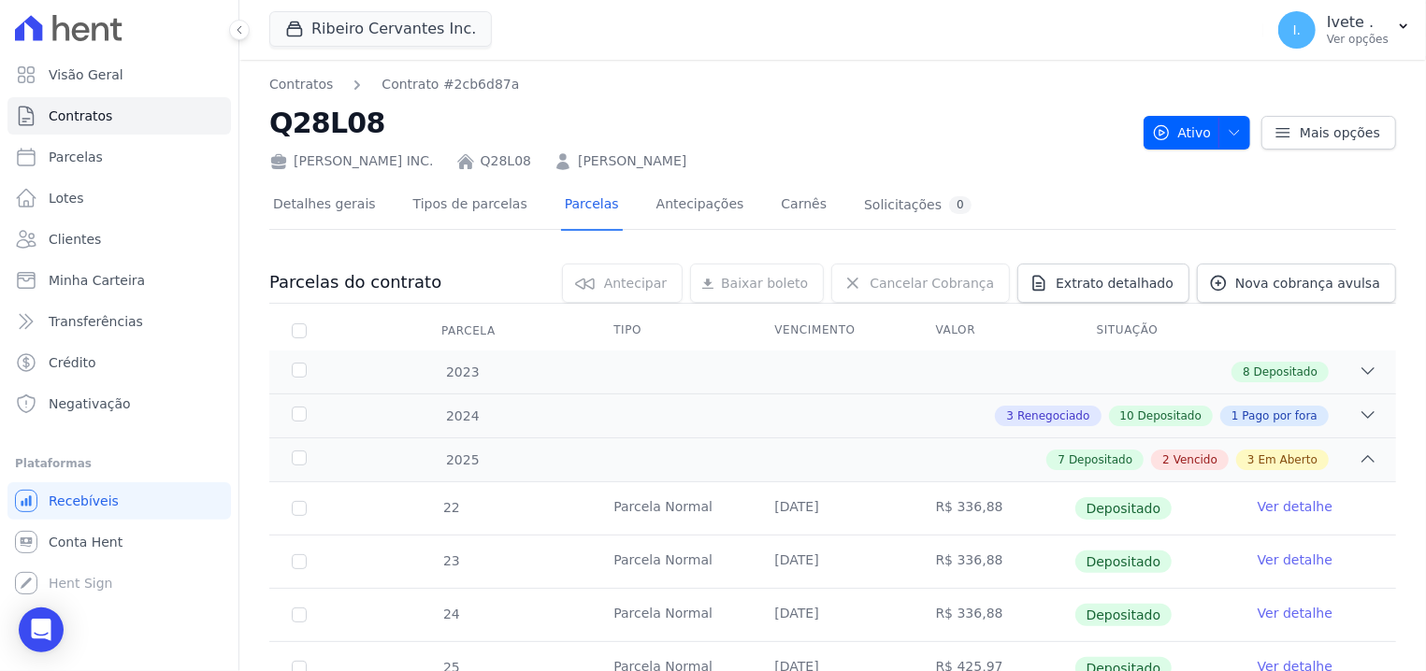
copy h2 "Q28L08"
drag, startPoint x: 267, startPoint y: 116, endPoint x: 375, endPoint y: 128, distance: 108.2
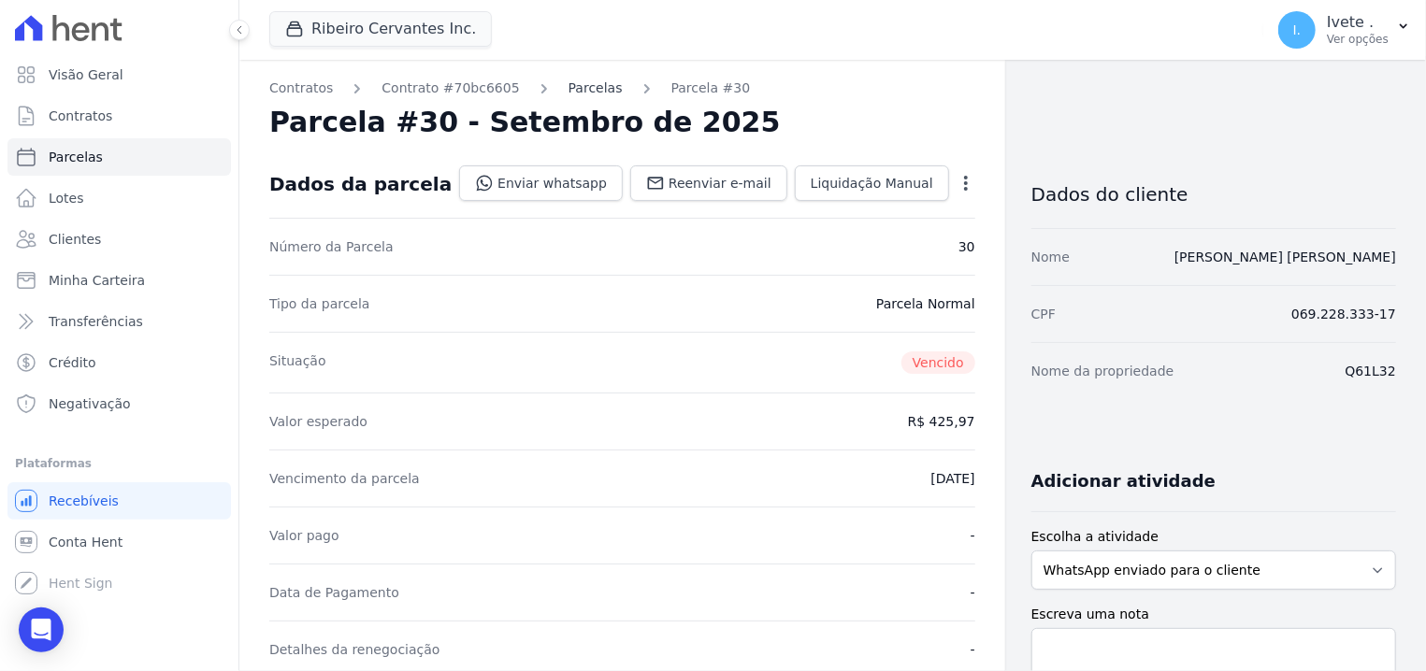
click at [568, 91] on link "Parcelas" at bounding box center [595, 89] width 54 height 20
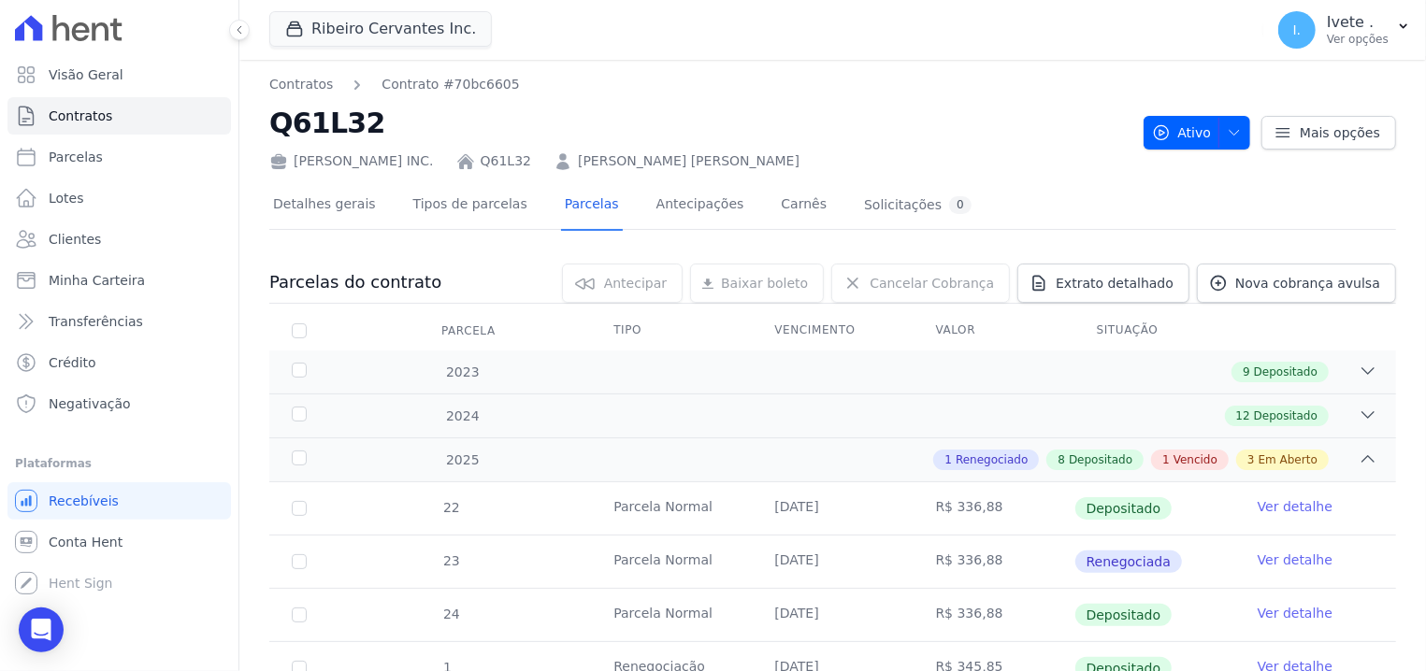
copy h2 "Q61L32"
drag, startPoint x: 275, startPoint y: 128, endPoint x: 487, endPoint y: 7, distance: 244.1
click at [422, 132] on h2 "Q61L32" at bounding box center [698, 123] width 859 height 42
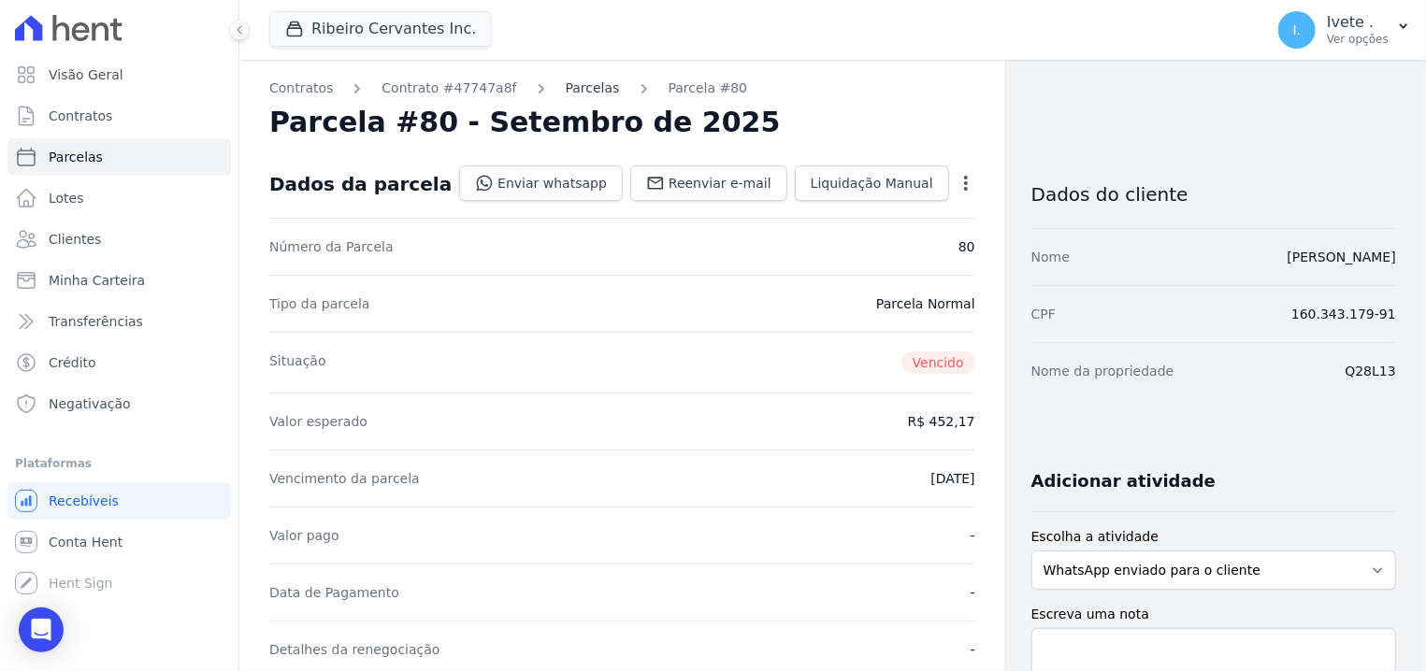
click at [574, 87] on link "Parcelas" at bounding box center [593, 89] width 54 height 20
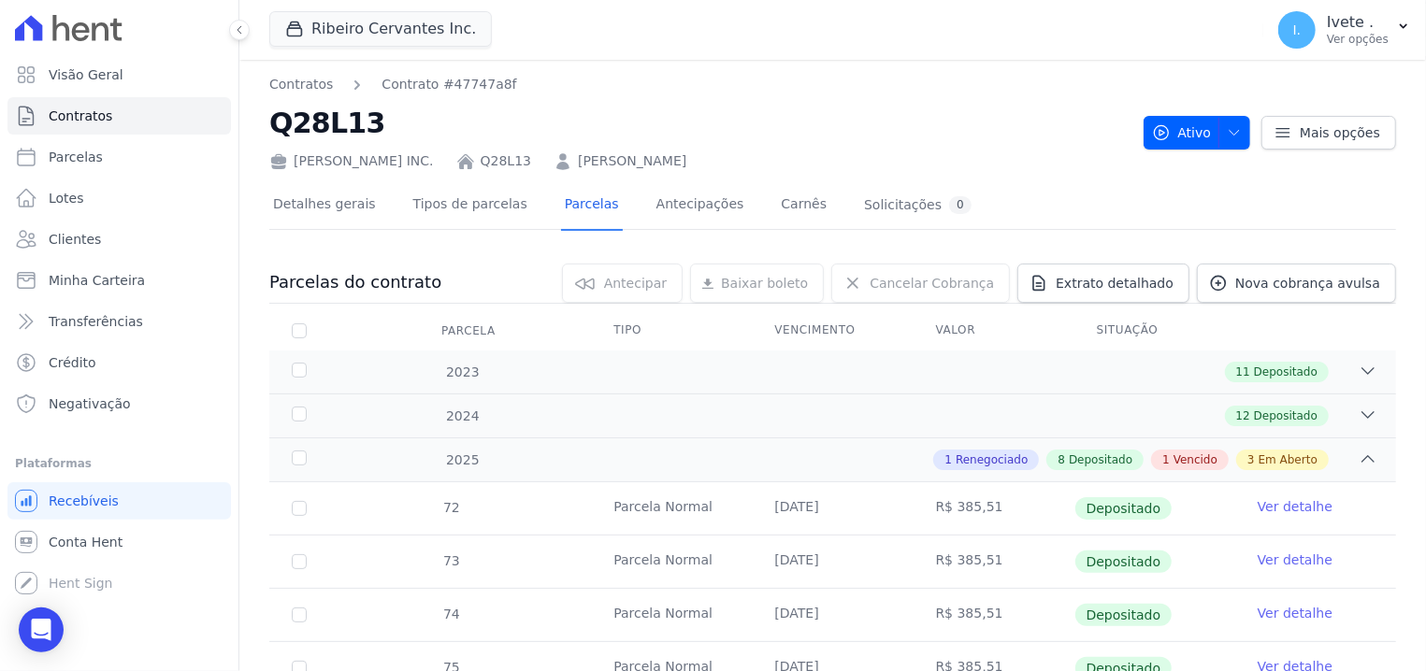
copy h2 "Q28L13"
drag, startPoint x: 275, startPoint y: 128, endPoint x: 413, endPoint y: 117, distance: 138.8
click at [413, 117] on h2 "Q28L13" at bounding box center [698, 123] width 859 height 42
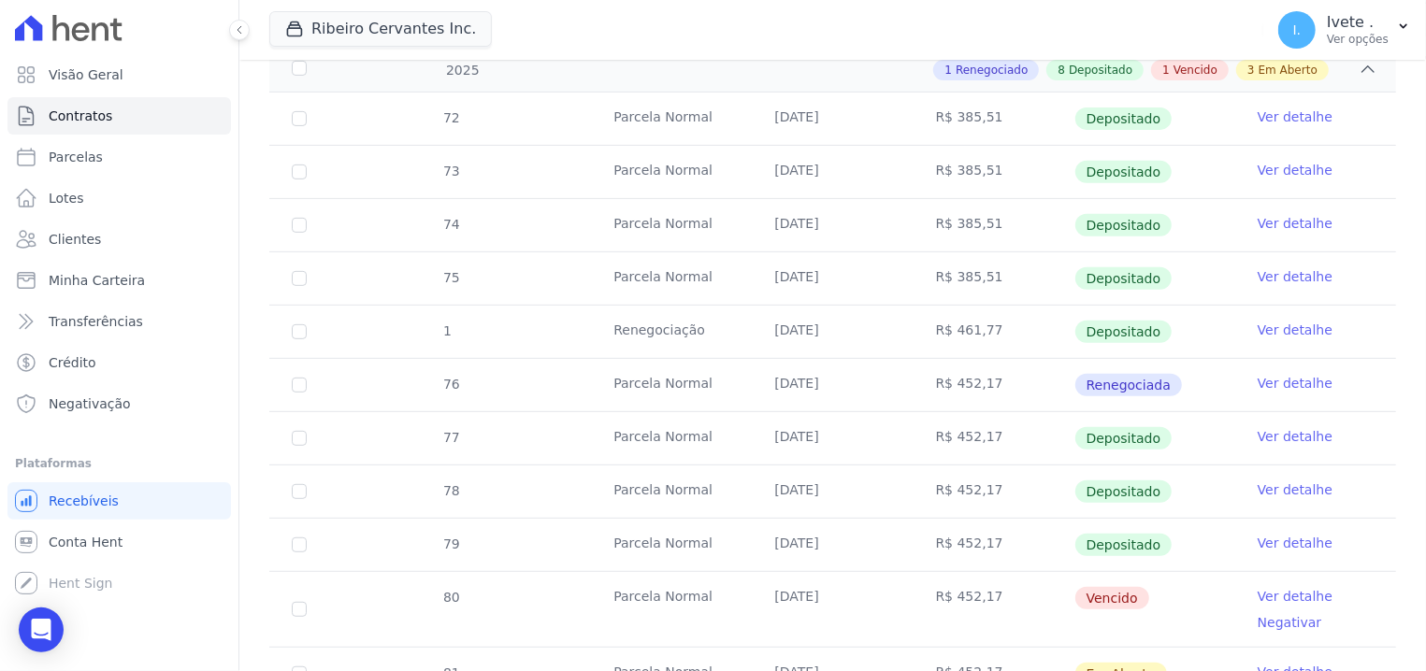
scroll to position [595, 0]
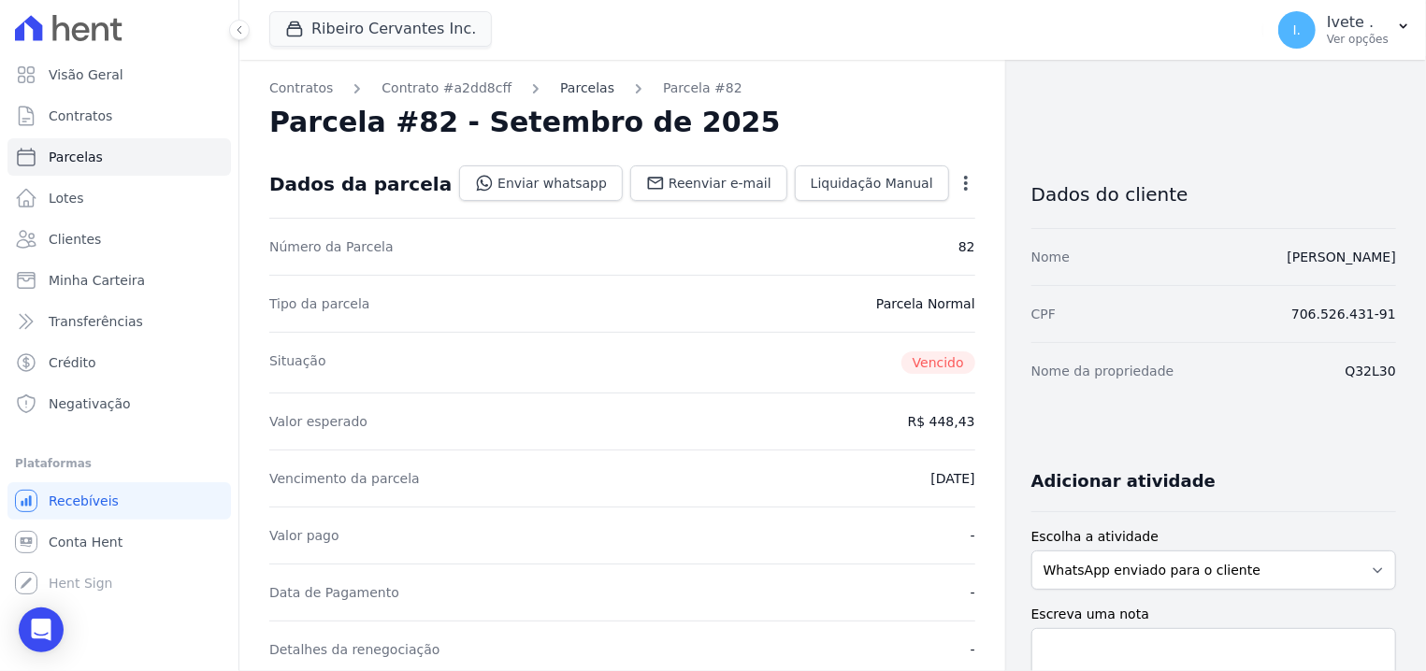
click at [561, 94] on link "Parcelas" at bounding box center [587, 89] width 54 height 20
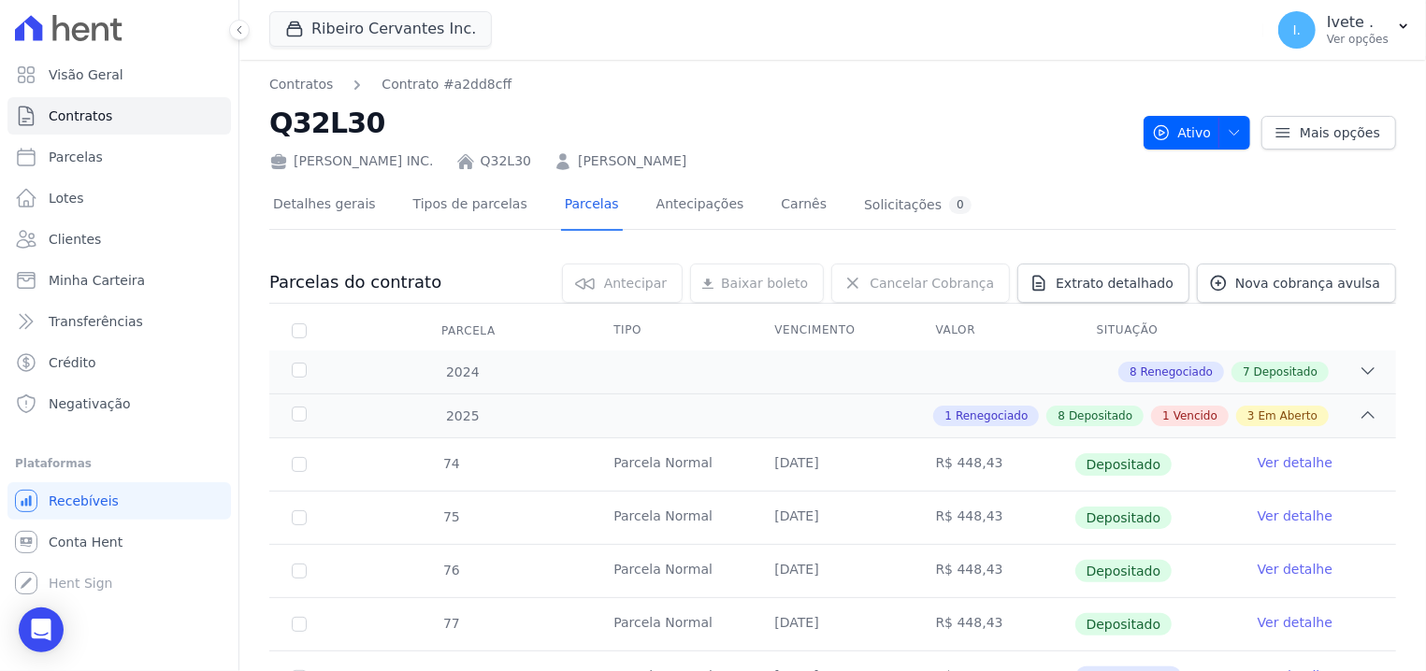
copy h2 "Q32L30"
drag, startPoint x: 278, startPoint y: 129, endPoint x: 432, endPoint y: 116, distance: 154.8
click at [432, 116] on h2 "Q32L30" at bounding box center [698, 123] width 859 height 42
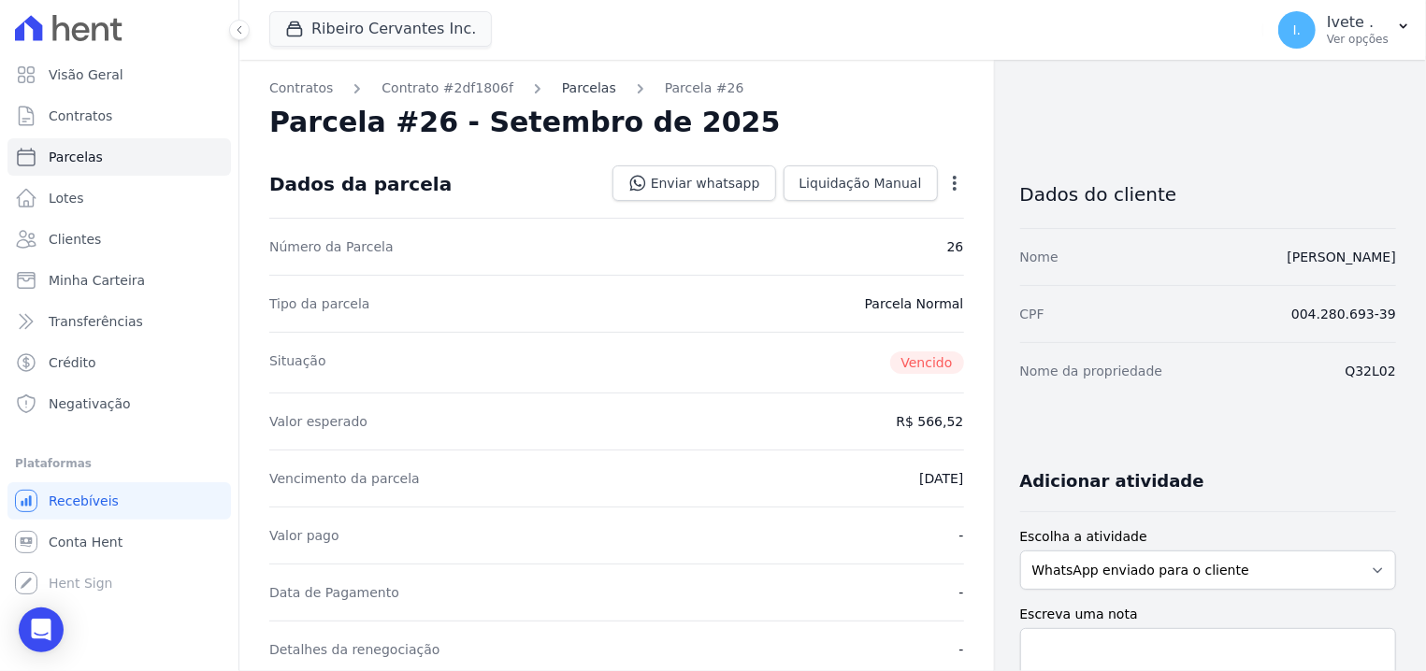
click at [562, 81] on link "Parcelas" at bounding box center [589, 89] width 54 height 20
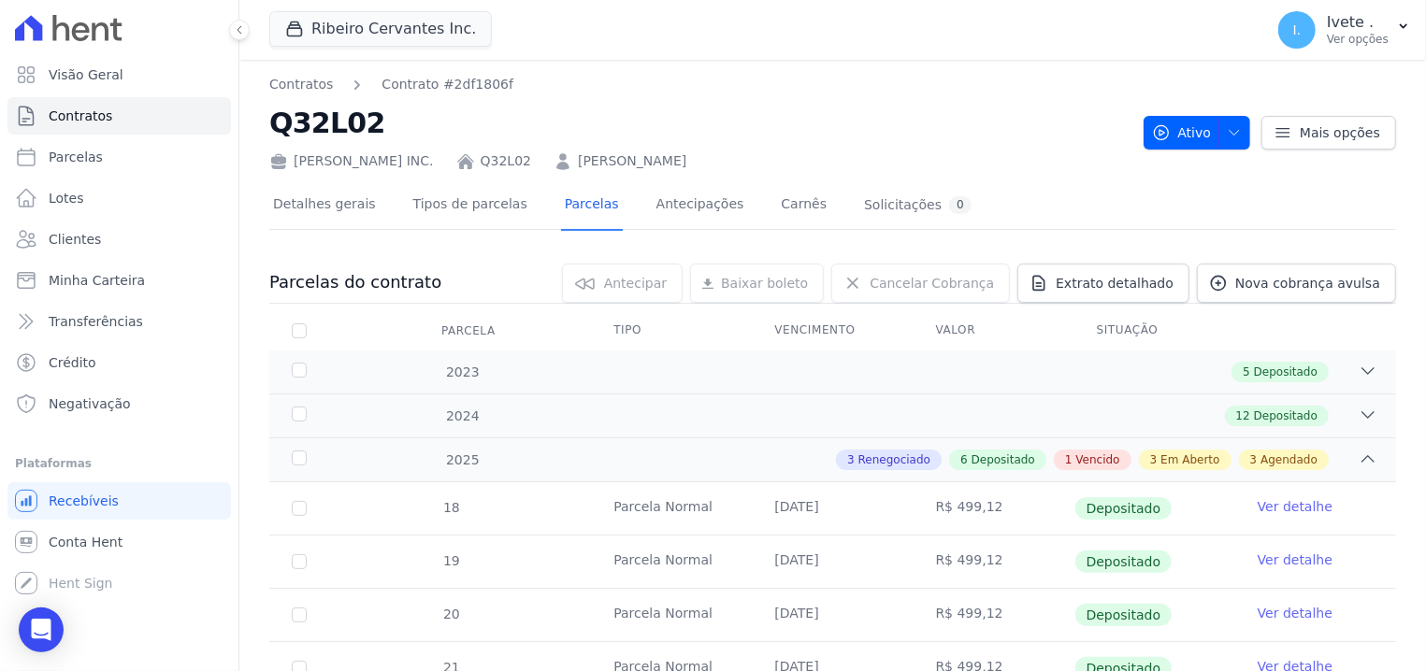
copy h2 "Q32L02"
drag, startPoint x: 272, startPoint y: 117, endPoint x: 414, endPoint y: 128, distance: 142.6
click at [414, 128] on h2 "Q32L02" at bounding box center [698, 123] width 859 height 42
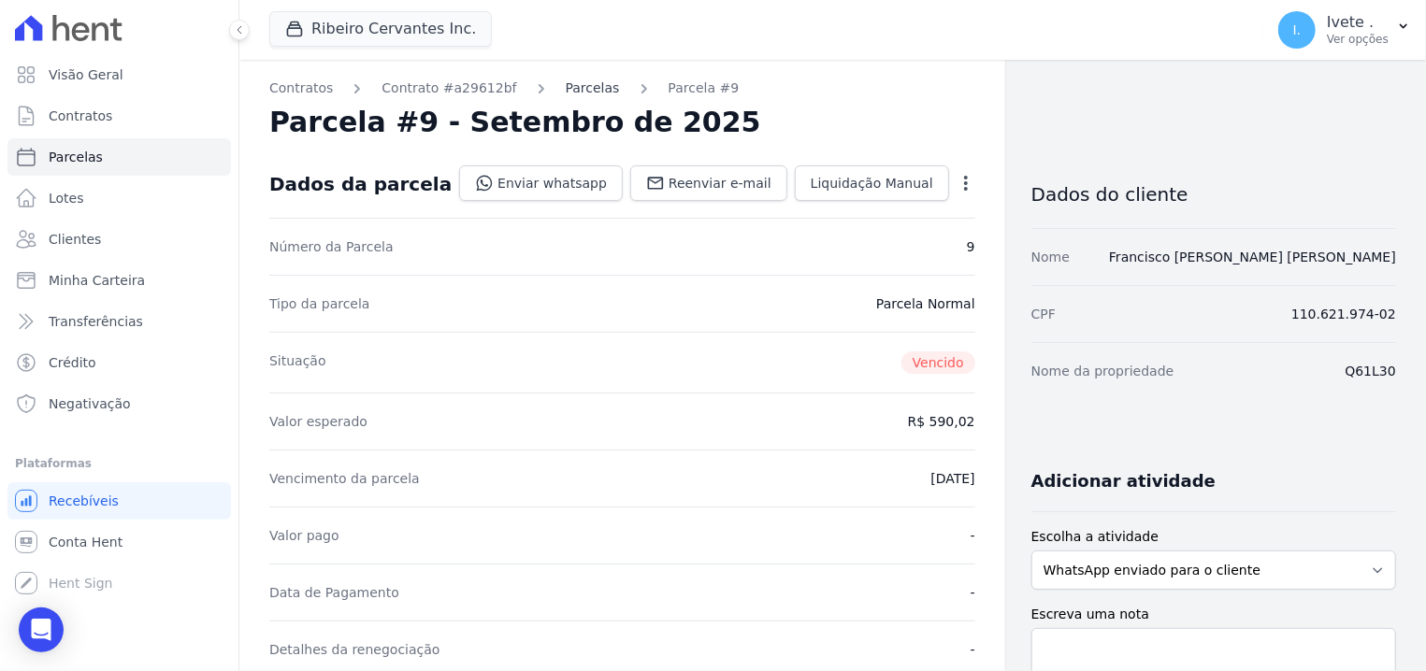
click at [566, 82] on link "Parcelas" at bounding box center [593, 89] width 54 height 20
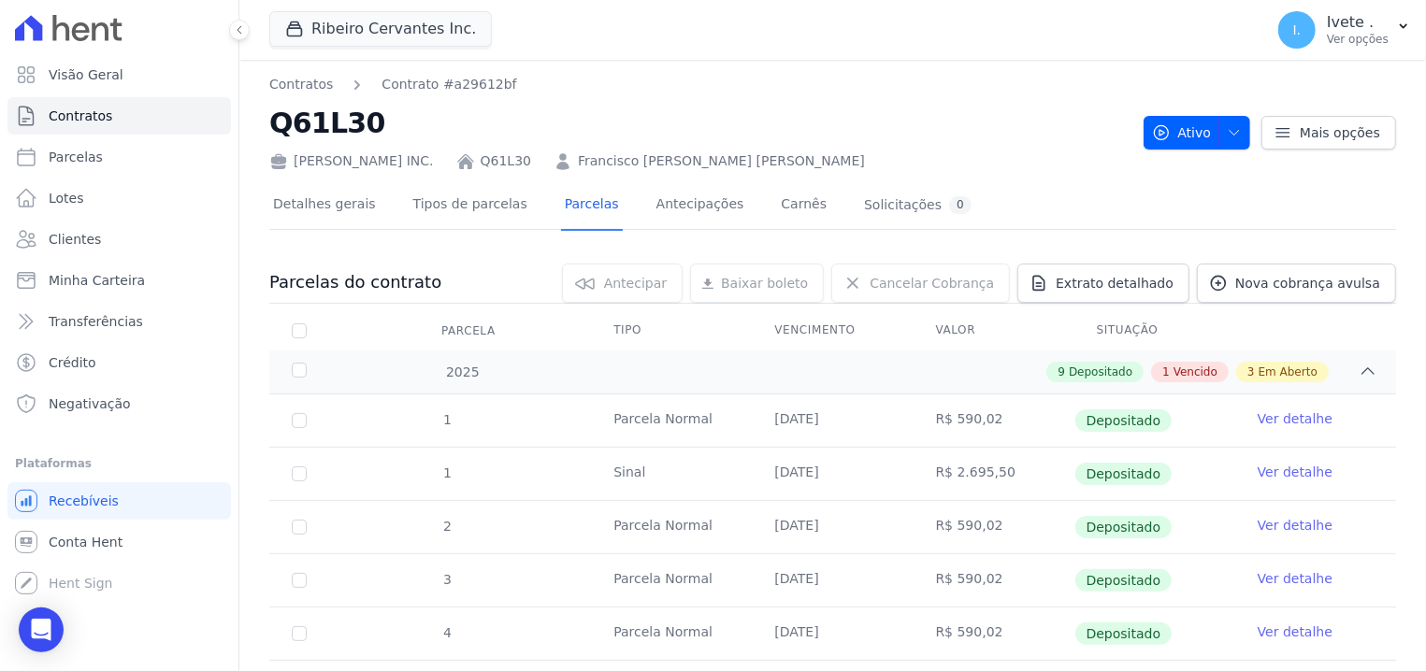
copy h2 "Q61L30"
drag, startPoint x: 270, startPoint y: 126, endPoint x: 395, endPoint y: 141, distance: 125.3
click at [395, 141] on h2 "Q61L30" at bounding box center [698, 123] width 859 height 42
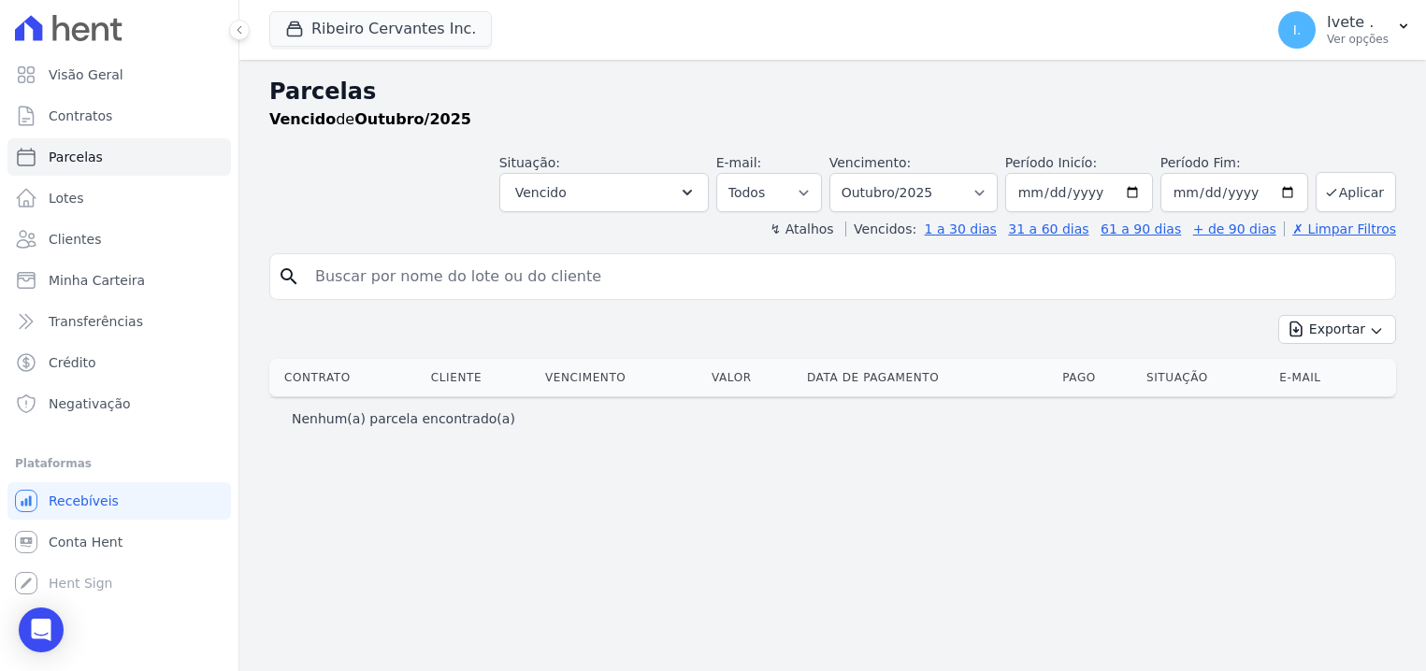
select select
click at [709, 192] on button "Vencido" at bounding box center [603, 192] width 209 height 39
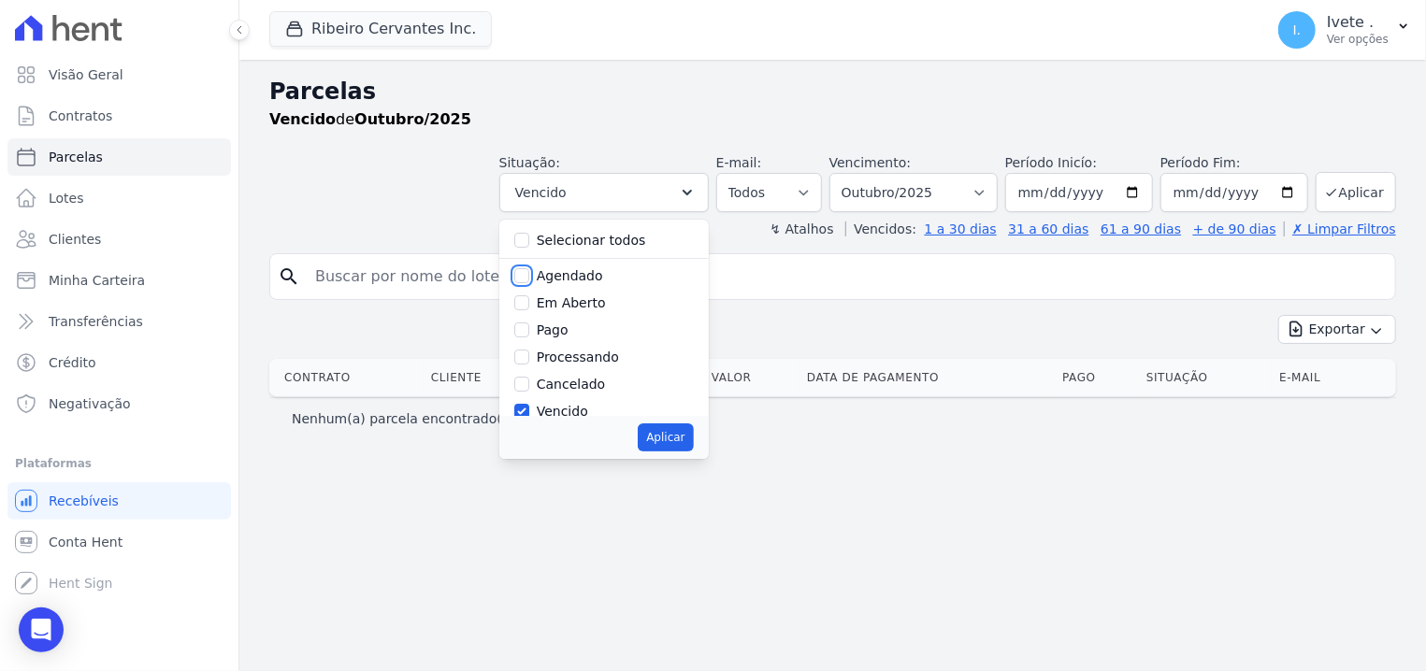
click at [529, 277] on input "Agendado" at bounding box center [521, 275] width 15 height 15
checkbox input "true"
click at [529, 413] on input "Vencido" at bounding box center [521, 411] width 15 height 15
checkbox input "false"
click at [693, 441] on button "Aplicar" at bounding box center [665, 438] width 55 height 28
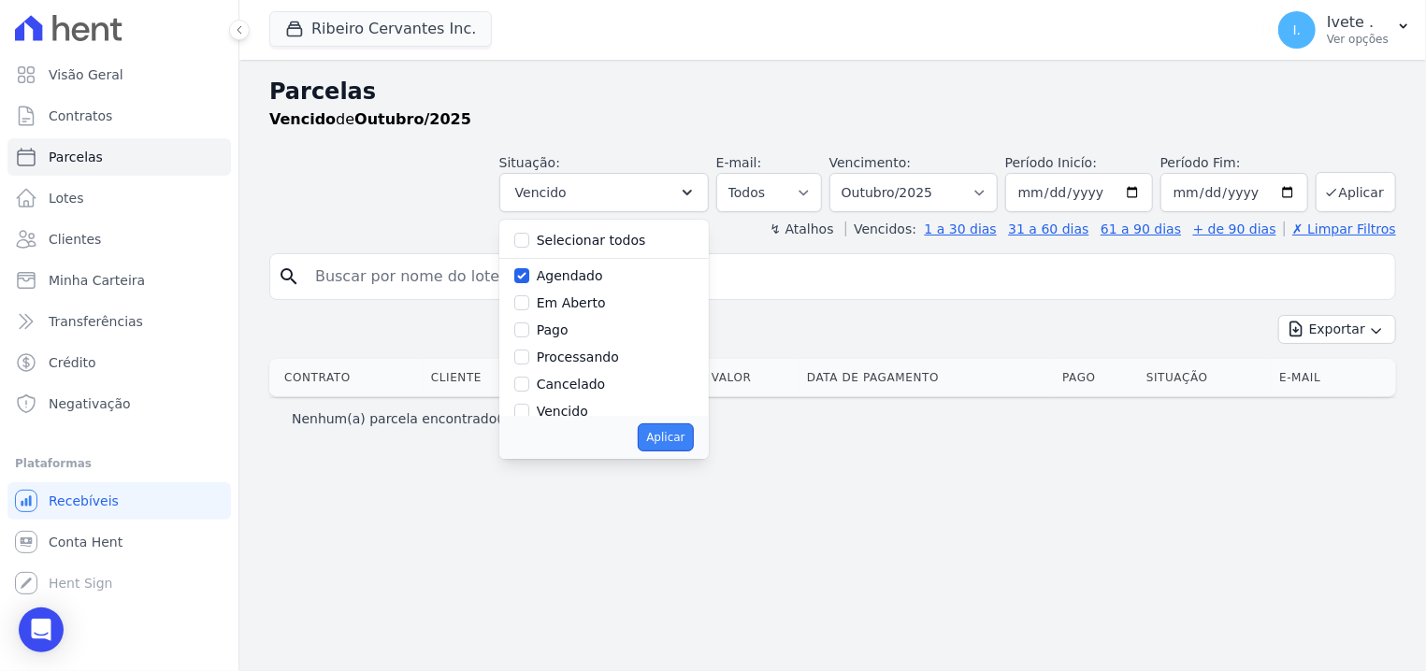
select select "scheduled"
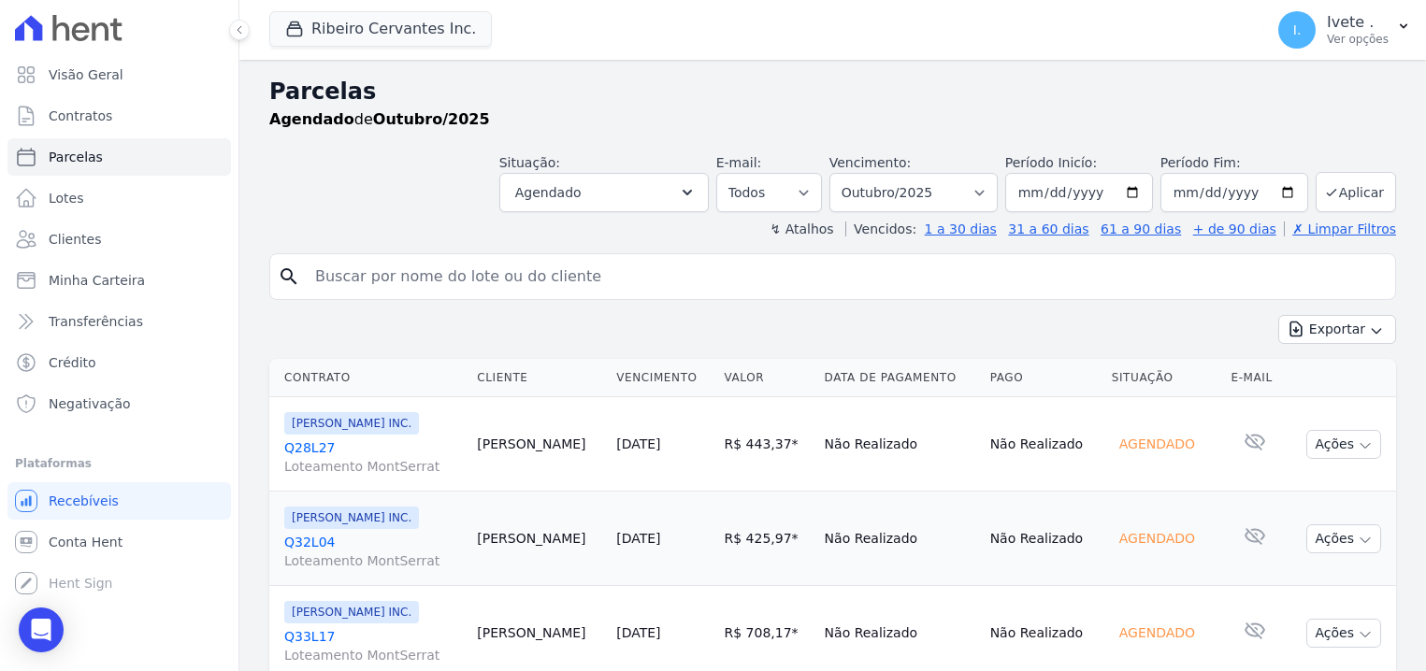
select select
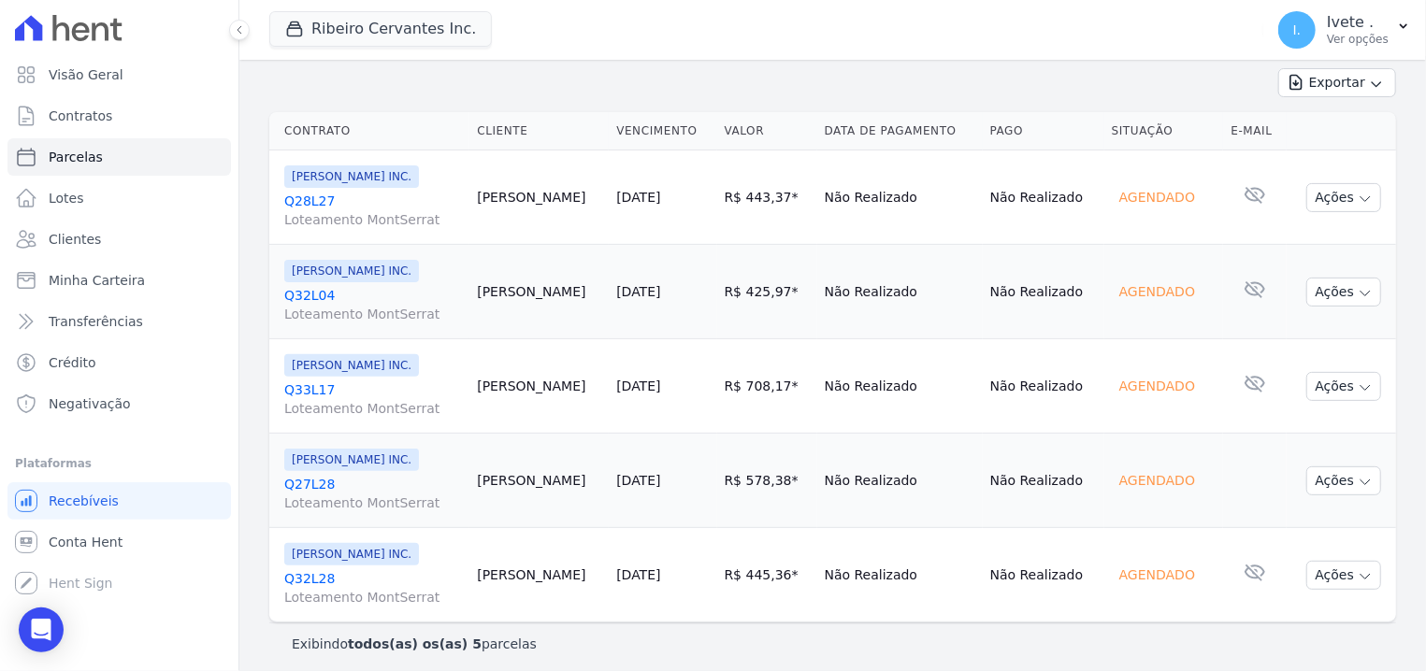
scroll to position [256, 0]
